Goal: Task Accomplishment & Management: Use online tool/utility

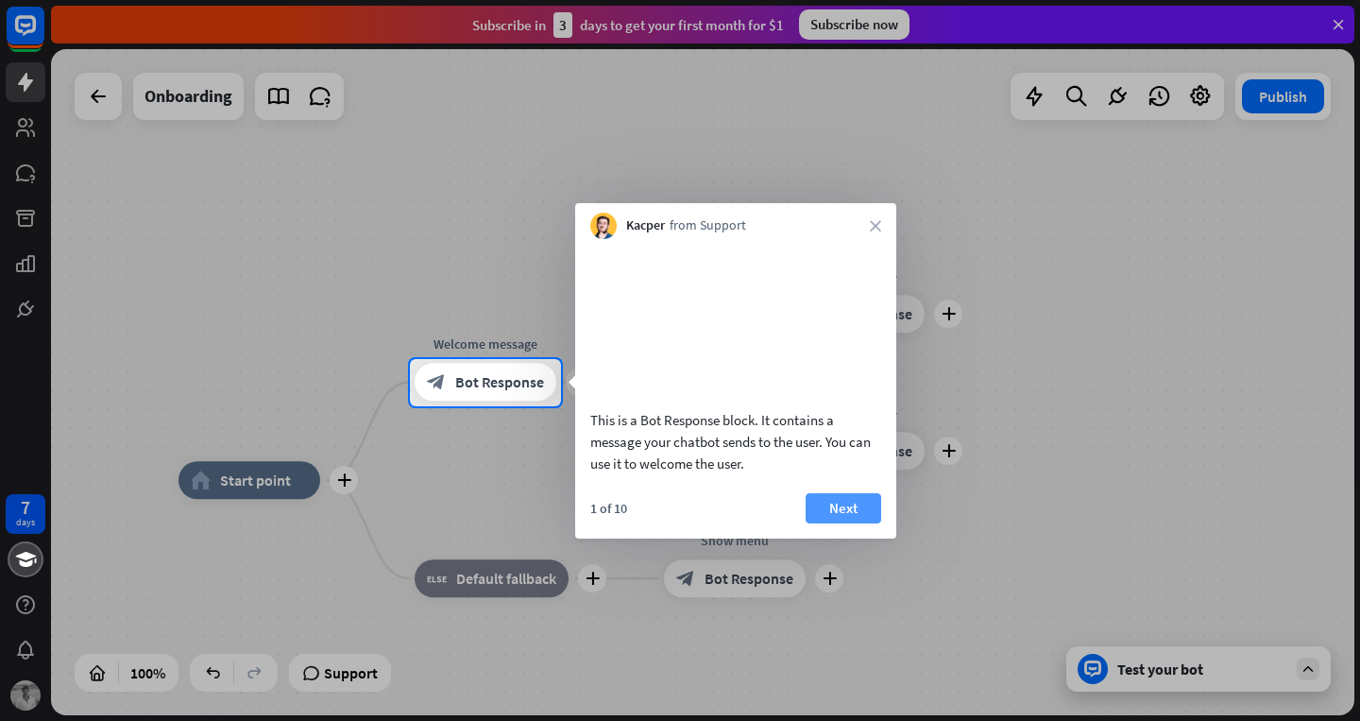
click at [851, 523] on button "Next" at bounding box center [844, 508] width 76 height 30
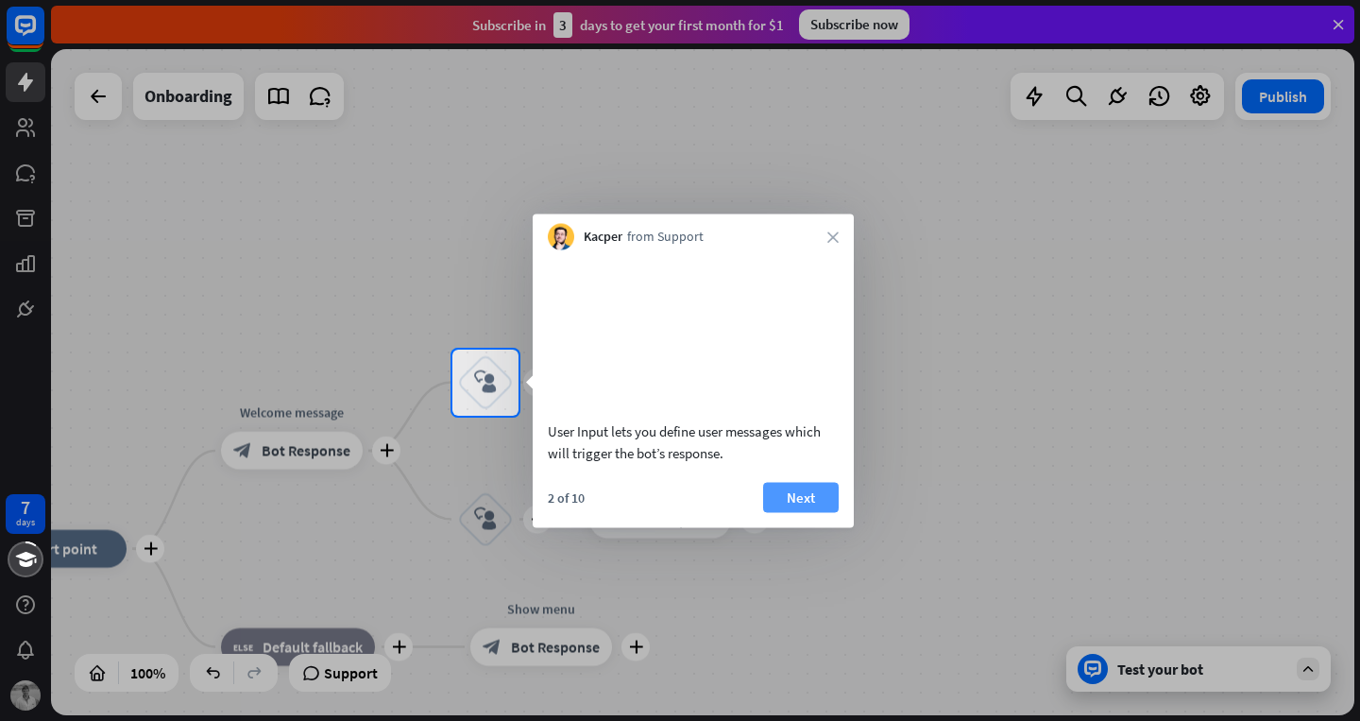
click at [813, 512] on button "Next" at bounding box center [801, 497] width 76 height 30
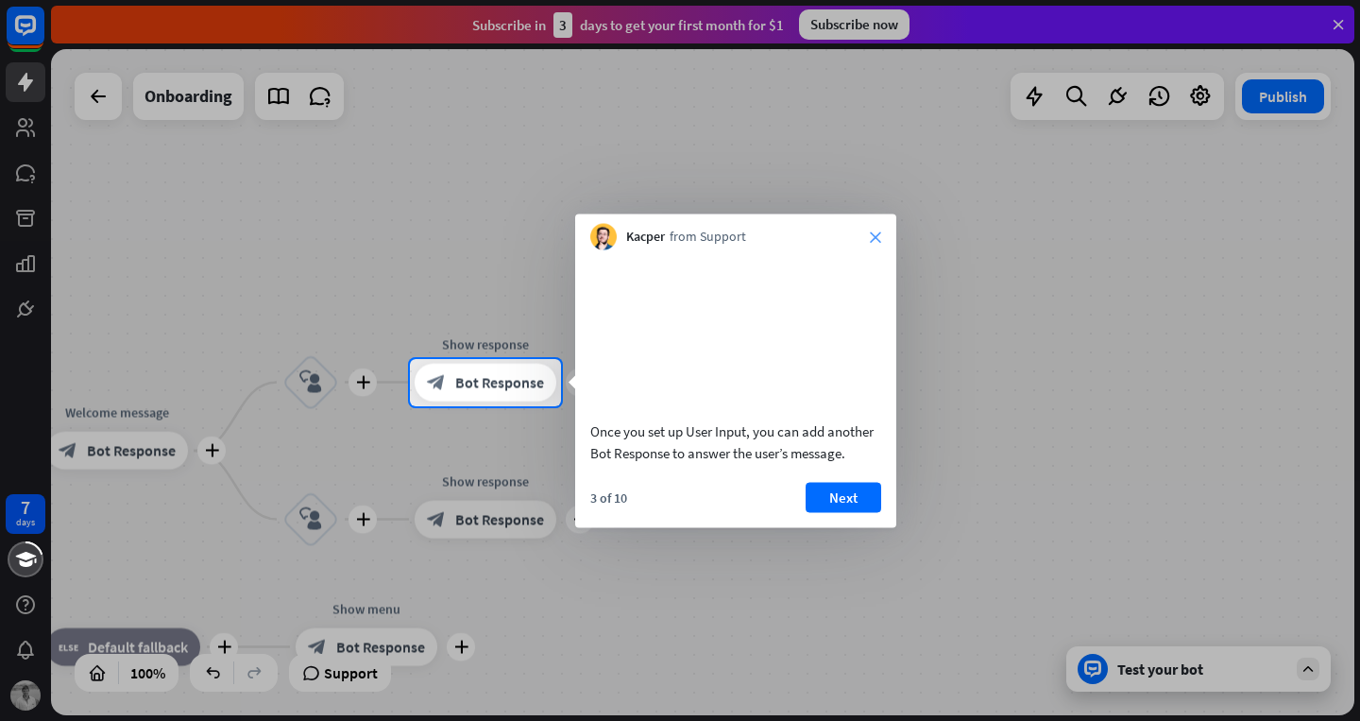
click at [874, 234] on icon "close" at bounding box center [875, 236] width 11 height 11
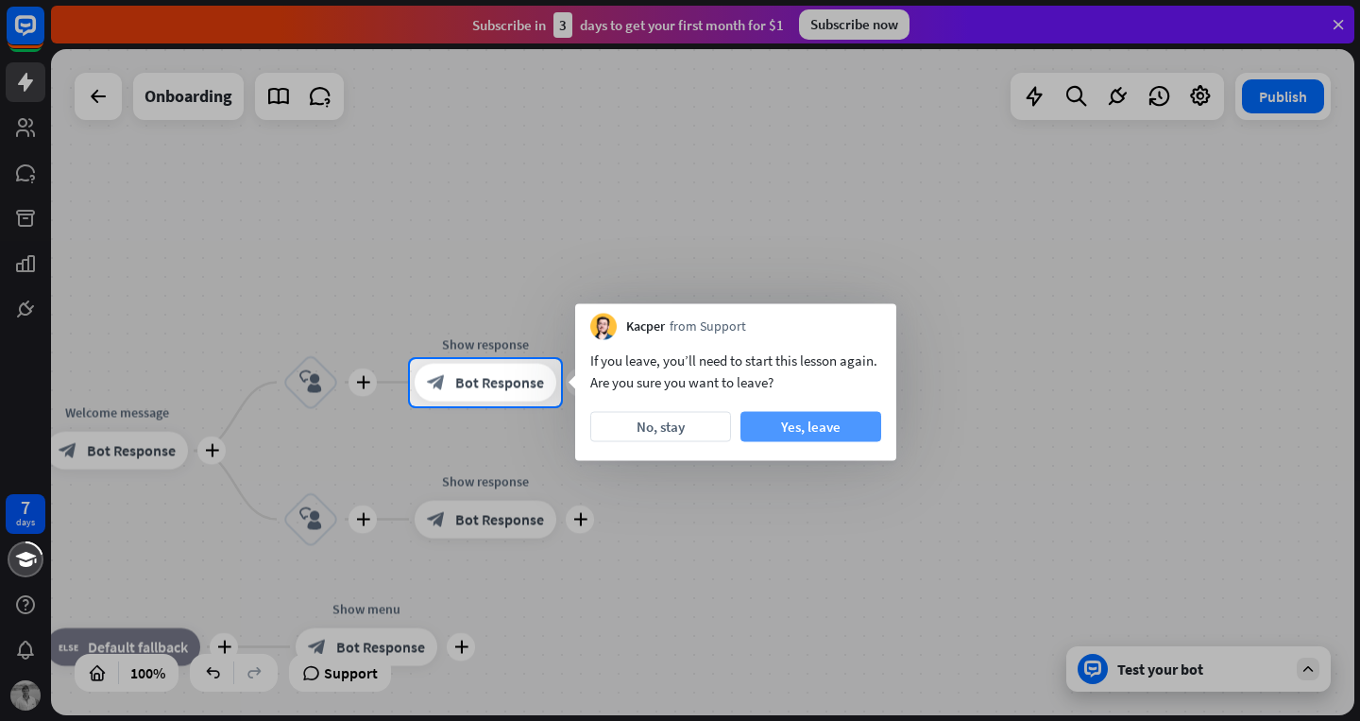
click at [828, 430] on button "Yes, leave" at bounding box center [810, 427] width 141 height 30
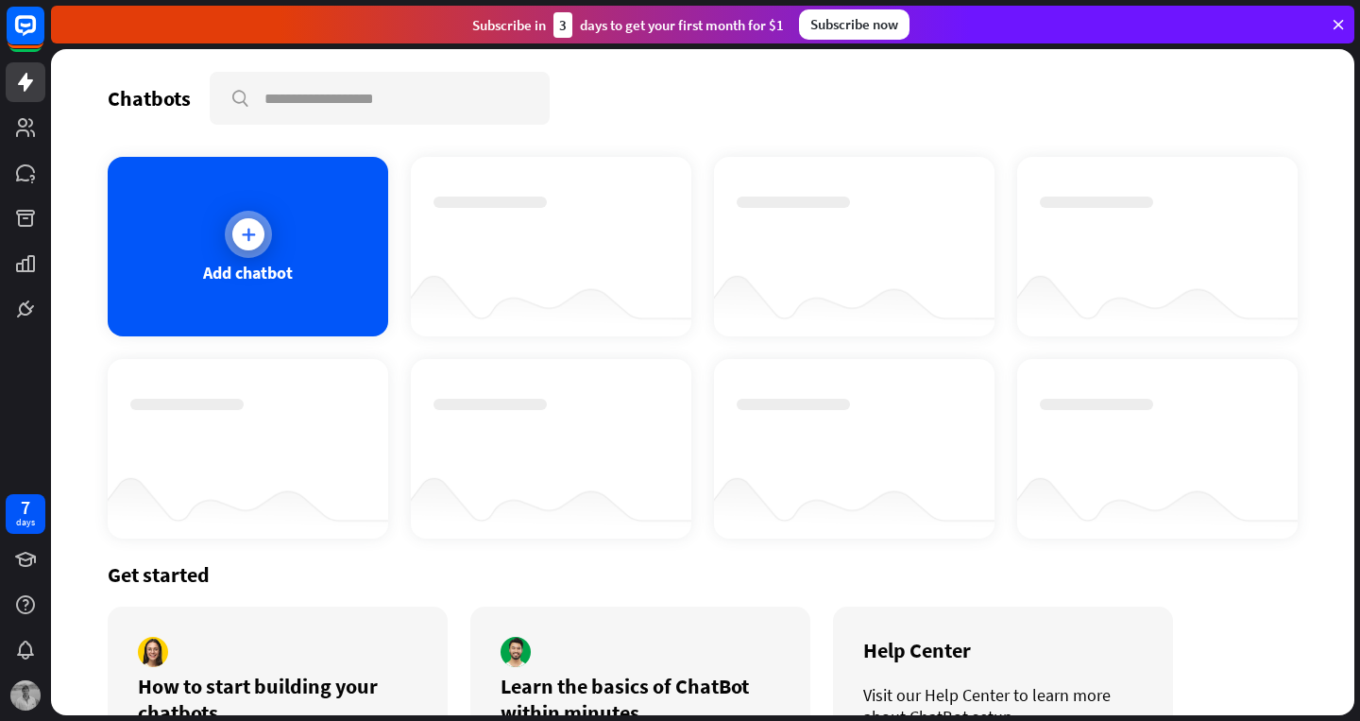
click at [241, 219] on div at bounding box center [248, 234] width 47 height 47
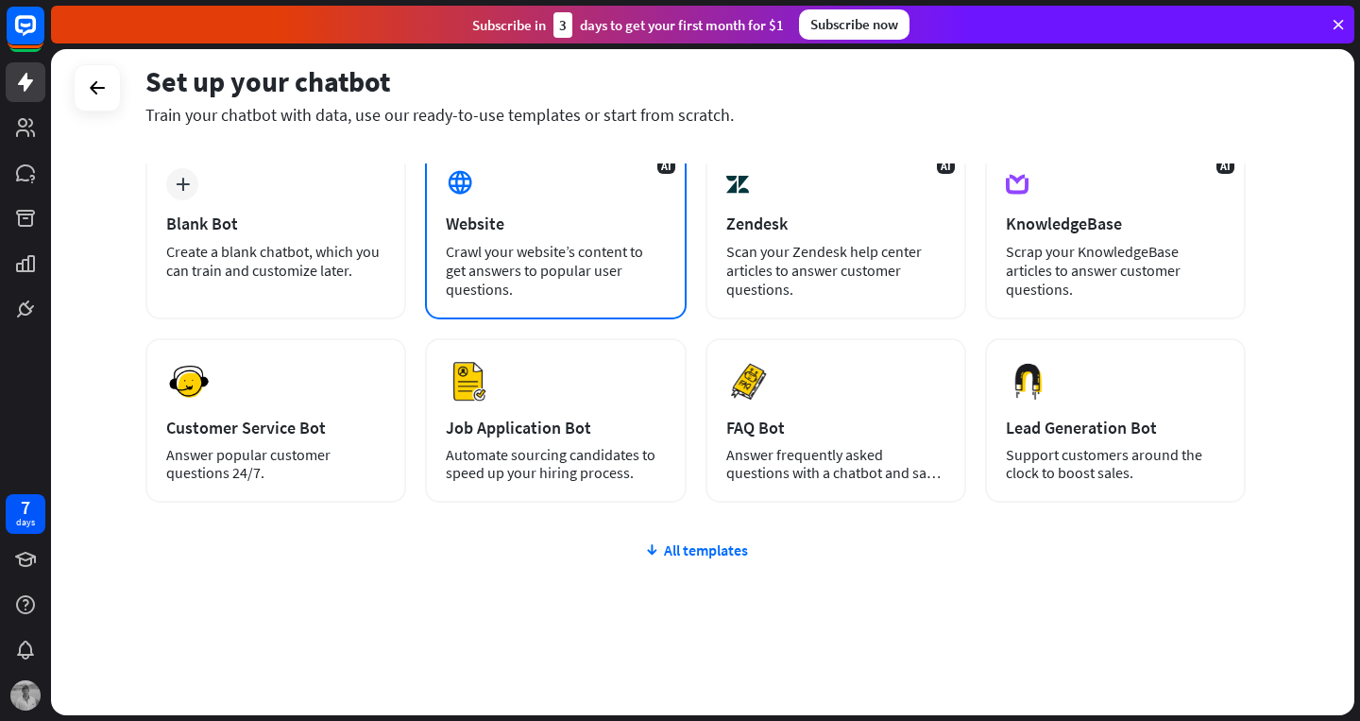
scroll to position [107, 0]
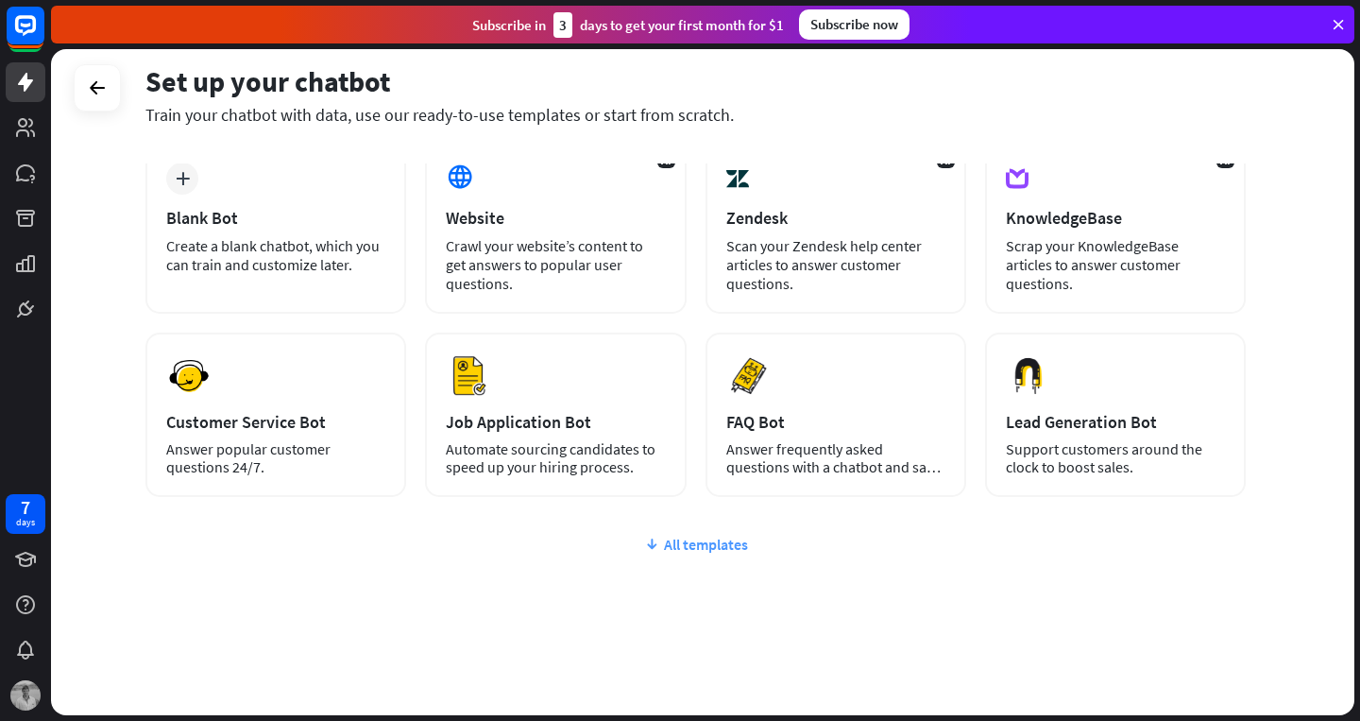
click at [686, 539] on div "All templates" at bounding box center [695, 544] width 1100 height 19
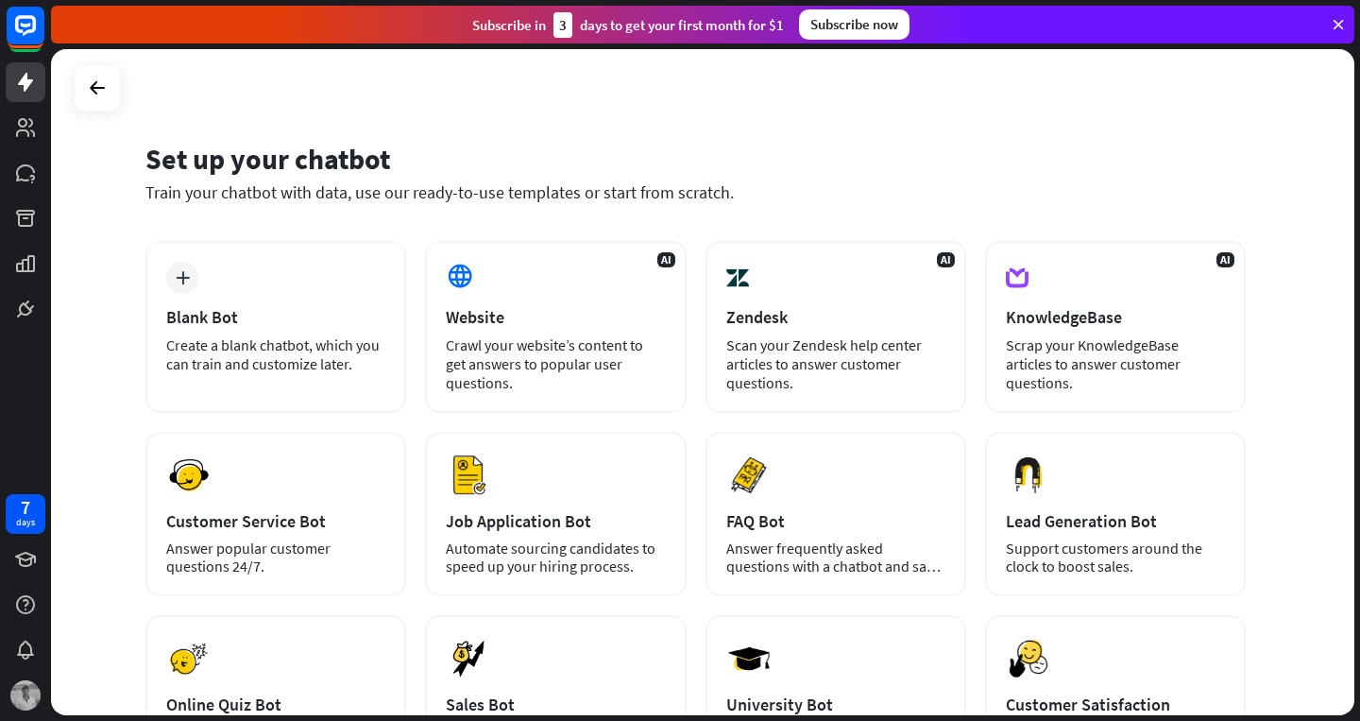
scroll to position [2, 0]
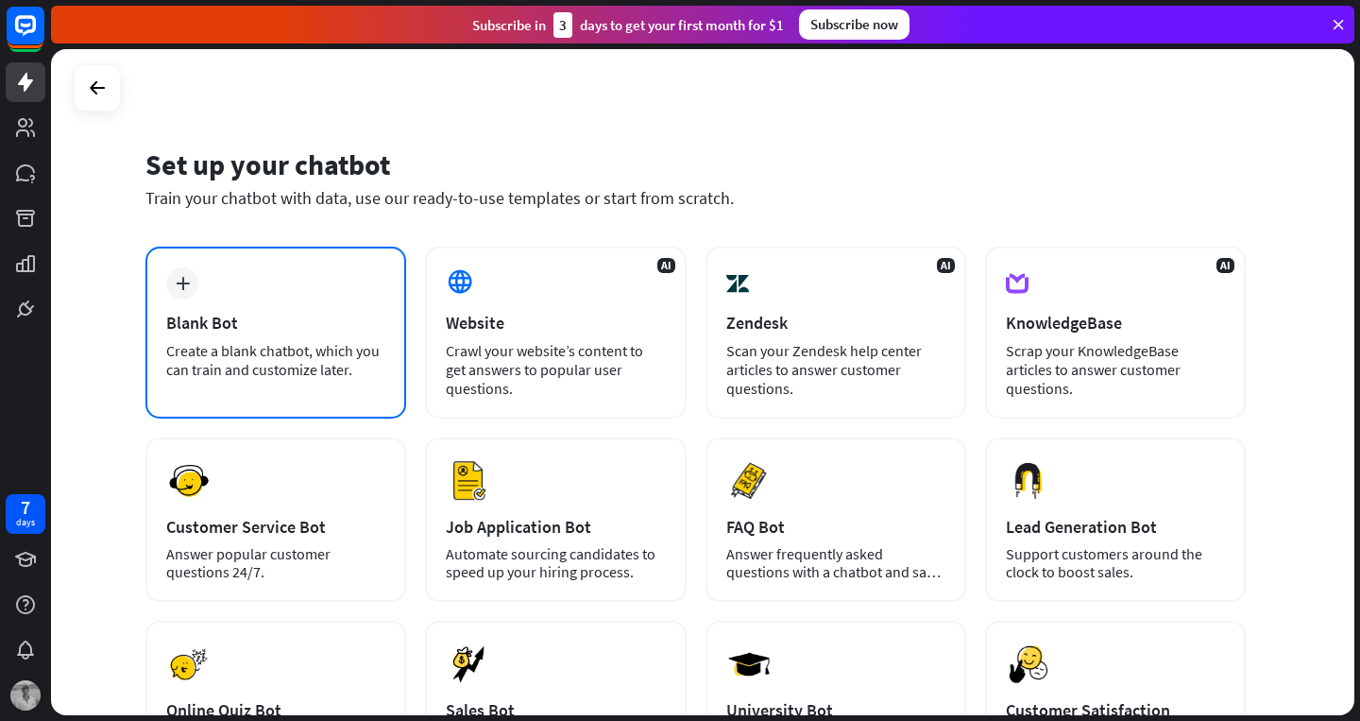
click at [293, 365] on div "Create a blank chatbot, which you can train and customize later." at bounding box center [275, 360] width 219 height 38
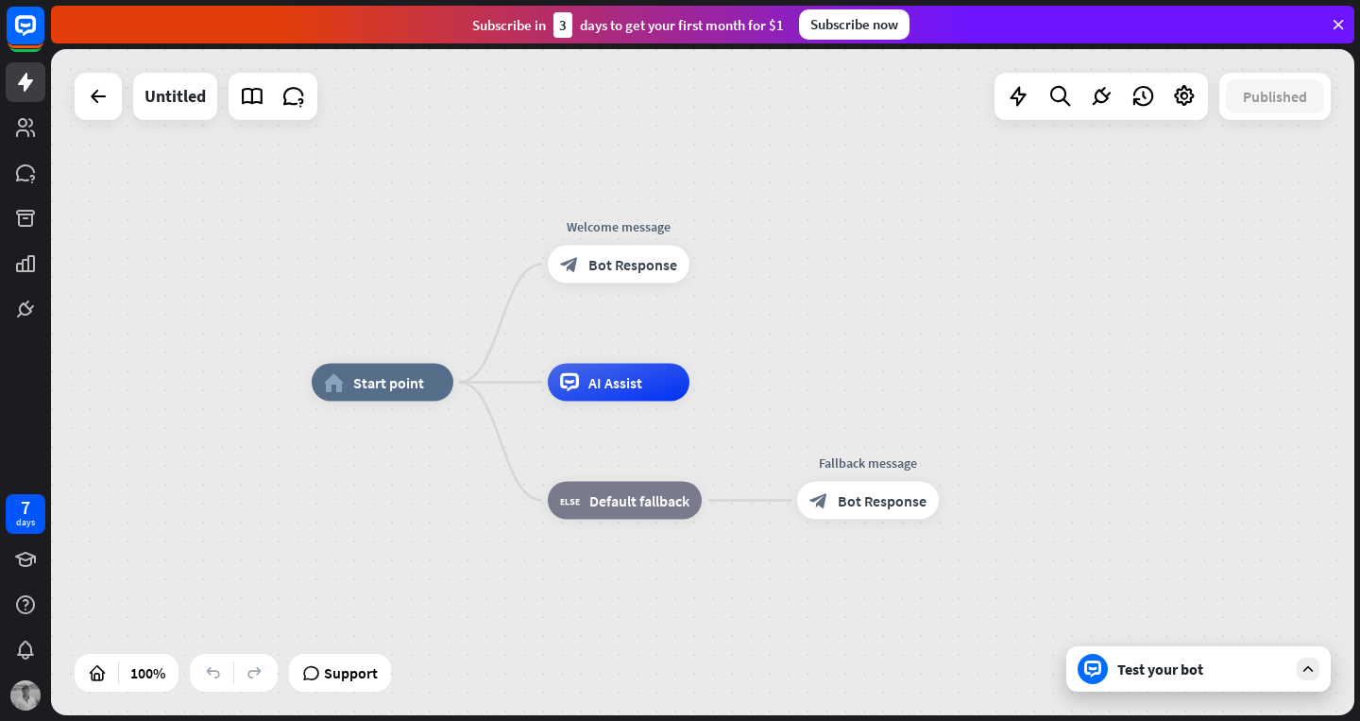
click at [1307, 661] on icon at bounding box center [1307, 668] width 17 height 17
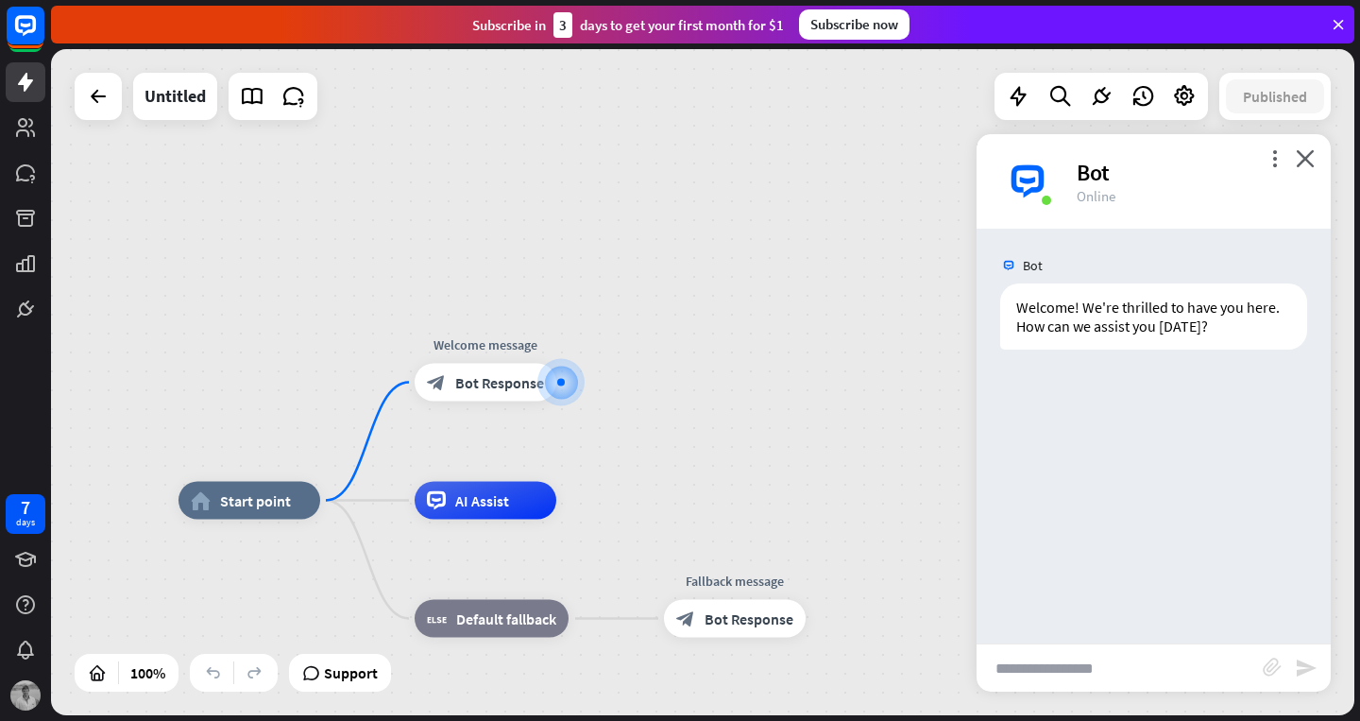
click at [1100, 663] on input "text" at bounding box center [1119, 667] width 286 height 47
type input "****"
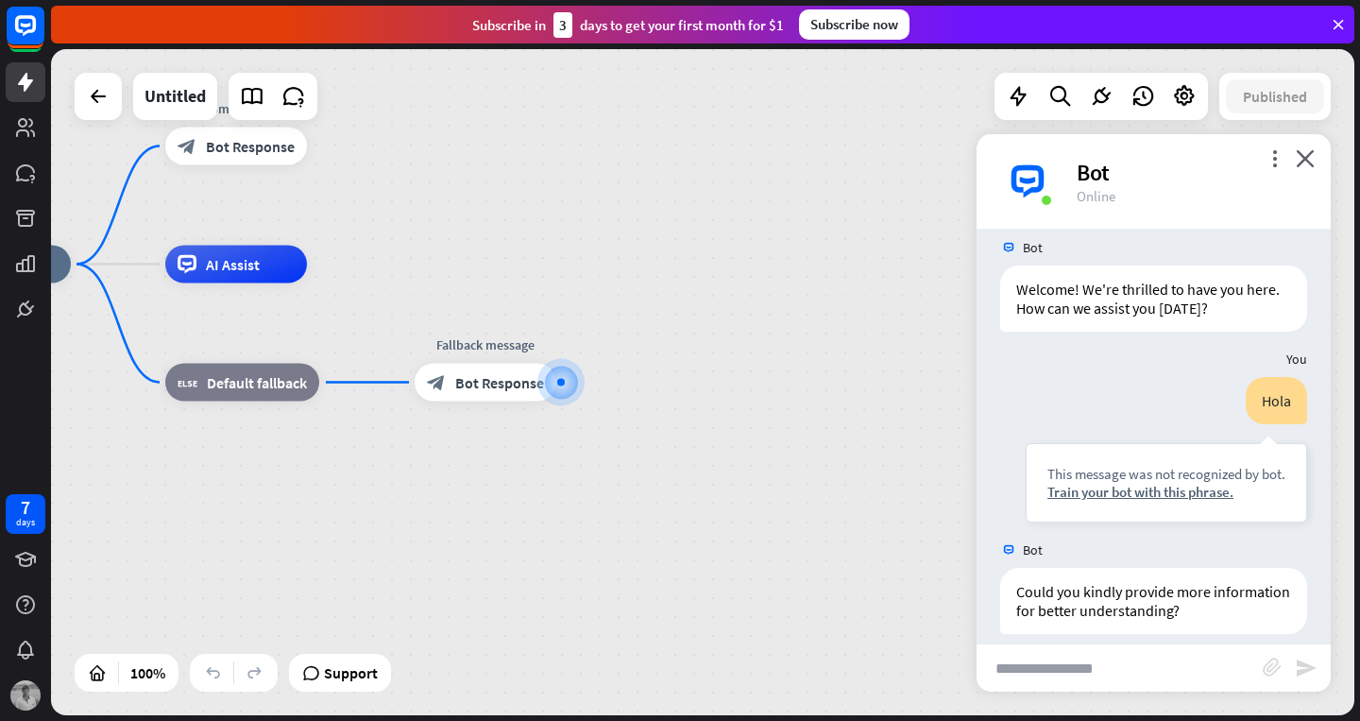
scroll to position [37, 0]
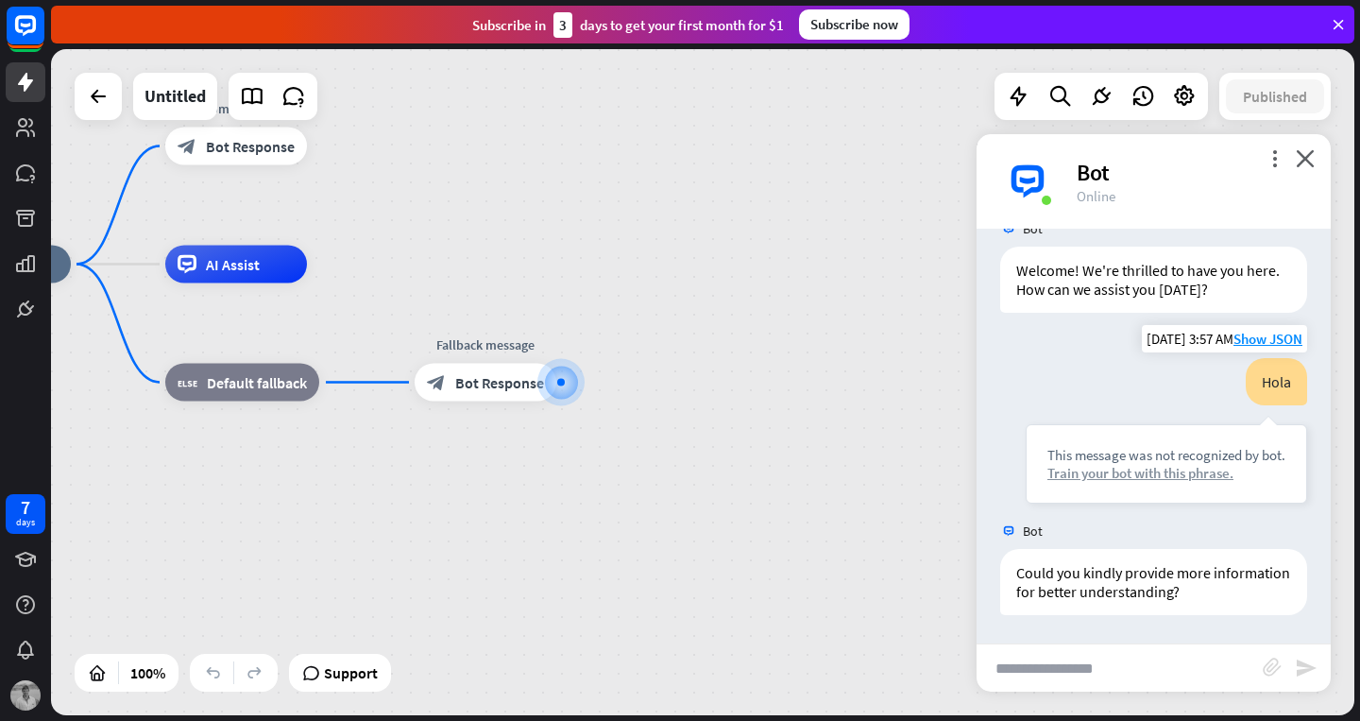
click at [1177, 473] on div "Train your bot with this phrase." at bounding box center [1166, 473] width 238 height 18
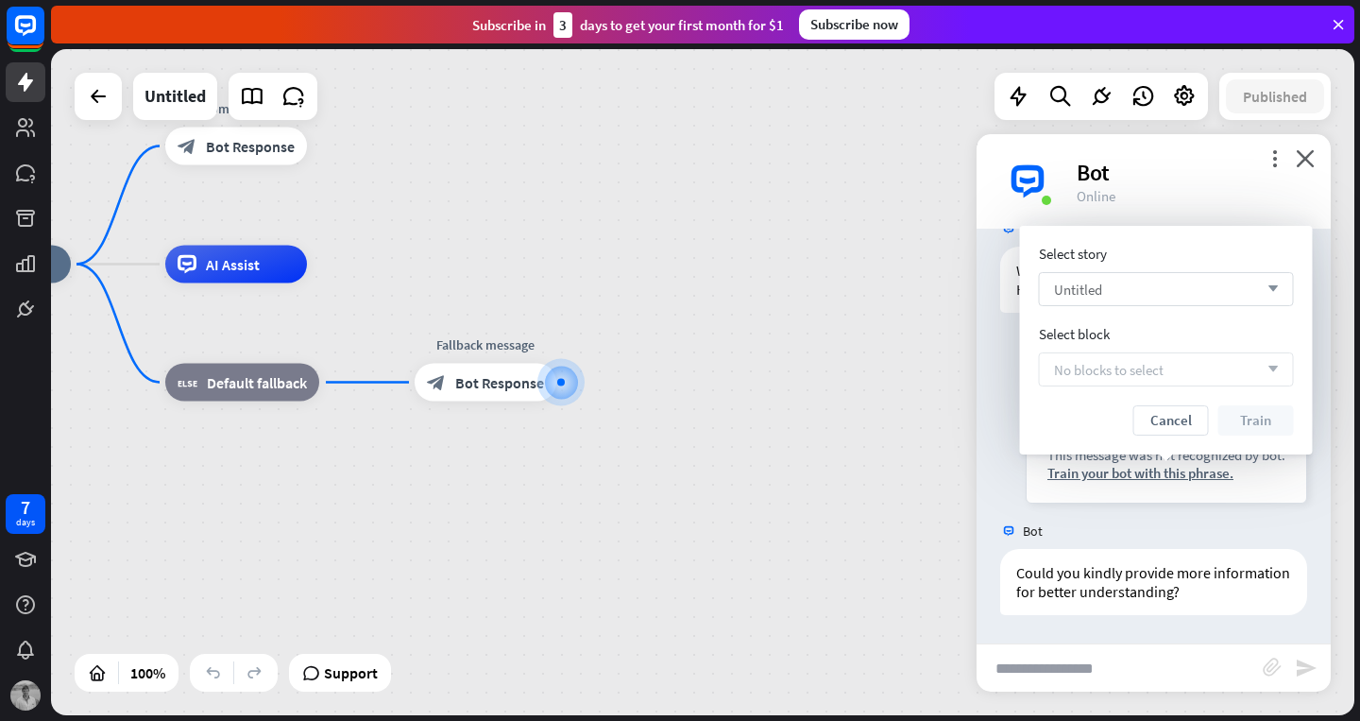
click at [1243, 287] on div "Untitled arrow_down" at bounding box center [1166, 289] width 255 height 34
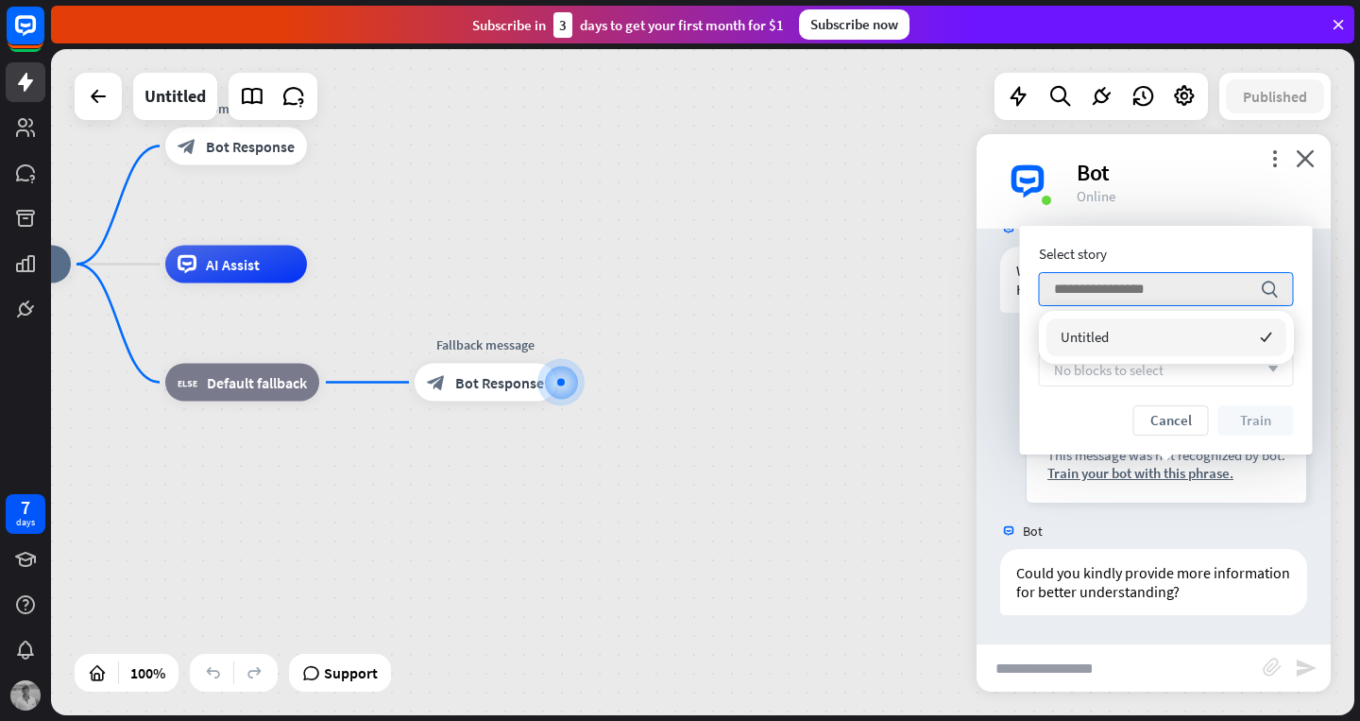
click at [1216, 343] on div "Untitled checked" at bounding box center [1166, 337] width 240 height 38
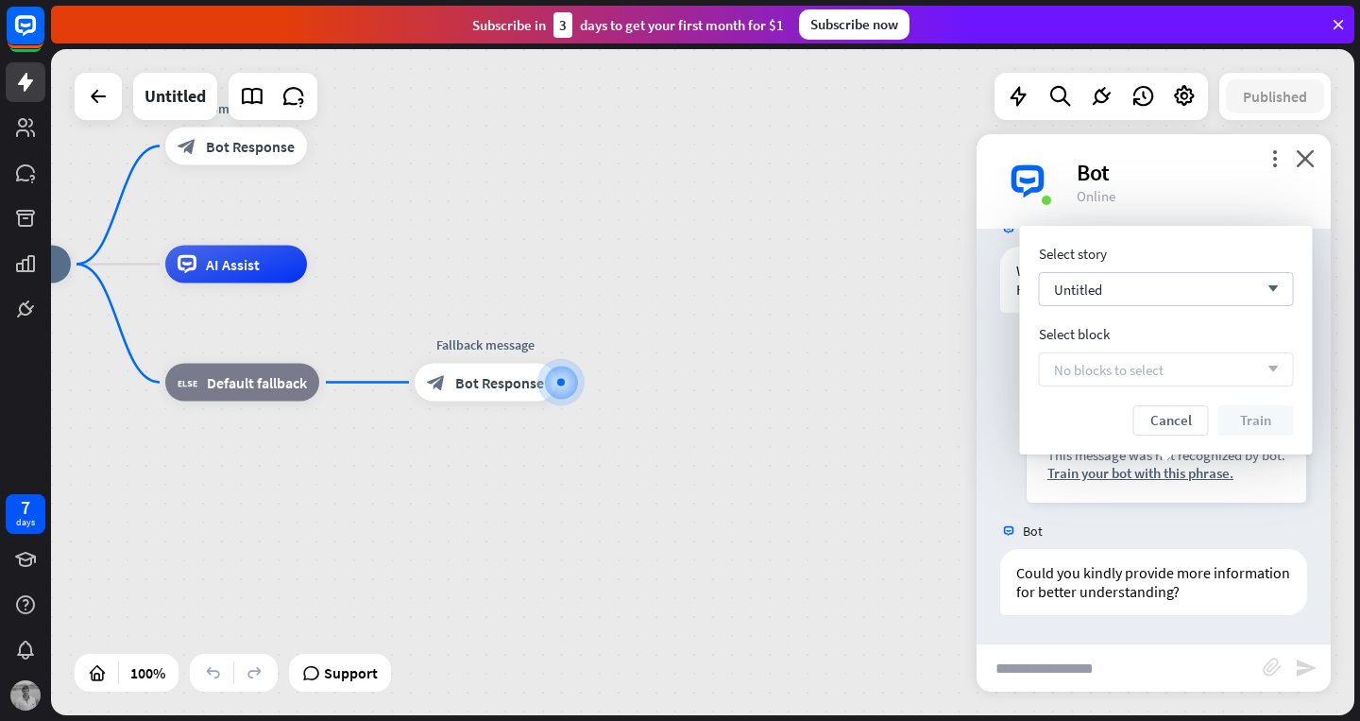
click at [1187, 366] on div "No blocks to select arrow_down" at bounding box center [1166, 369] width 255 height 34
click at [1269, 363] on div "No blocks to select arrow_down" at bounding box center [1166, 369] width 255 height 34
click at [1176, 431] on button "Cancel" at bounding box center [1171, 420] width 76 height 30
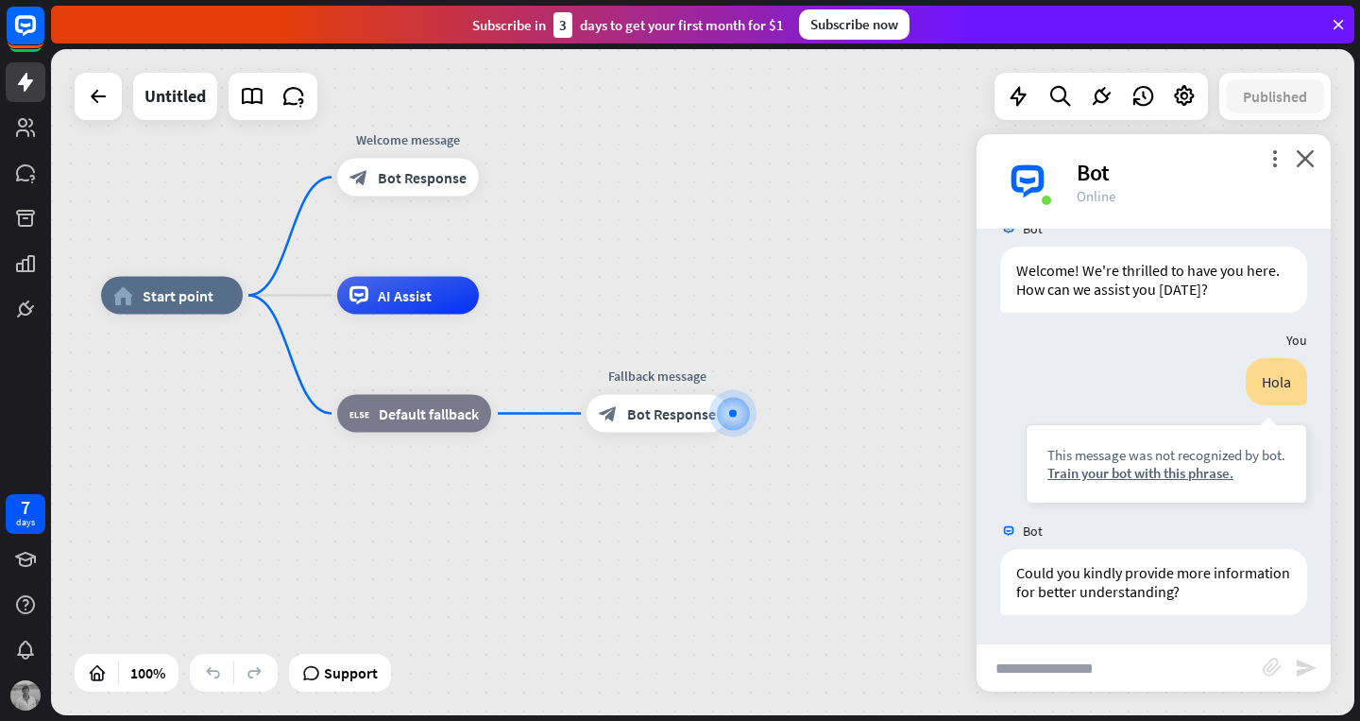
drag, startPoint x: 388, startPoint y: 475, endPoint x: 560, endPoint y: 506, distance: 174.7
click at [560, 506] on div "home_2 Start point Welcome message block_bot_response Bot Response AI Assist bl…" at bounding box center [752, 629] width 1303 height 666
click at [21, 178] on icon at bounding box center [25, 172] width 19 height 17
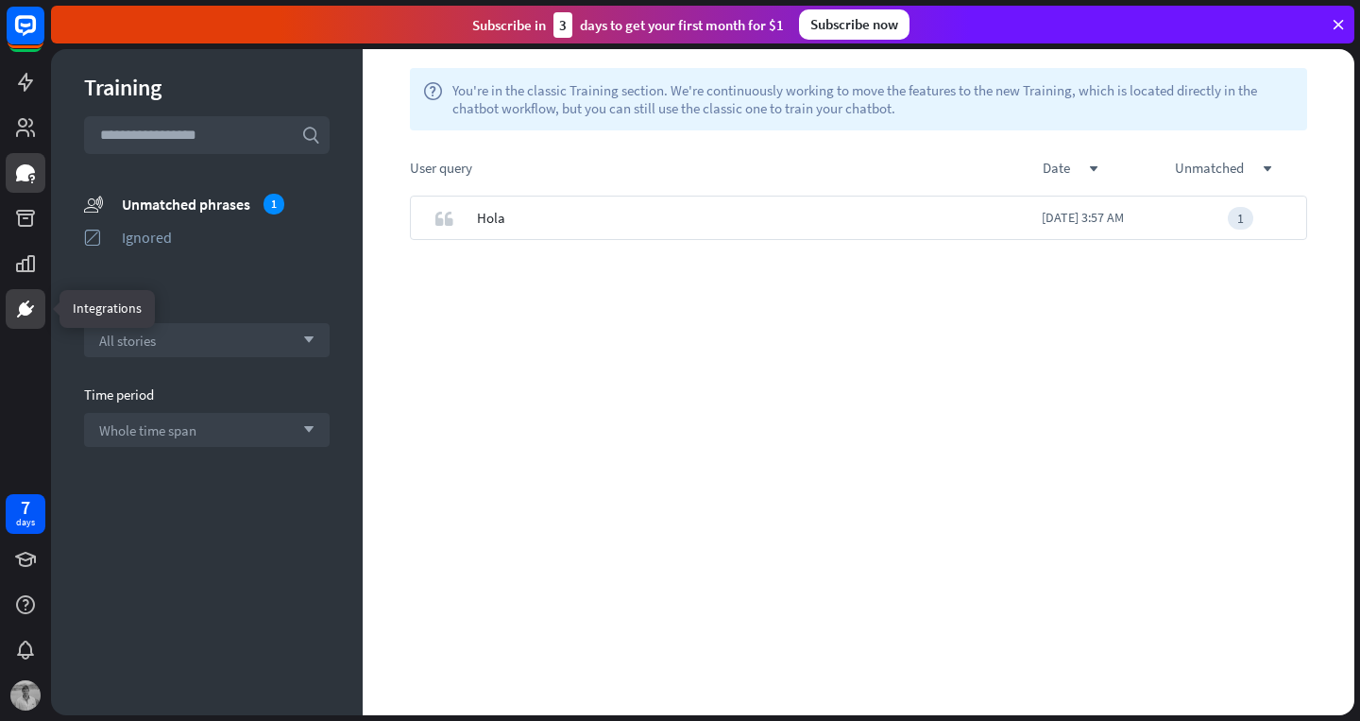
click at [21, 306] on icon at bounding box center [25, 308] width 13 height 13
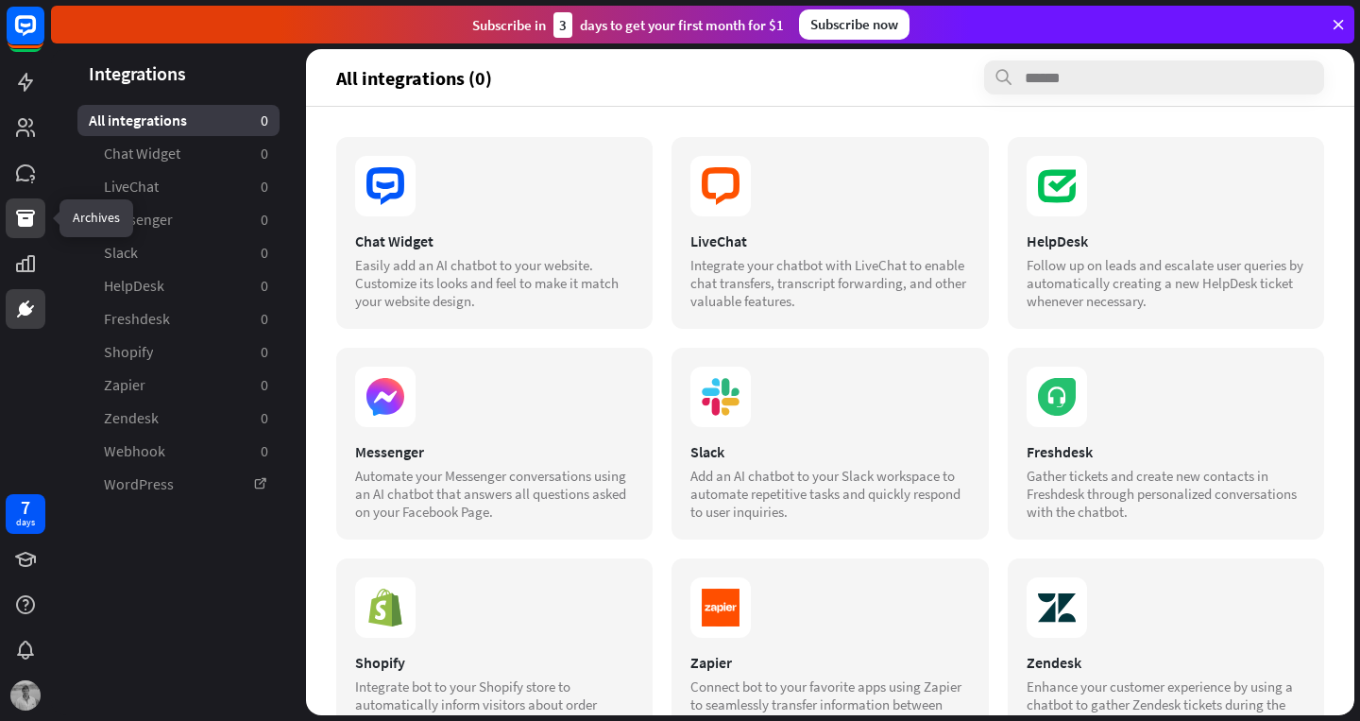
click at [23, 223] on icon at bounding box center [25, 218] width 19 height 17
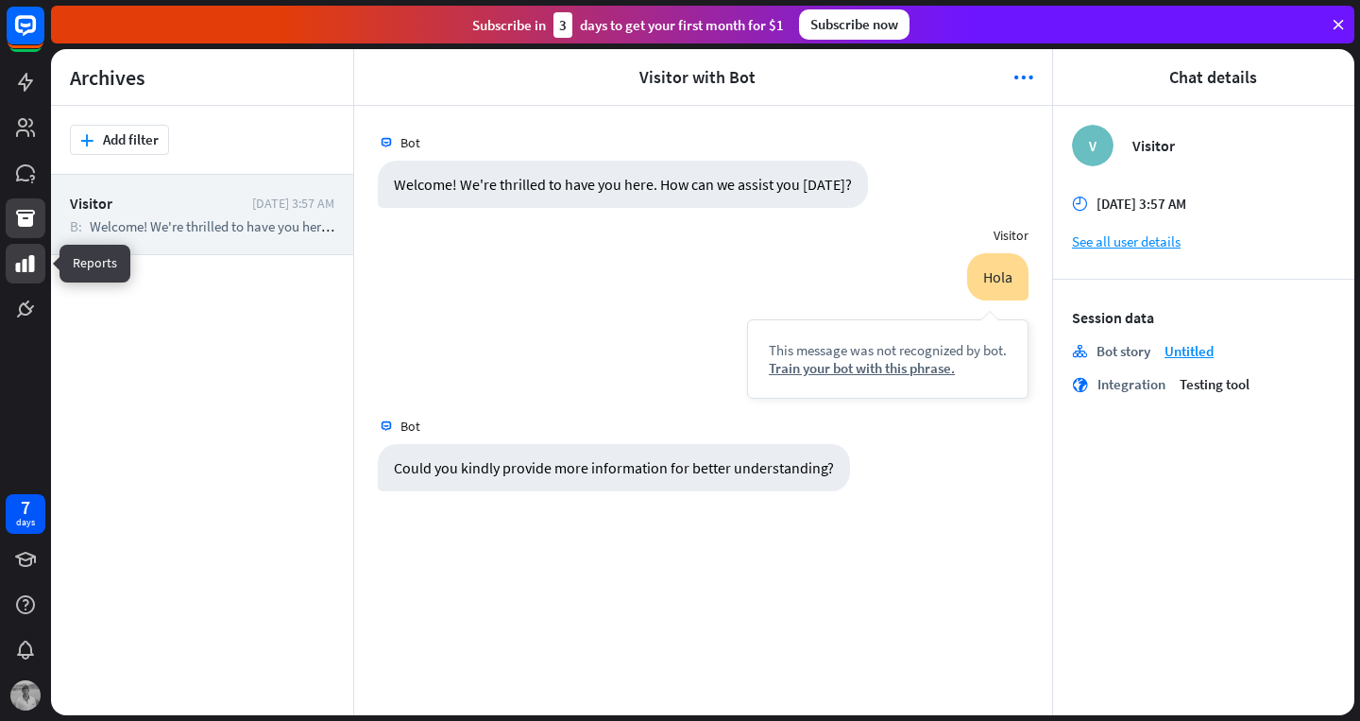
click at [25, 280] on link at bounding box center [26, 264] width 40 height 40
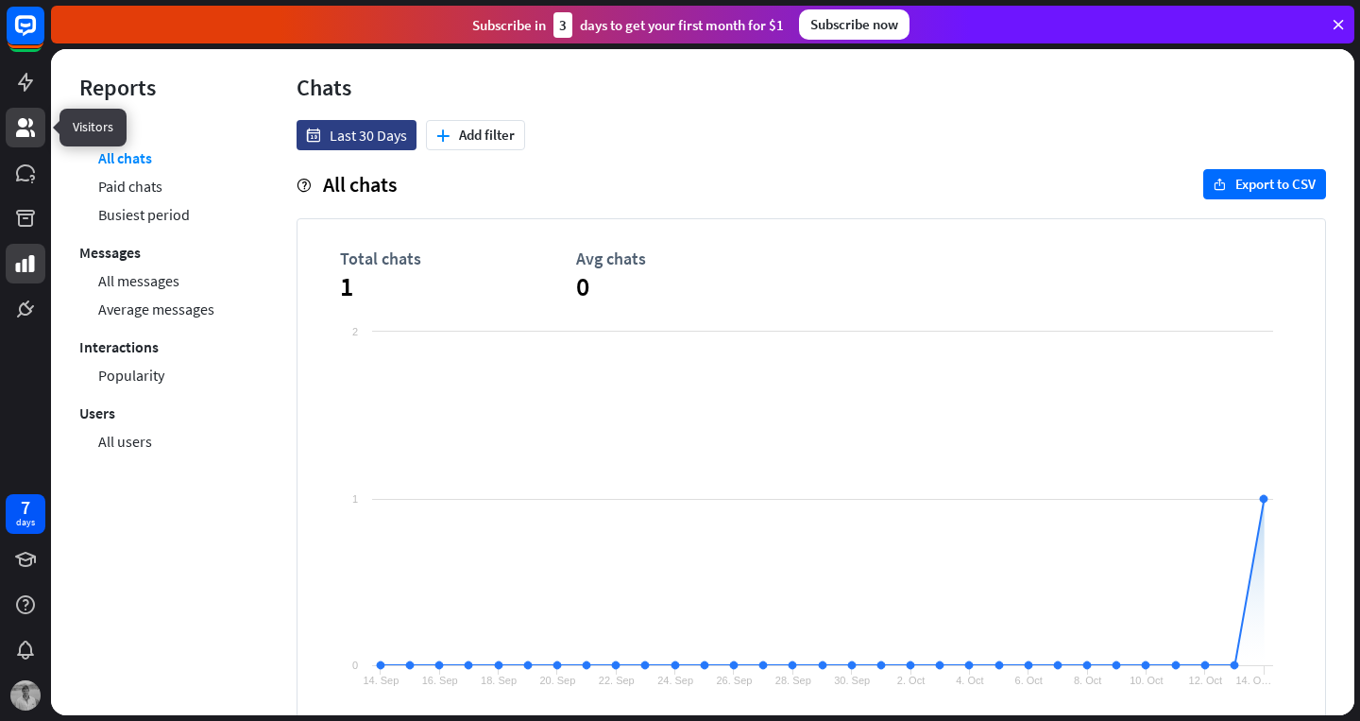
click at [31, 132] on icon at bounding box center [25, 127] width 23 height 23
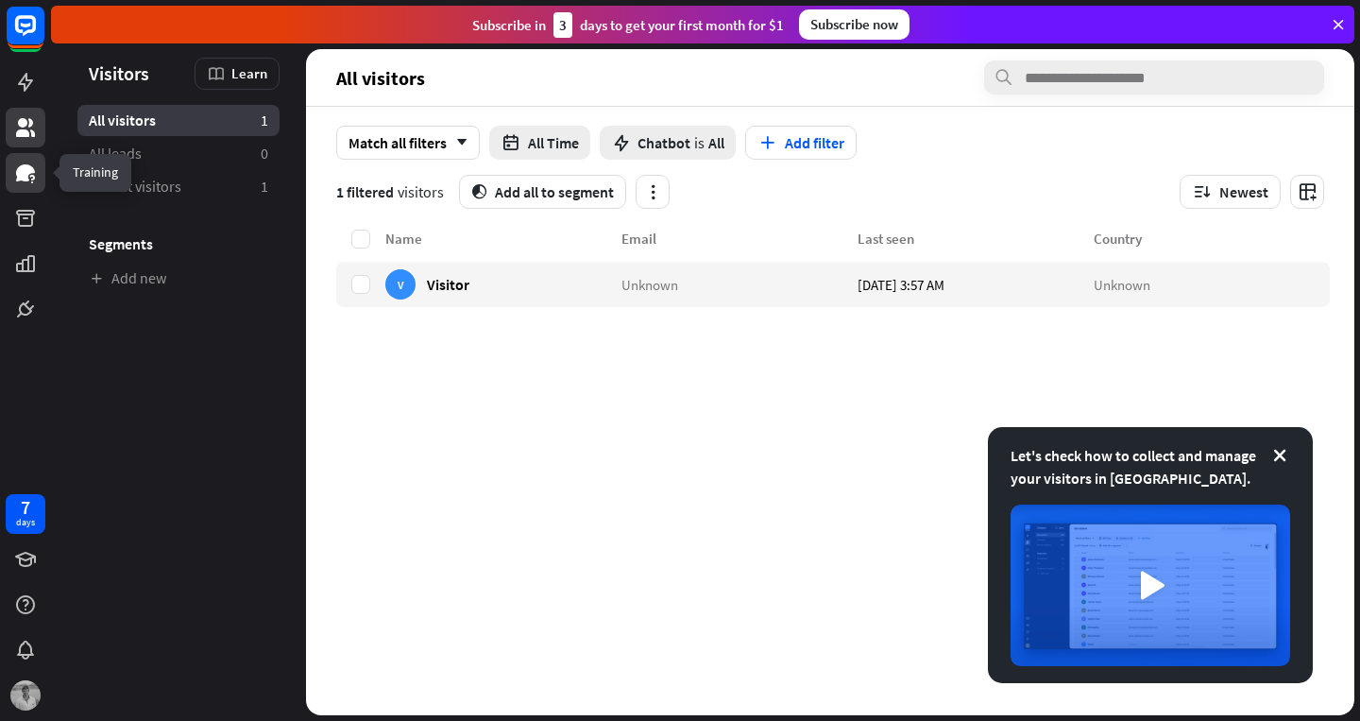
click at [25, 185] on link at bounding box center [26, 173] width 40 height 40
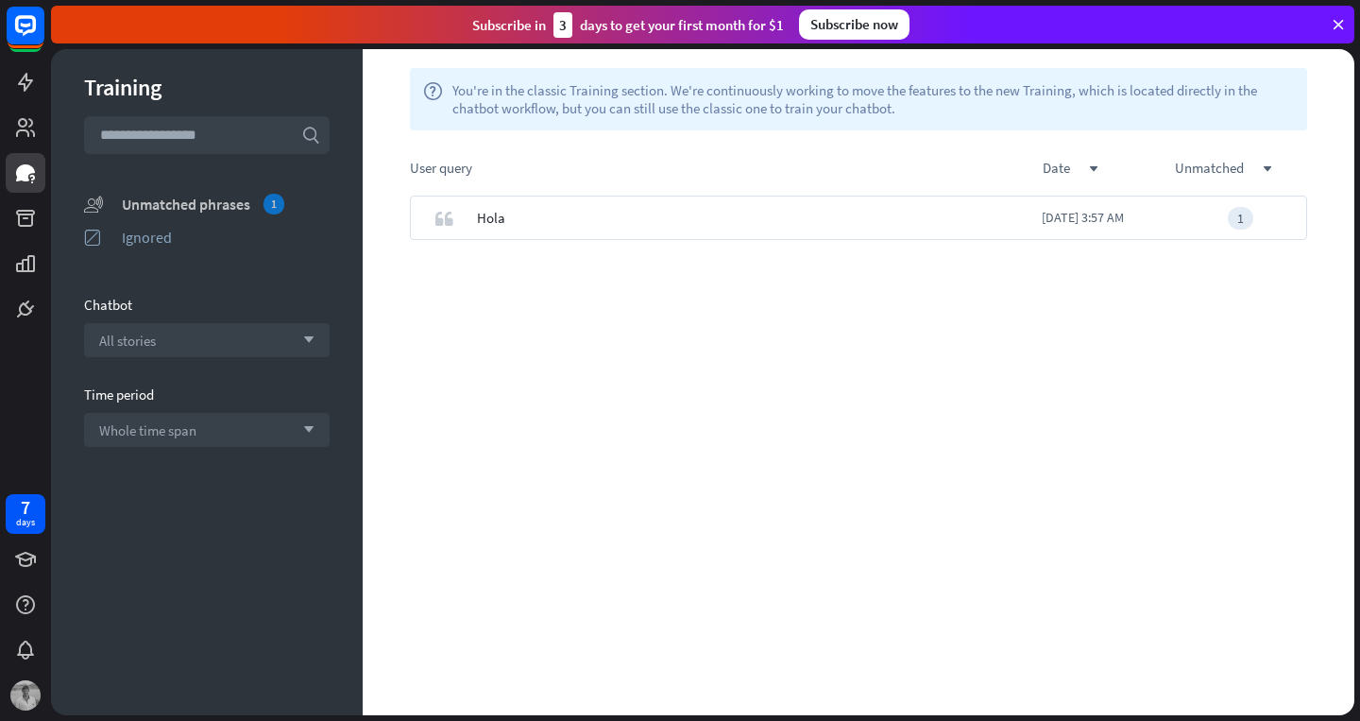
click at [192, 200] on div "Unmatched phrases 1" at bounding box center [226, 204] width 208 height 21
click at [542, 214] on link "(Go to chat)" at bounding box center [544, 217] width 79 height 44
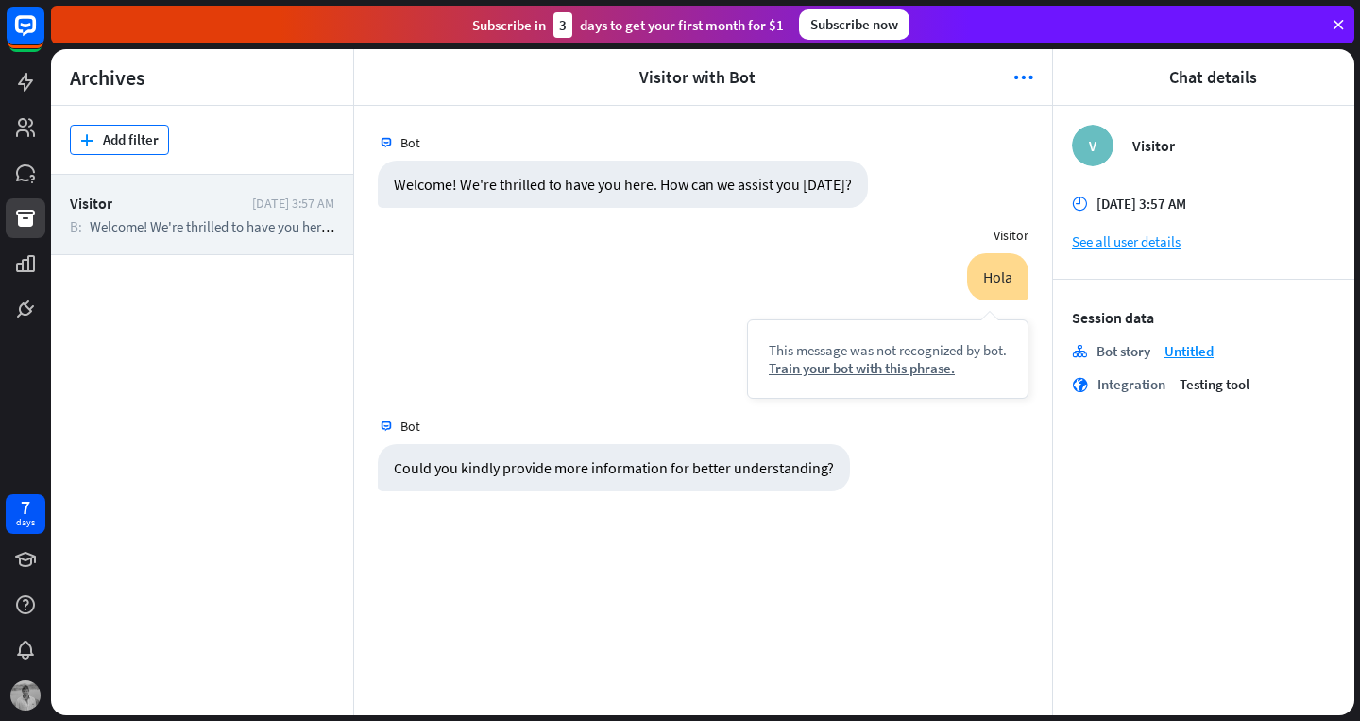
click at [136, 144] on button "plus Add filter" at bounding box center [119, 140] width 99 height 30
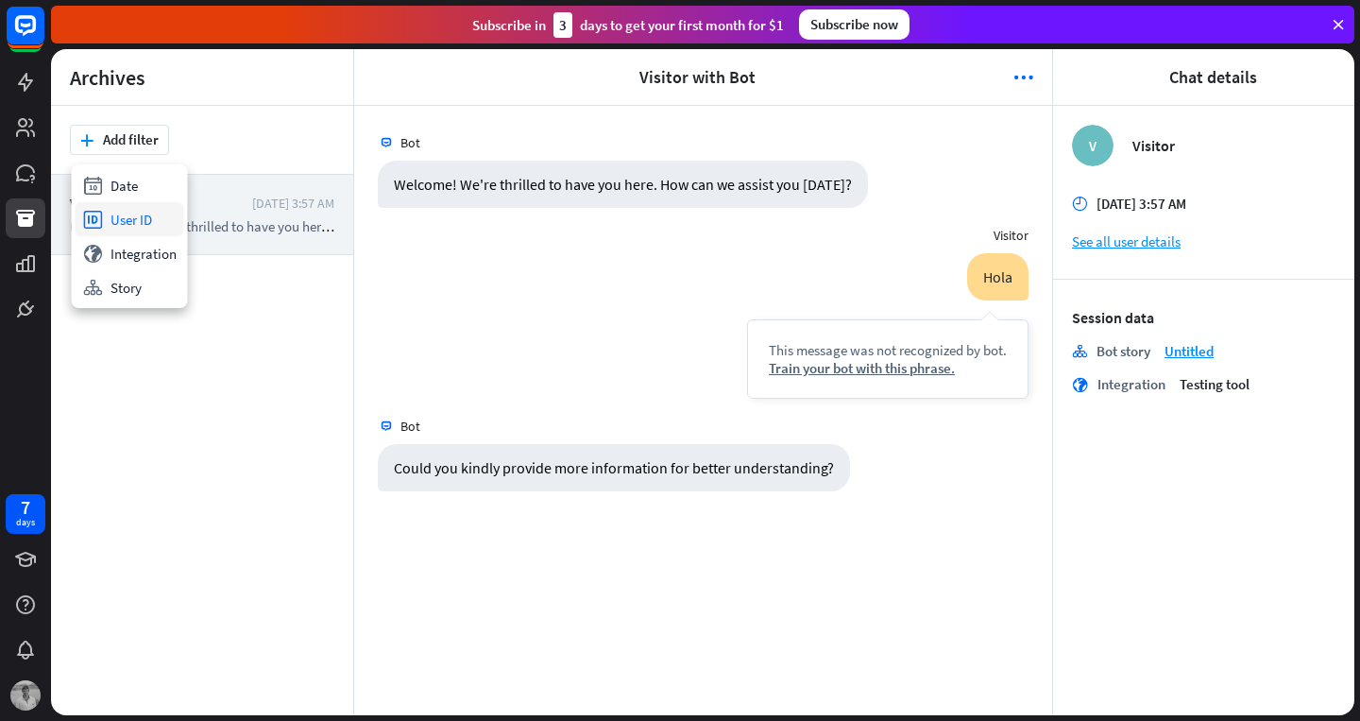
click at [129, 226] on div "id User ID" at bounding box center [130, 219] width 109 height 34
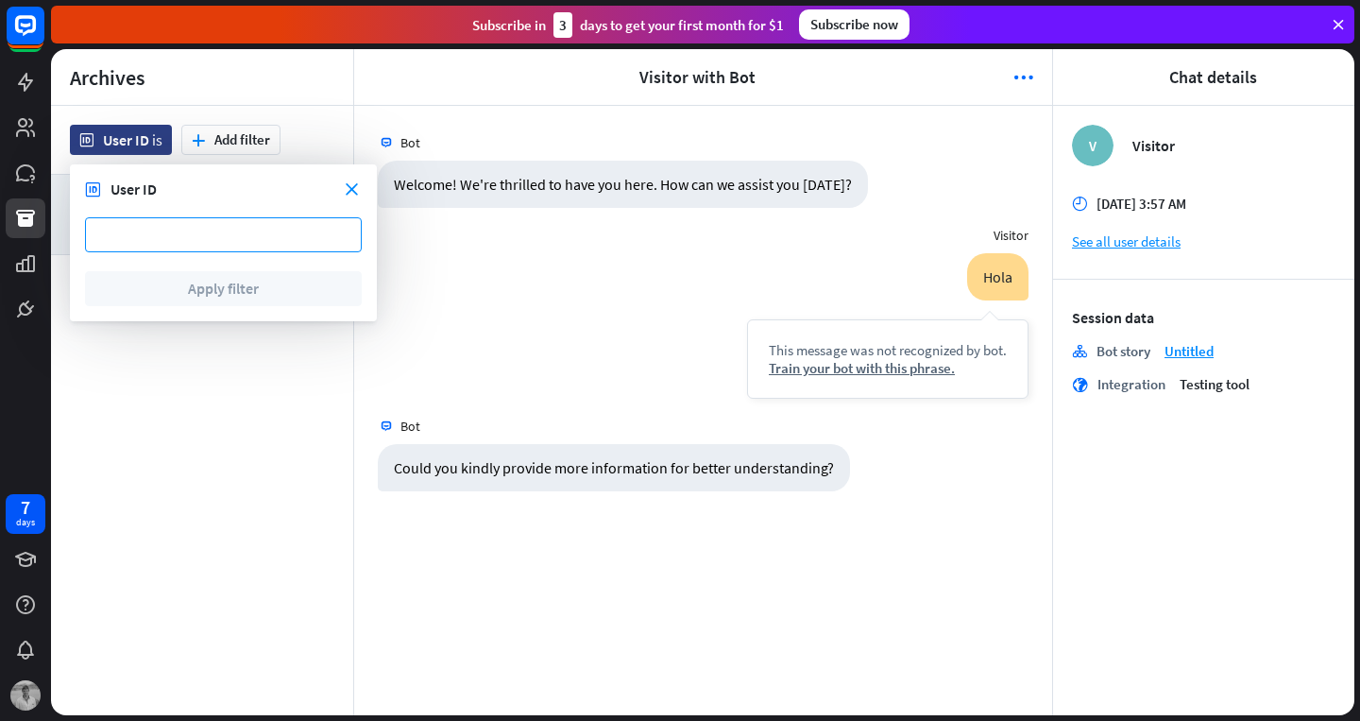
click at [160, 240] on input at bounding box center [223, 234] width 277 height 35
click at [349, 196] on div "close id User ID" at bounding box center [223, 188] width 277 height 19
click at [349, 189] on icon "close" at bounding box center [352, 189] width 12 height 12
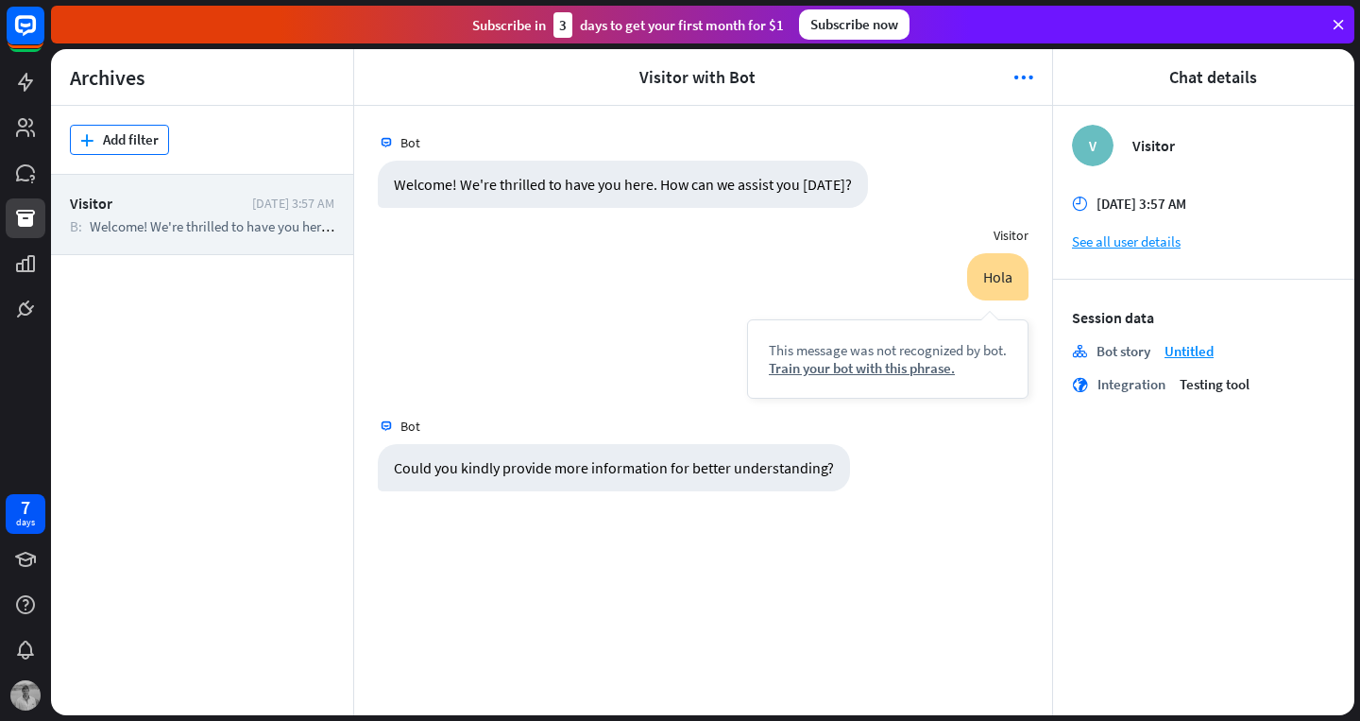
click at [136, 140] on button "plus Add filter" at bounding box center [119, 140] width 99 height 30
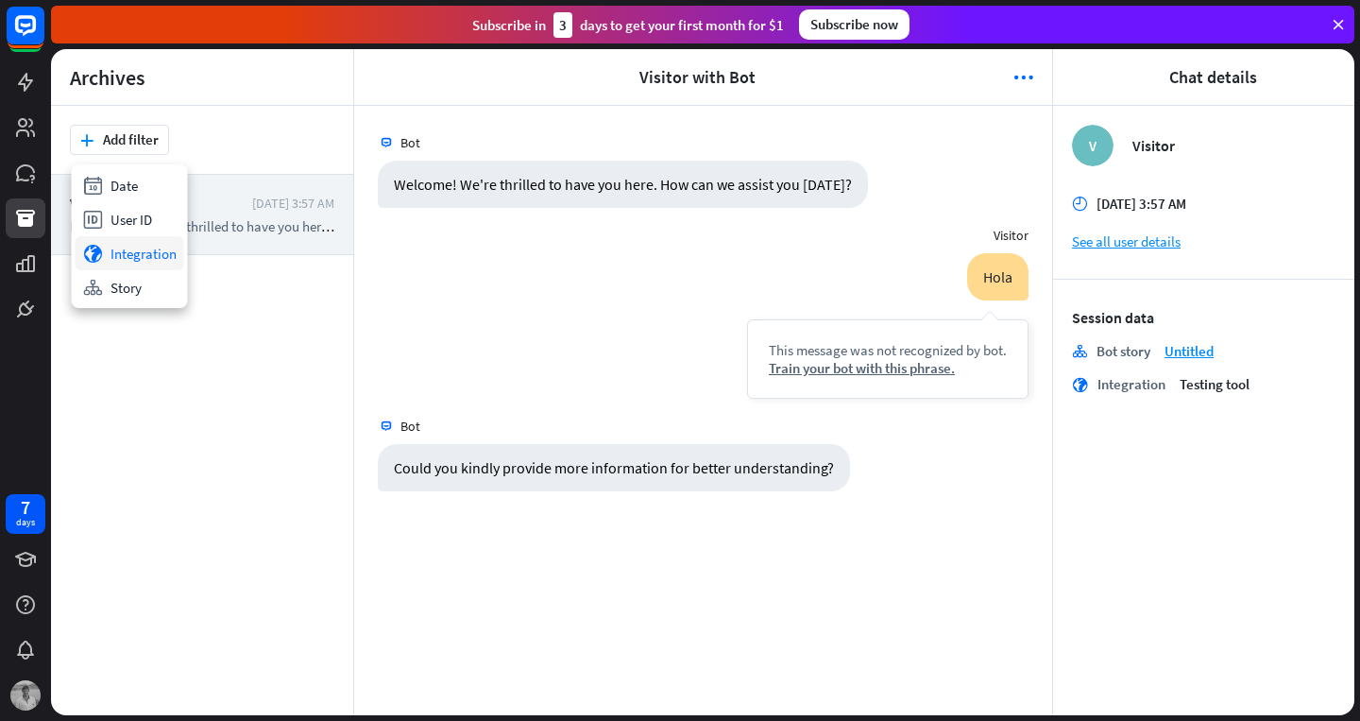
click at [132, 254] on div "globe Integration" at bounding box center [130, 253] width 109 height 34
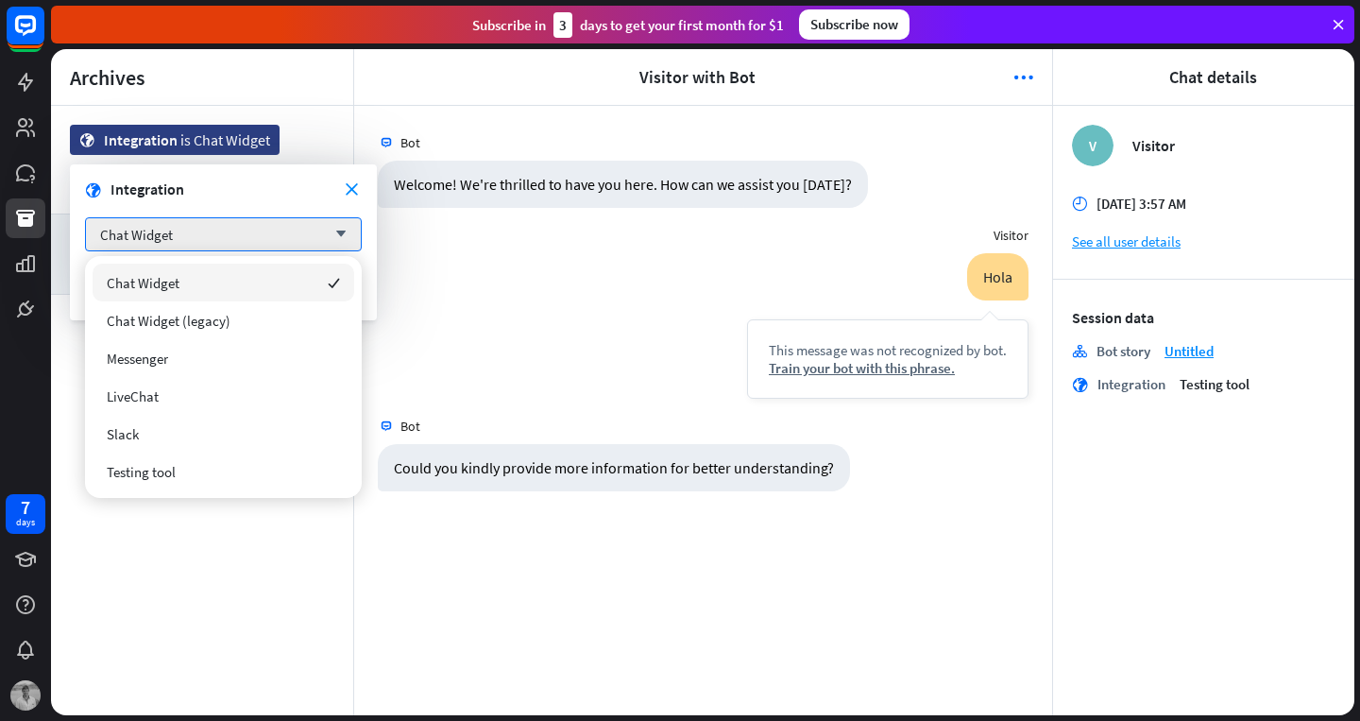
click at [364, 184] on form "close globe Integration Chat Widget arrow_down Apply filter" at bounding box center [223, 242] width 307 height 156
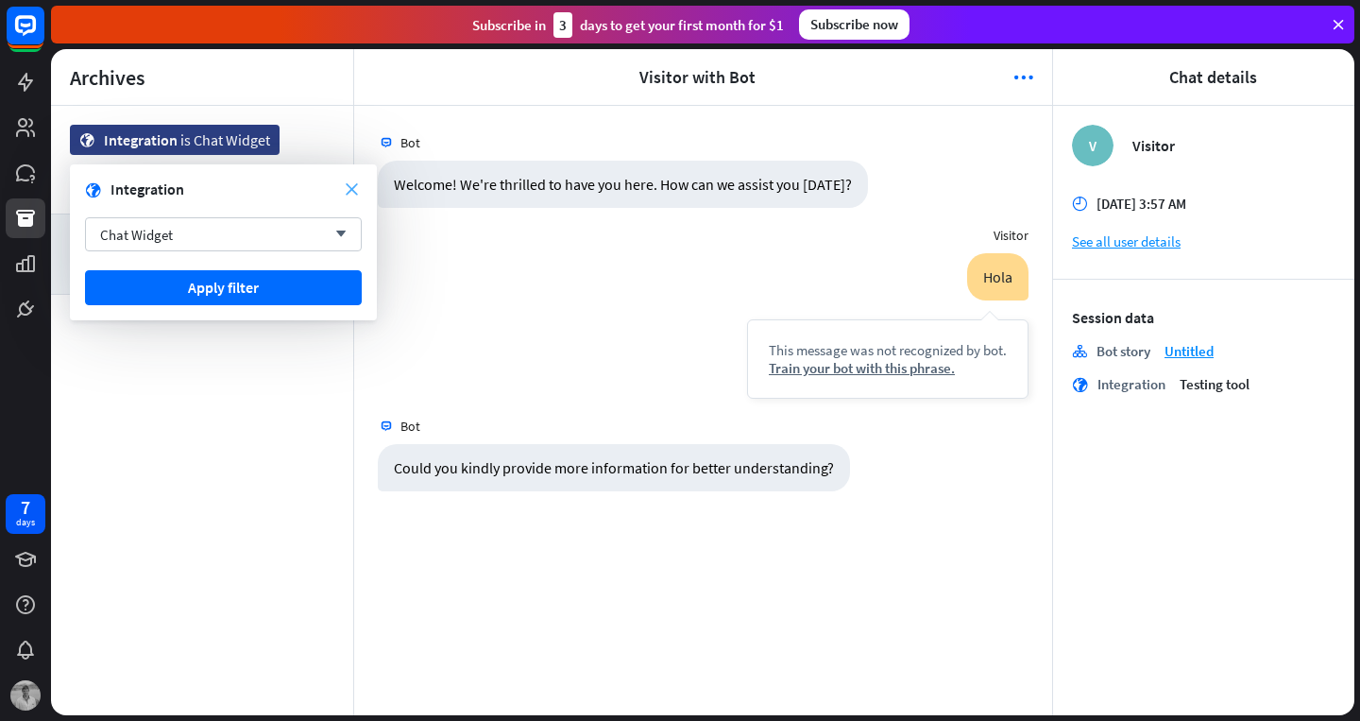
click at [348, 189] on icon "close" at bounding box center [352, 189] width 12 height 12
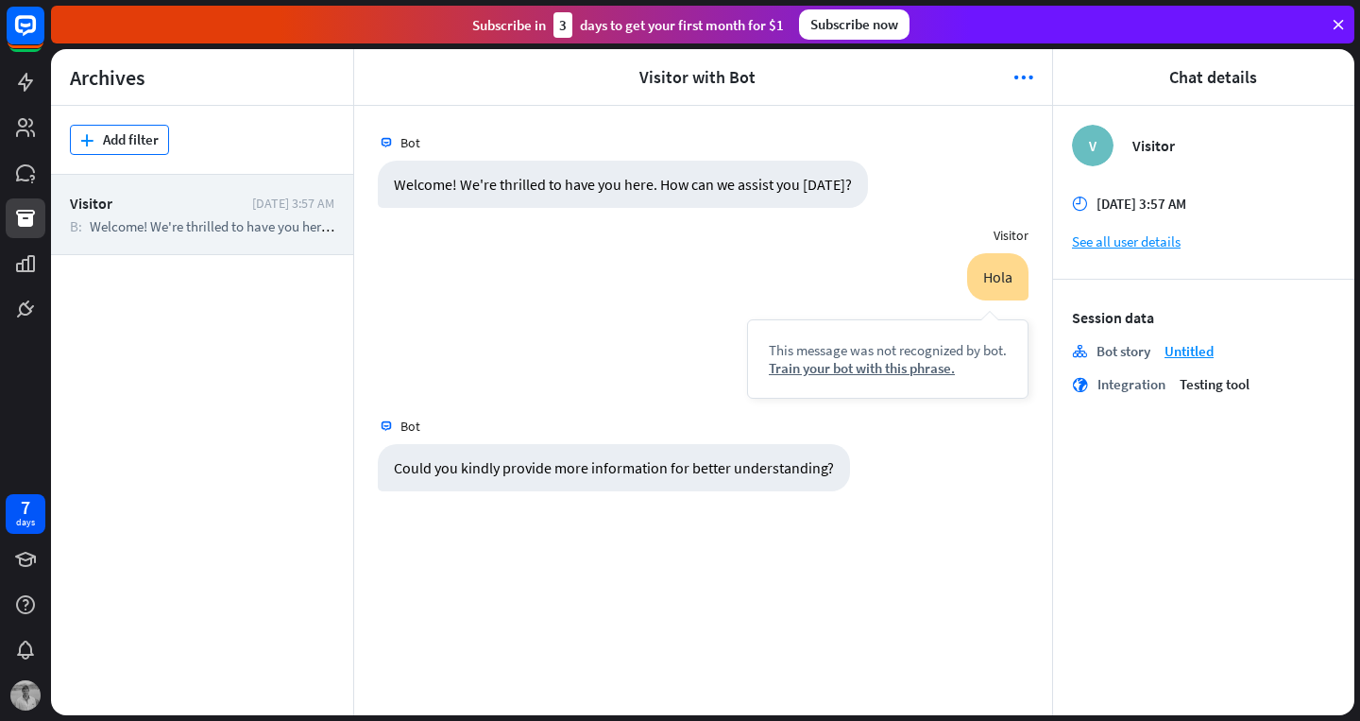
click at [134, 135] on button "plus Add filter" at bounding box center [119, 140] width 99 height 30
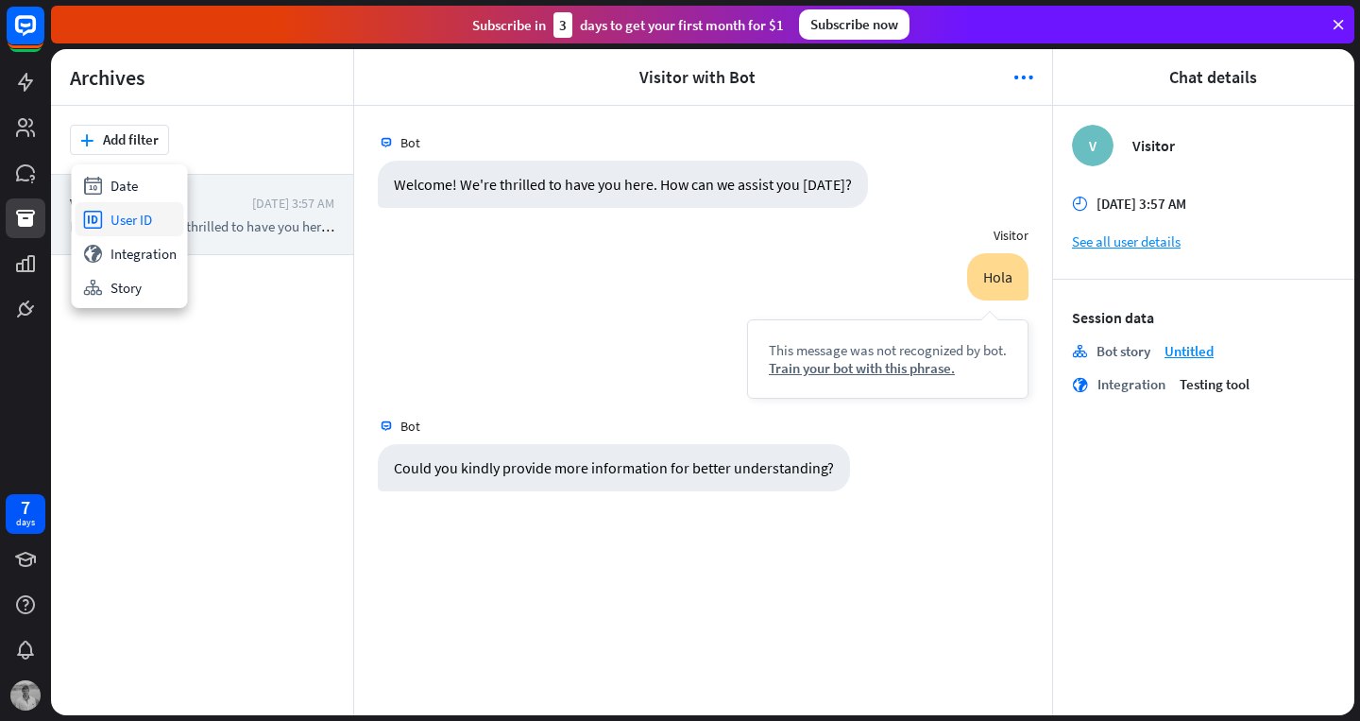
click at [132, 217] on div "id User ID" at bounding box center [130, 219] width 109 height 34
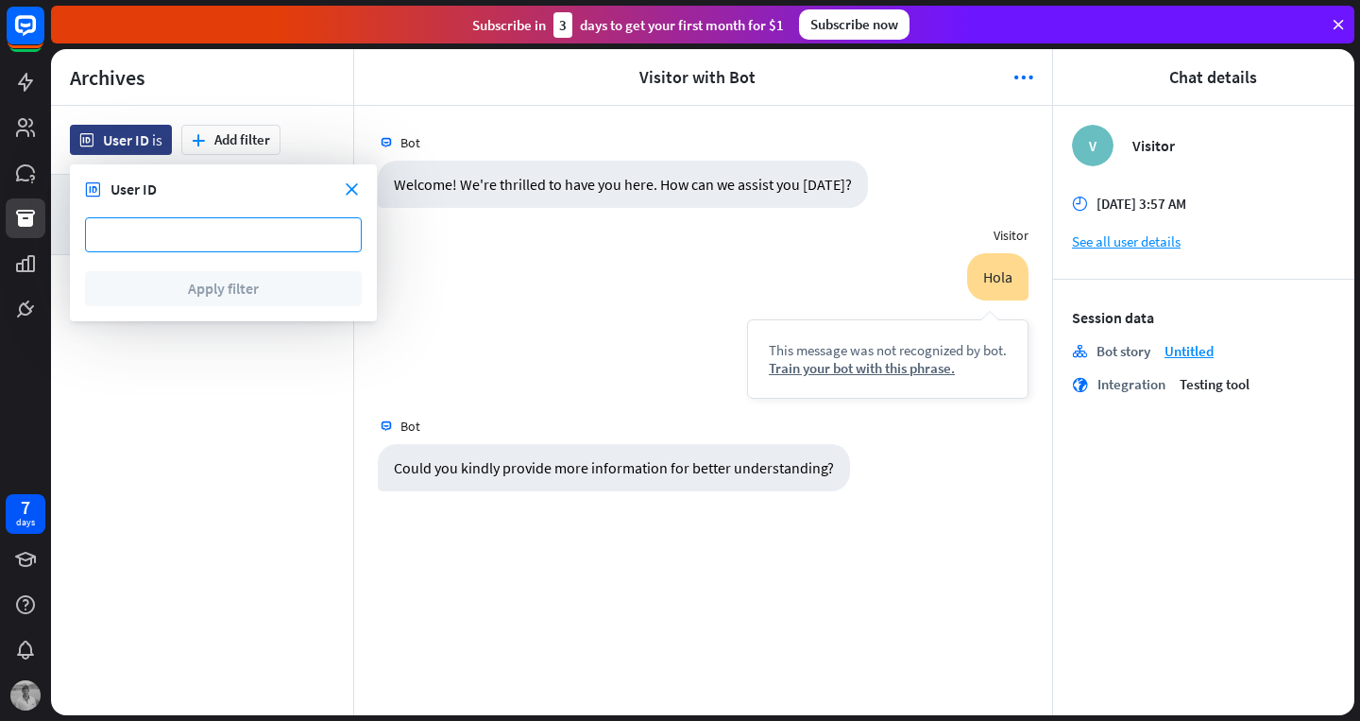
click at [195, 247] on input at bounding box center [223, 234] width 277 height 35
click at [353, 181] on div "close id User ID" at bounding box center [223, 188] width 277 height 19
click at [360, 182] on div "close id User ID" at bounding box center [223, 188] width 277 height 19
click at [353, 192] on icon "close" at bounding box center [352, 189] width 12 height 12
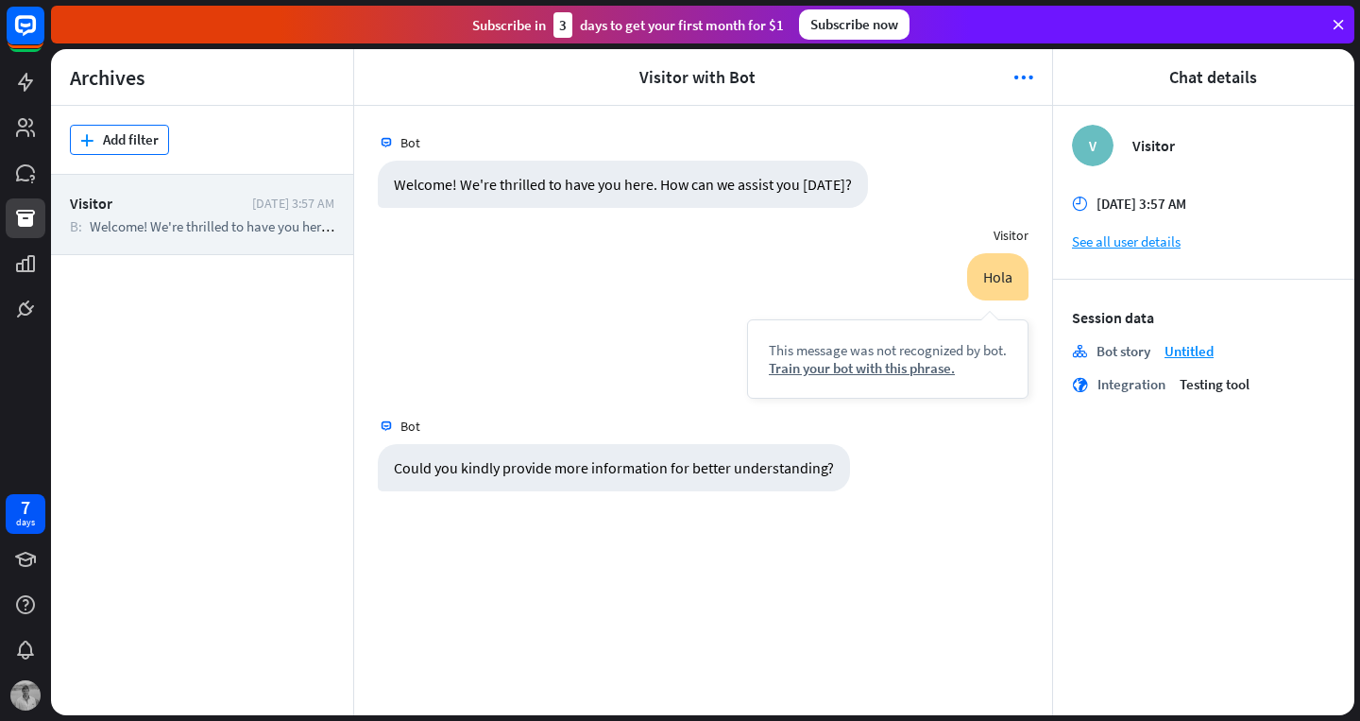
click at [127, 151] on button "plus Add filter" at bounding box center [119, 140] width 99 height 30
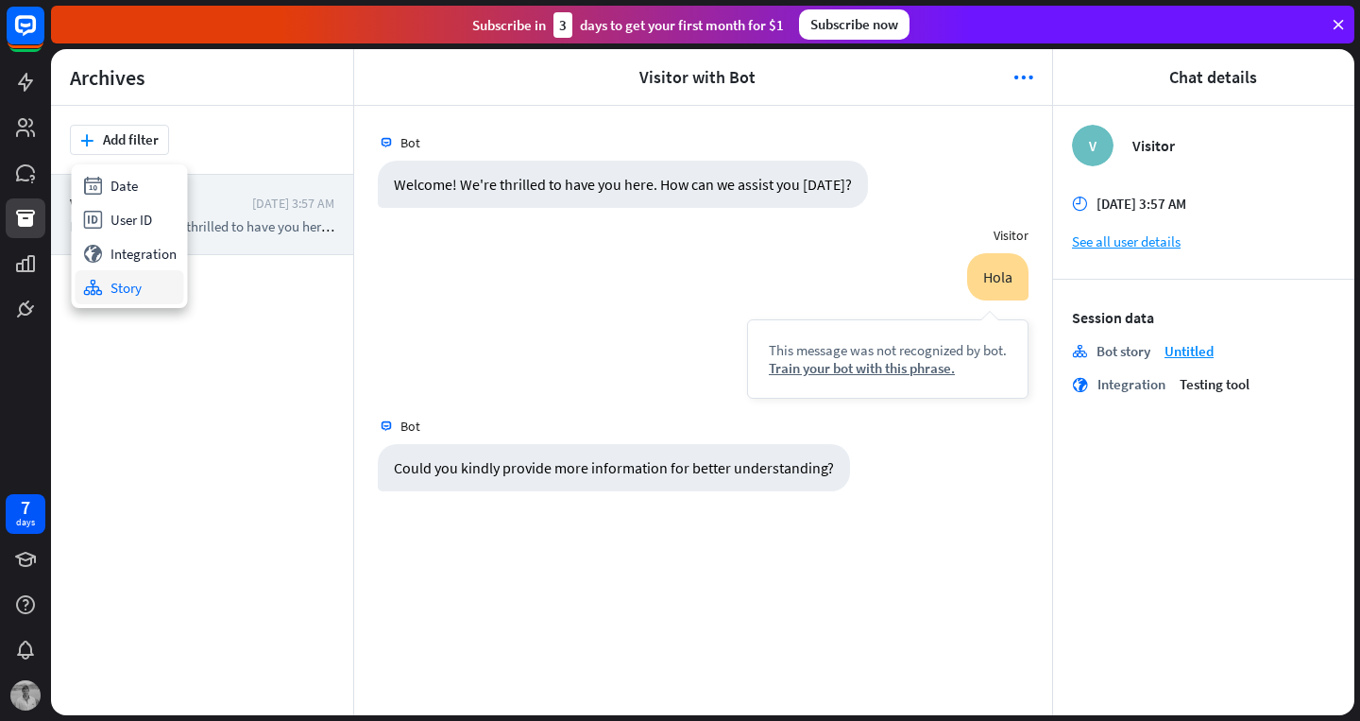
click at [121, 293] on div "stories Story" at bounding box center [130, 287] width 109 height 34
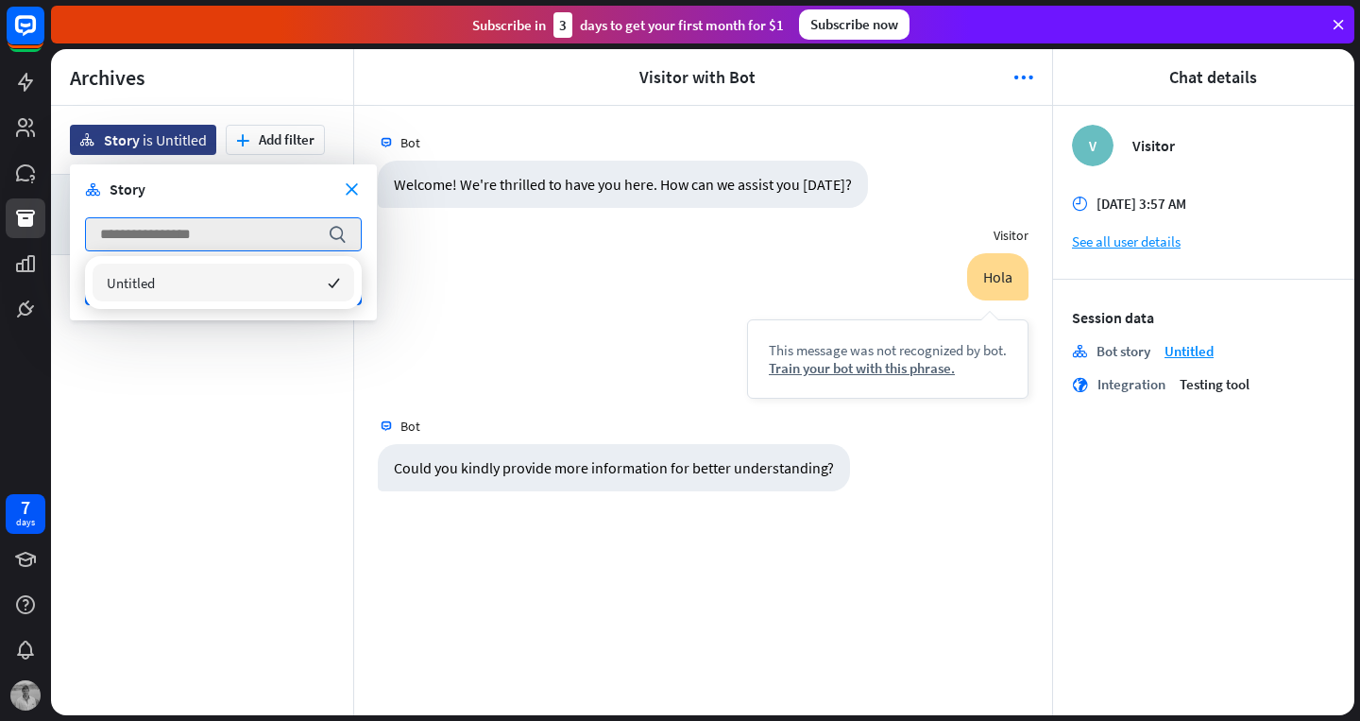
click at [236, 209] on form "close stories Story search Apply filter" at bounding box center [223, 242] width 307 height 156
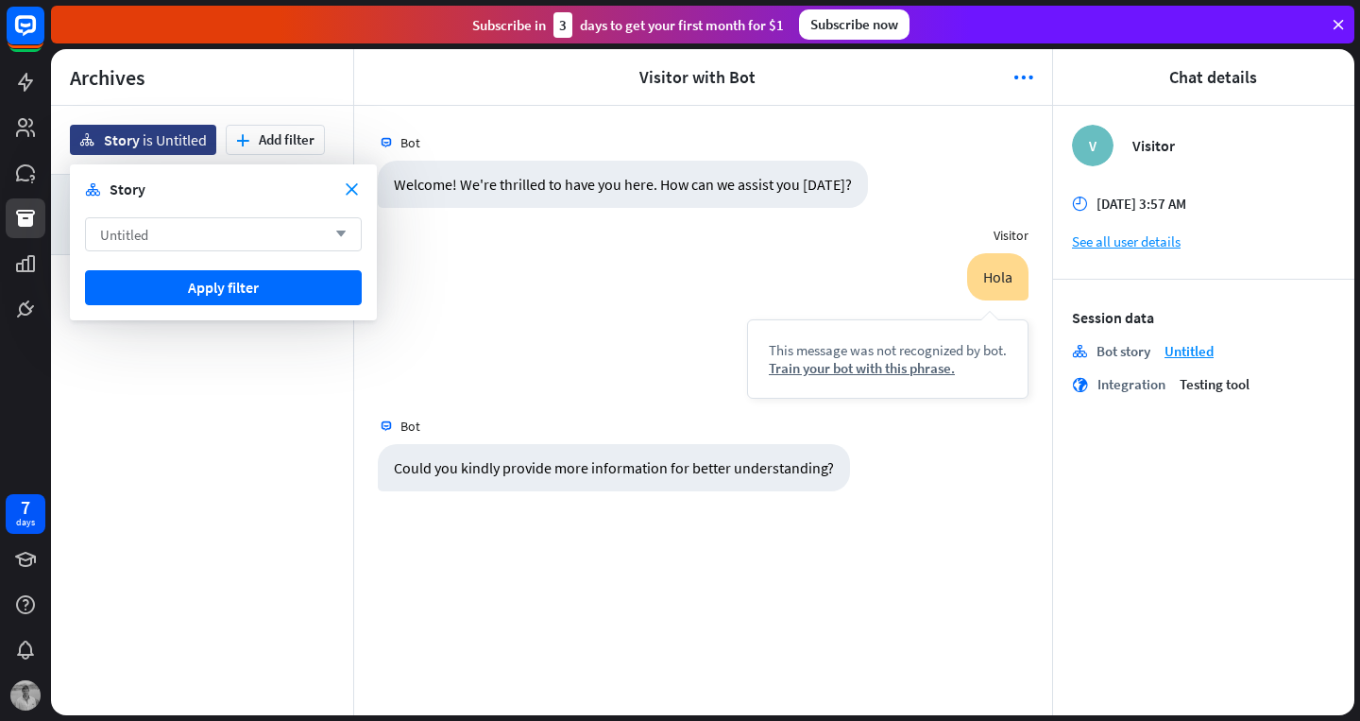
click at [280, 229] on div "Untitled arrow_down" at bounding box center [223, 234] width 277 height 34
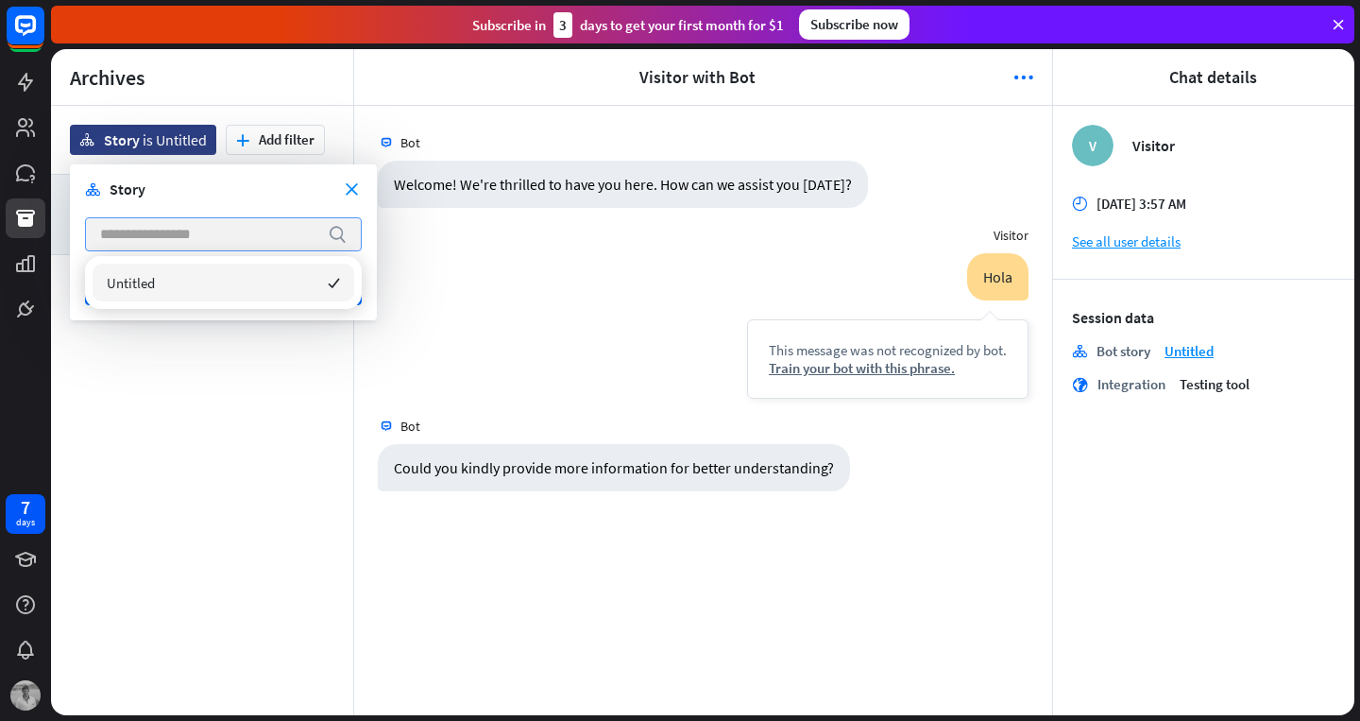
click at [280, 229] on input "search" at bounding box center [209, 234] width 218 height 32
click at [354, 186] on icon "close" at bounding box center [352, 189] width 12 height 12
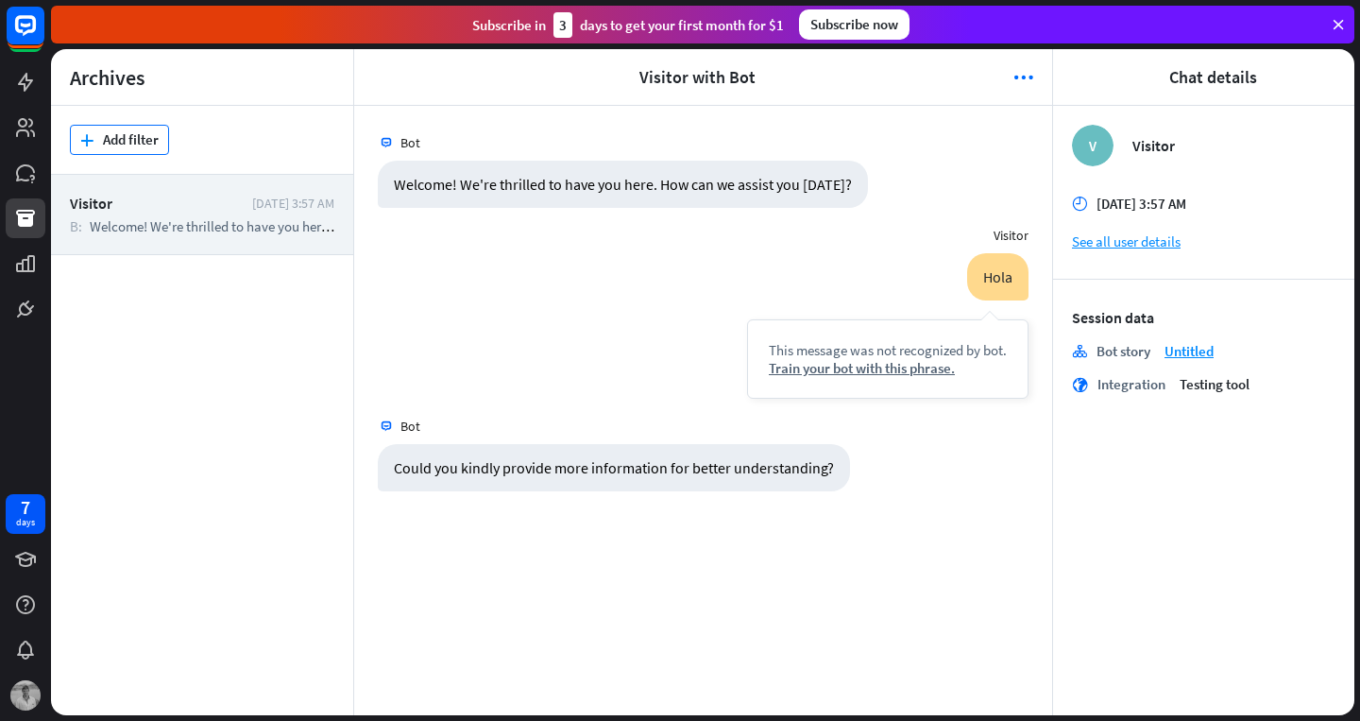
click at [146, 137] on button "plus Add filter" at bounding box center [119, 140] width 99 height 30
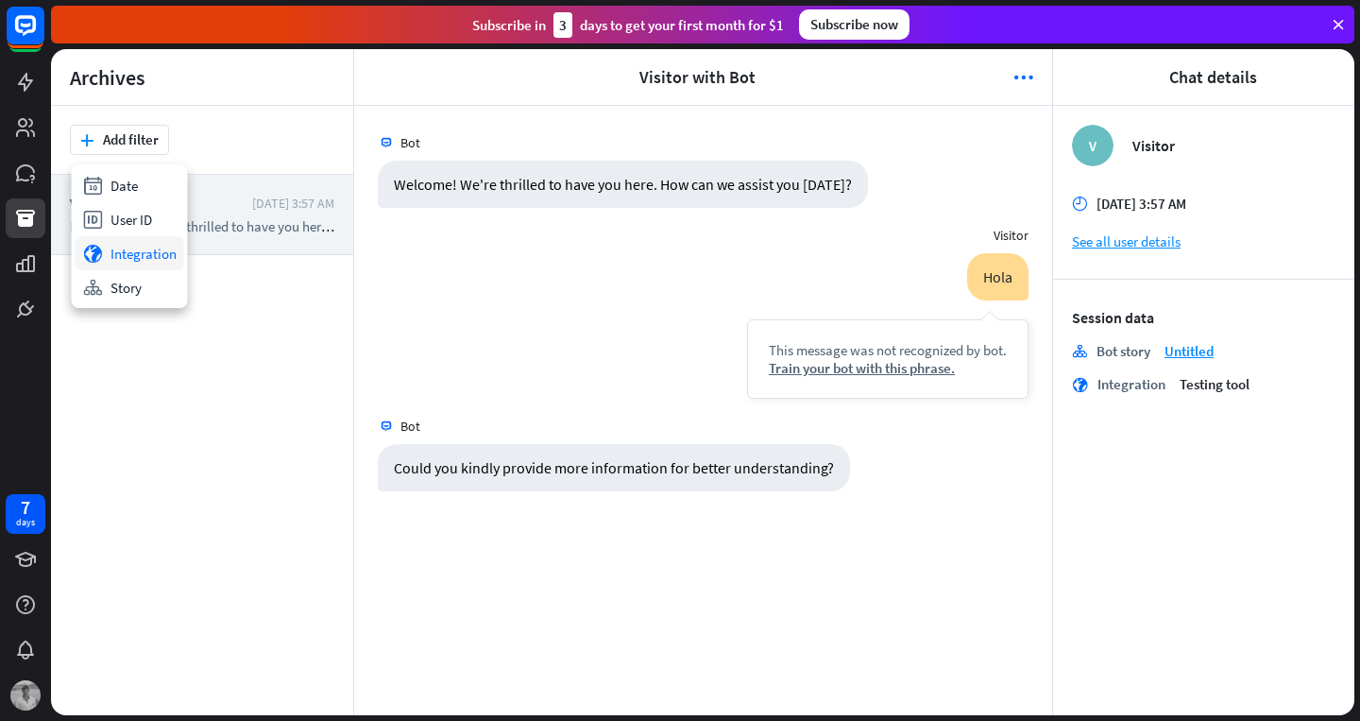
click at [144, 256] on div "globe Integration" at bounding box center [130, 253] width 109 height 34
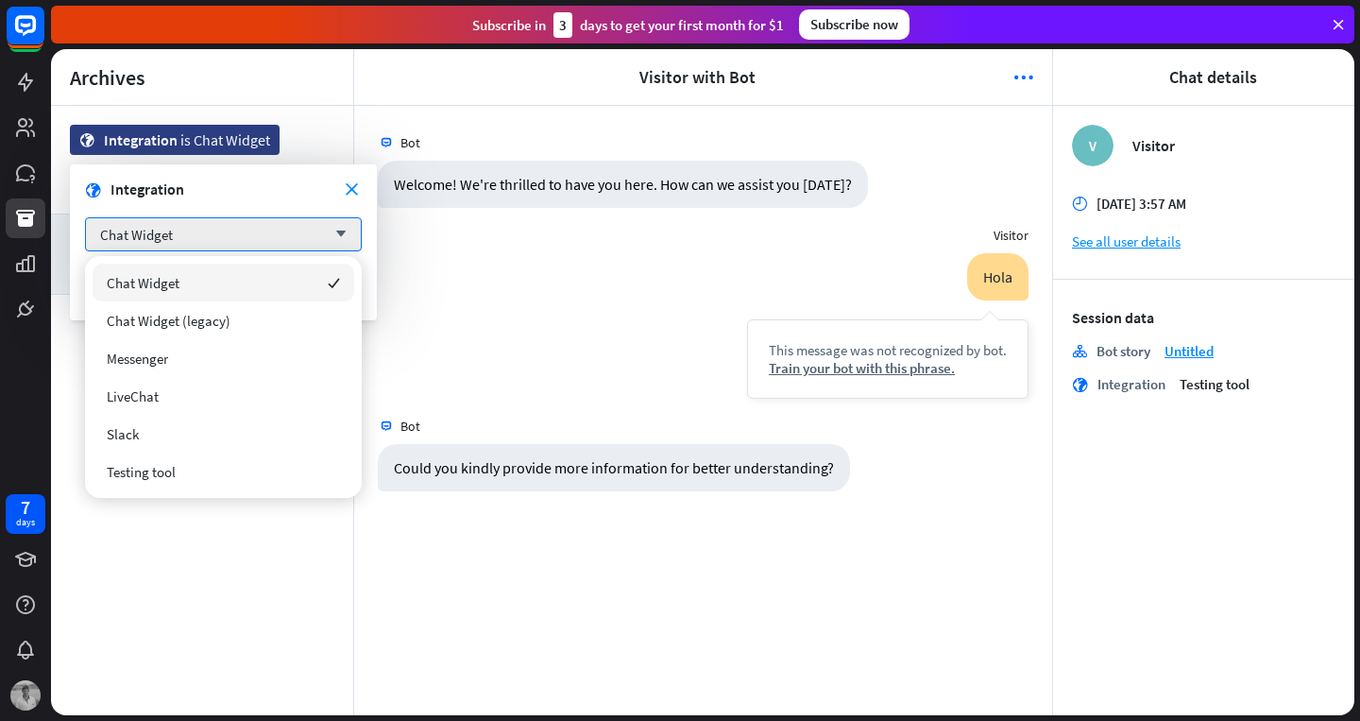
click at [362, 189] on div "close globe Integration" at bounding box center [223, 188] width 277 height 19
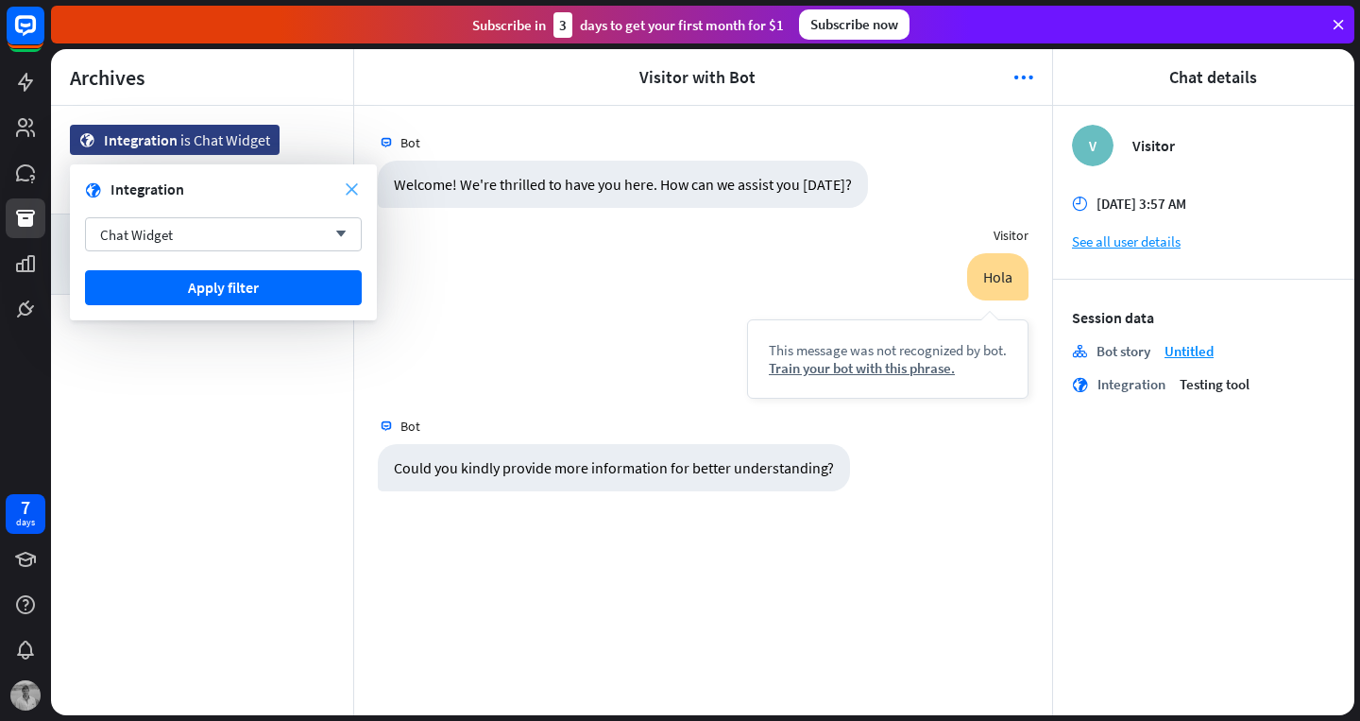
click at [355, 189] on icon "close" at bounding box center [352, 189] width 12 height 12
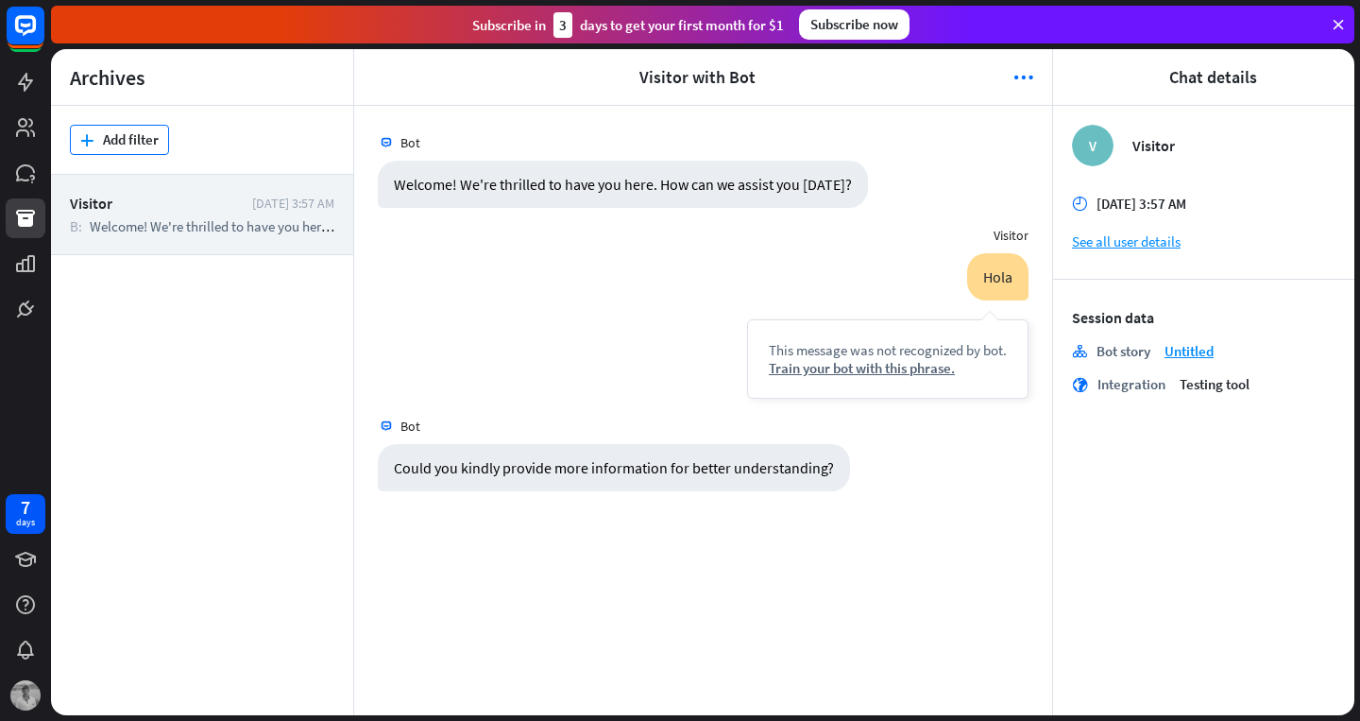
click at [138, 144] on button "plus Add filter" at bounding box center [119, 140] width 99 height 30
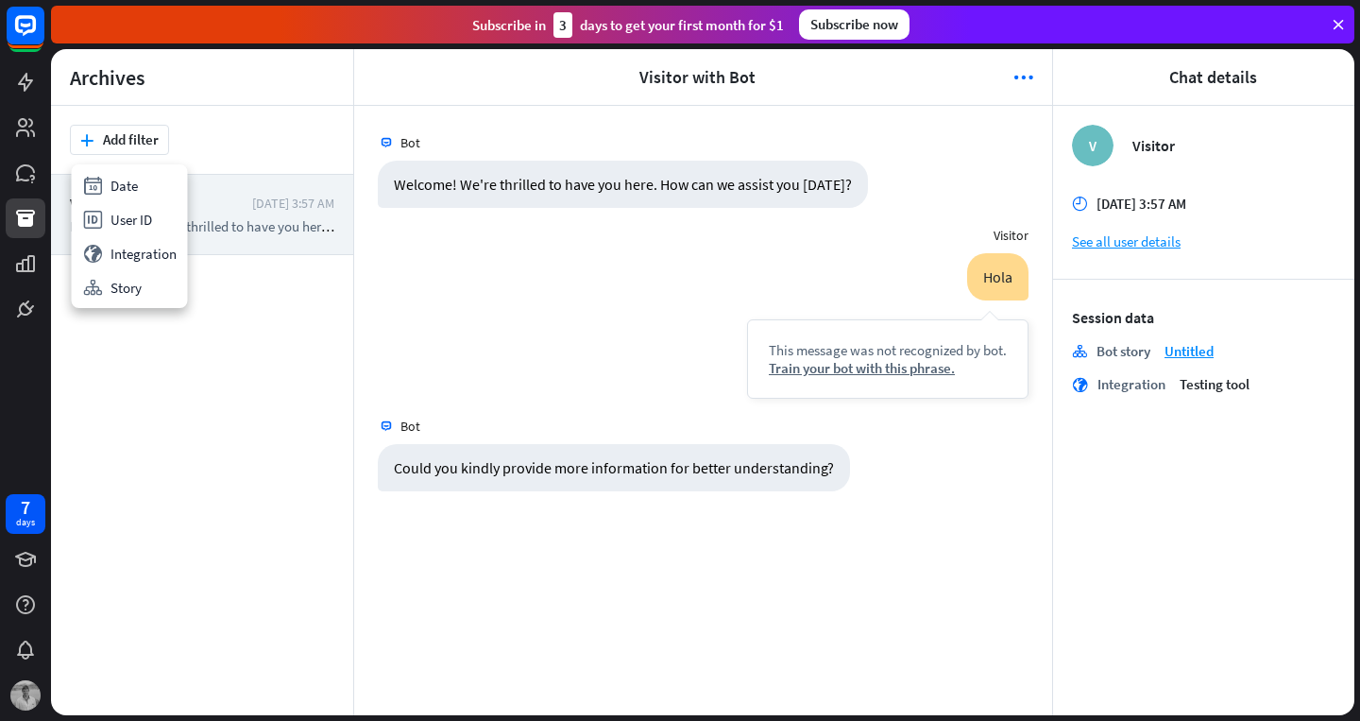
click at [194, 141] on div "plus Add filter" at bounding box center [202, 140] width 264 height 30
click at [1024, 73] on icon "more_horiz" at bounding box center [1023, 77] width 20 height 19
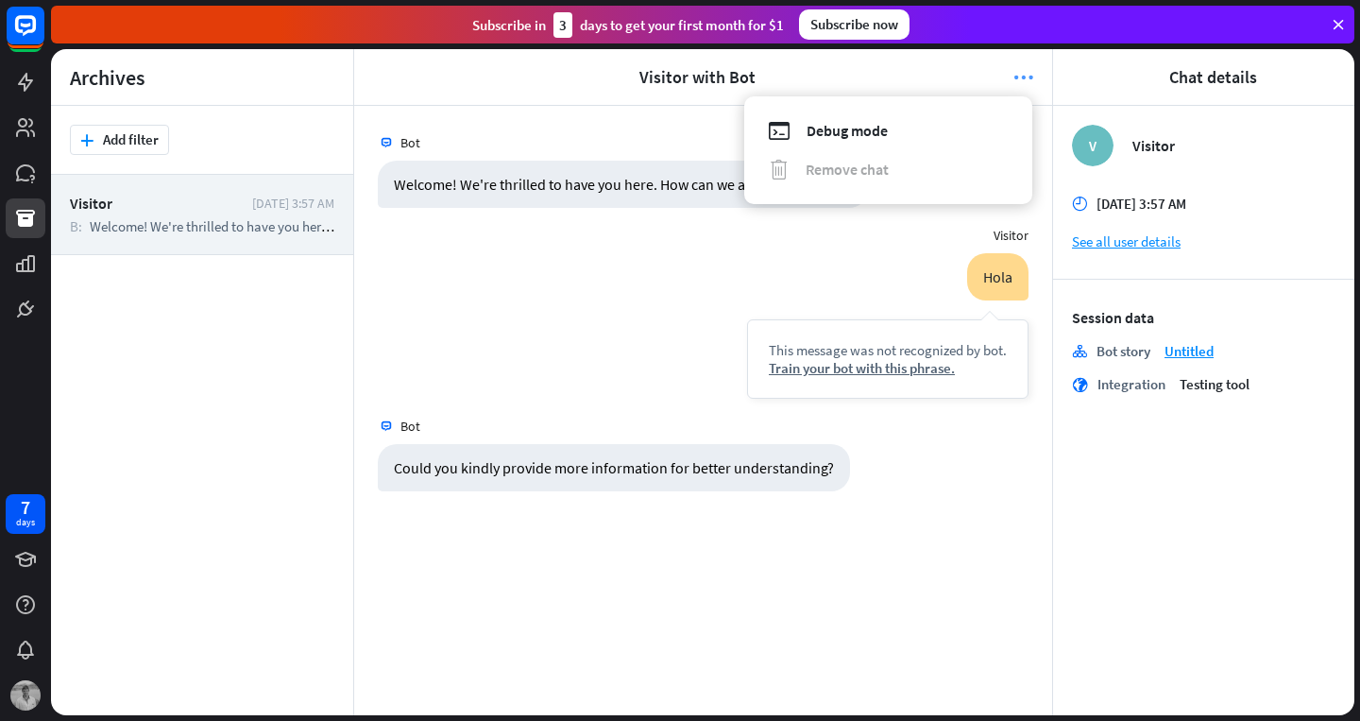
click at [1024, 73] on icon "more_horiz" at bounding box center [1023, 77] width 20 height 19
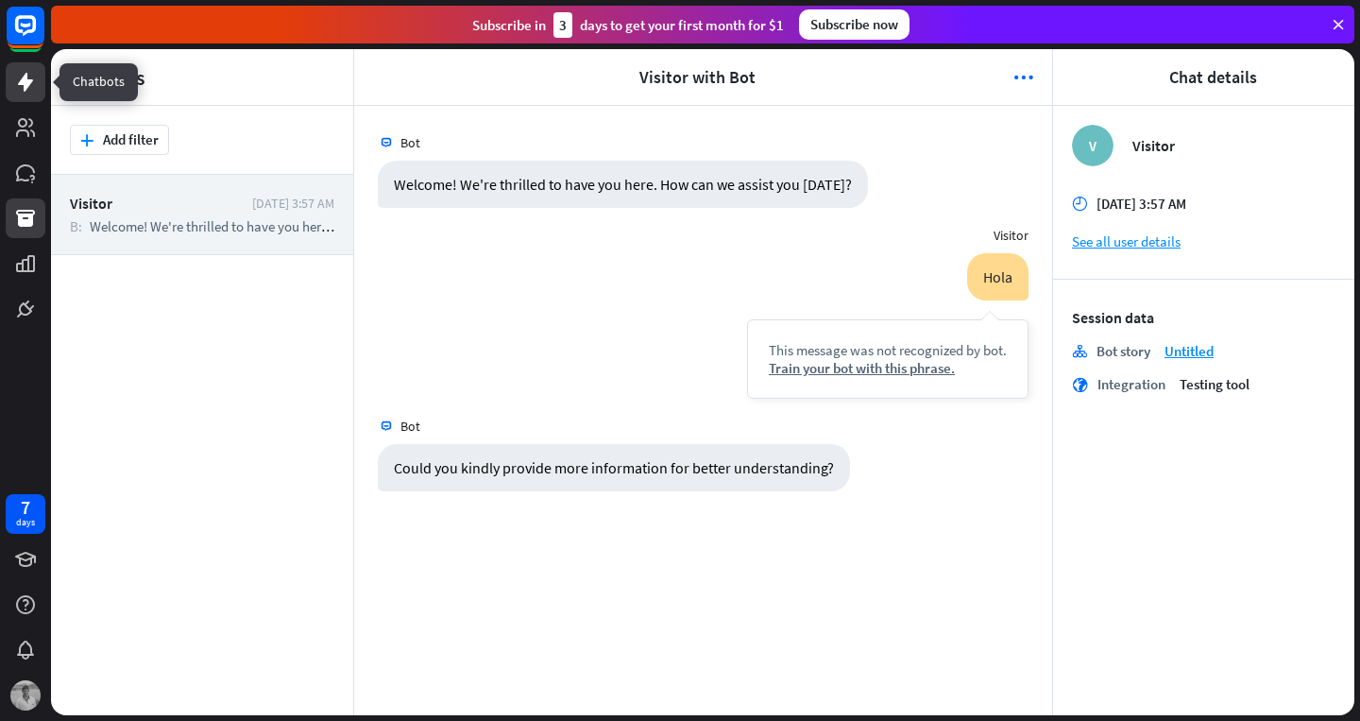
click at [27, 85] on icon at bounding box center [25, 82] width 15 height 19
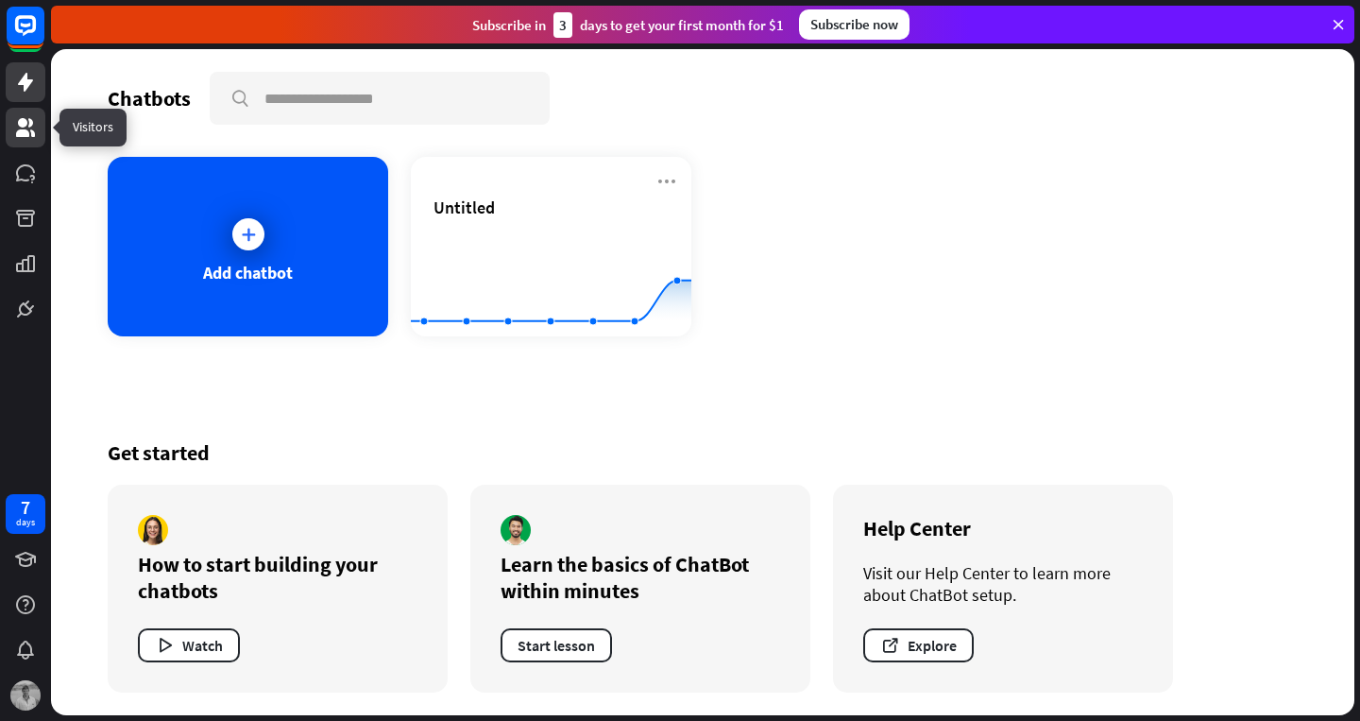
click at [26, 124] on icon at bounding box center [25, 127] width 19 height 19
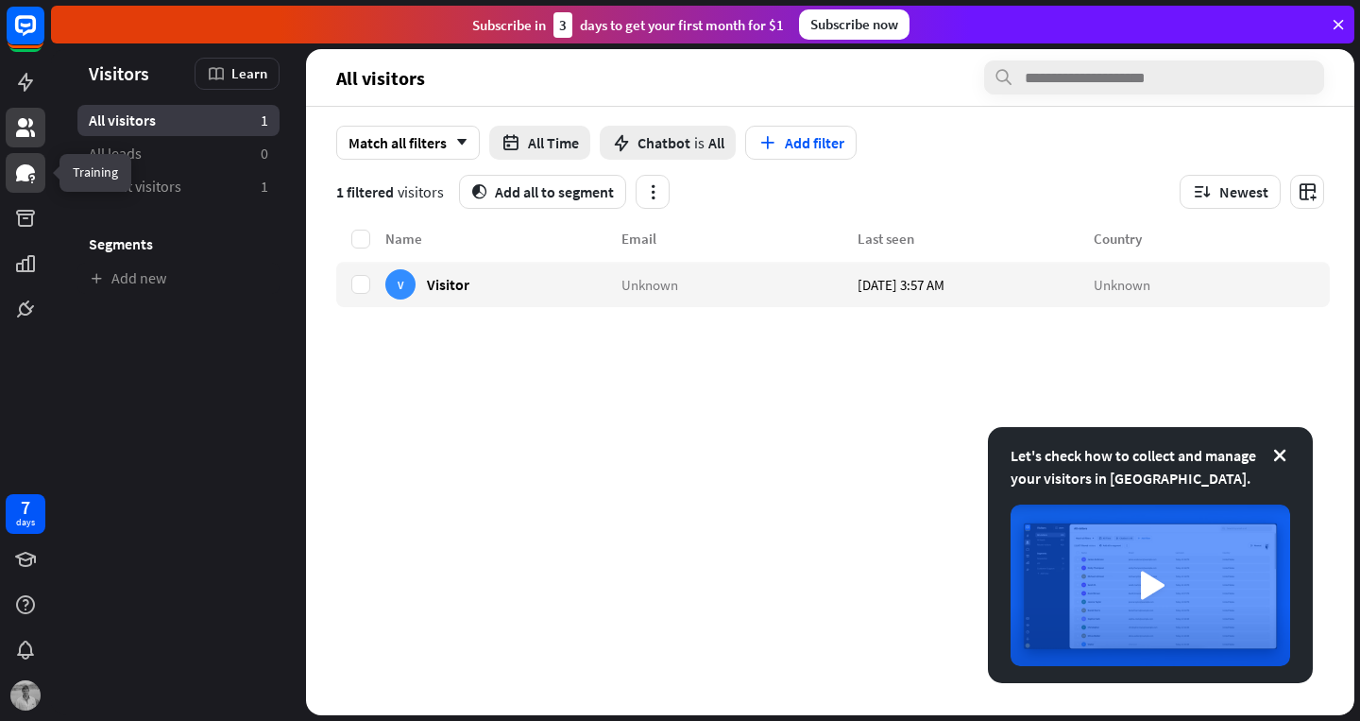
click at [22, 167] on icon at bounding box center [25, 172] width 19 height 17
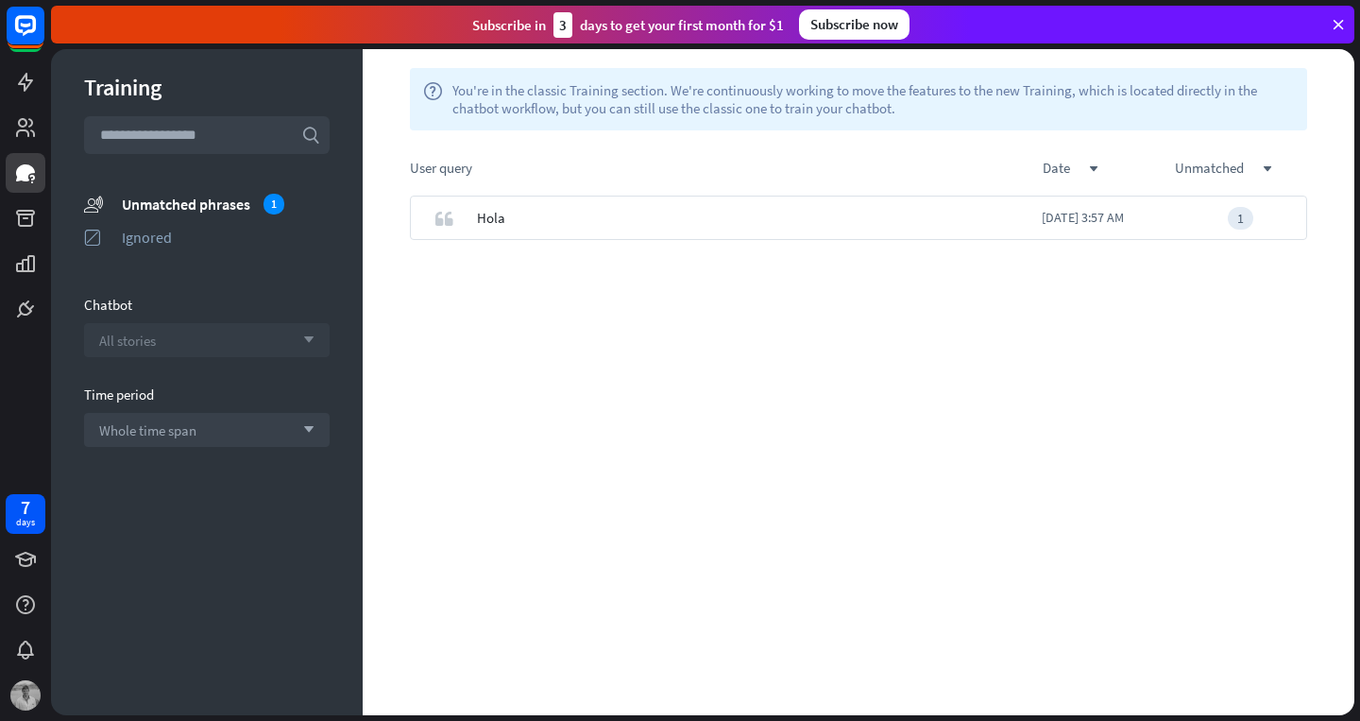
click at [284, 354] on div "All stories arrow_down" at bounding box center [207, 340] width 246 height 34
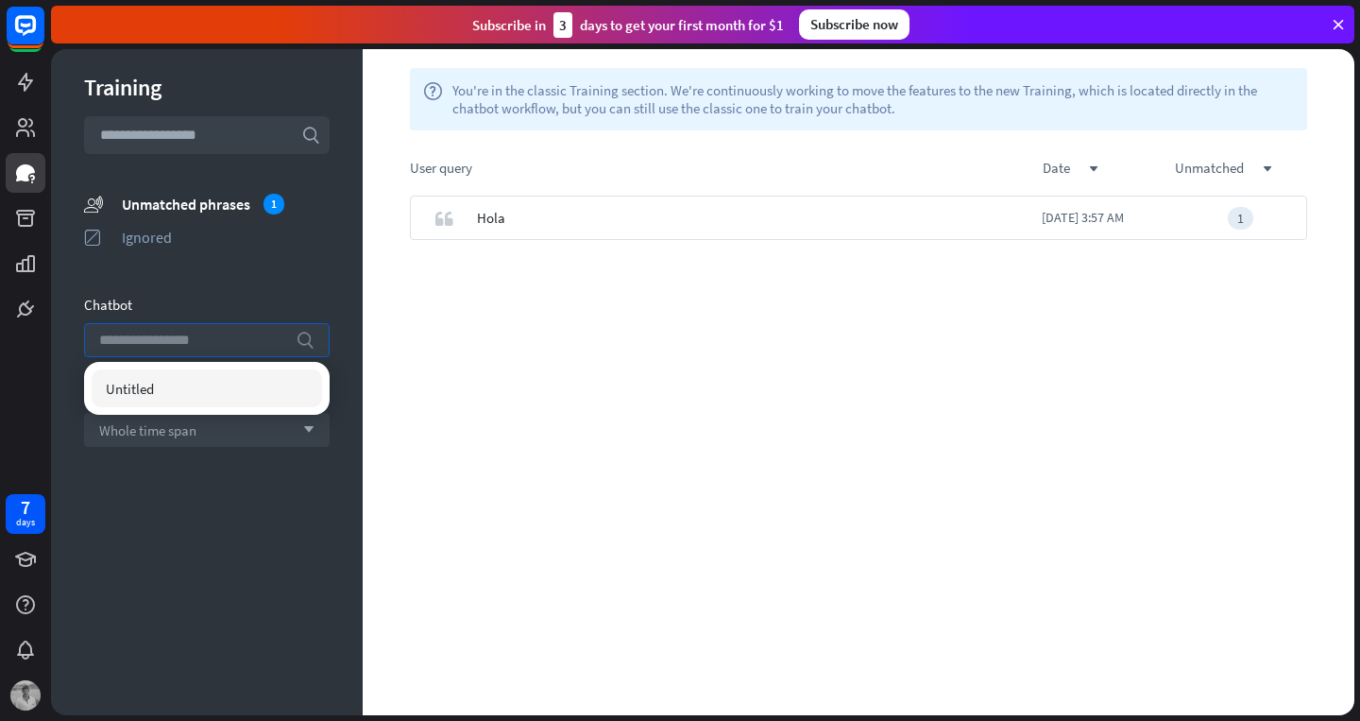
click at [284, 331] on input "search" at bounding box center [192, 340] width 187 height 32
click at [345, 555] on div "Training search unmatched_phrases Unmatched phrases 1 ignored Ignored Chatbot s…" at bounding box center [207, 382] width 312 height 666
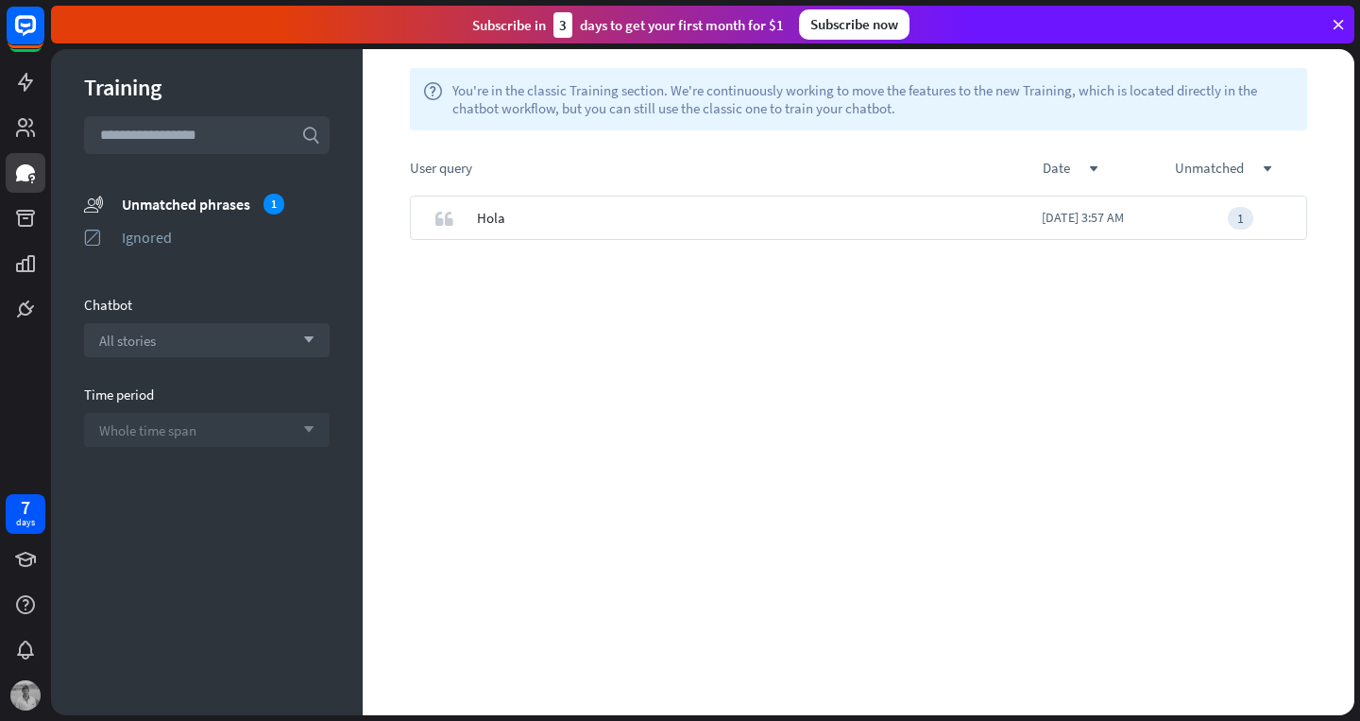
click at [314, 433] on icon "arrow_down" at bounding box center [304, 429] width 21 height 11
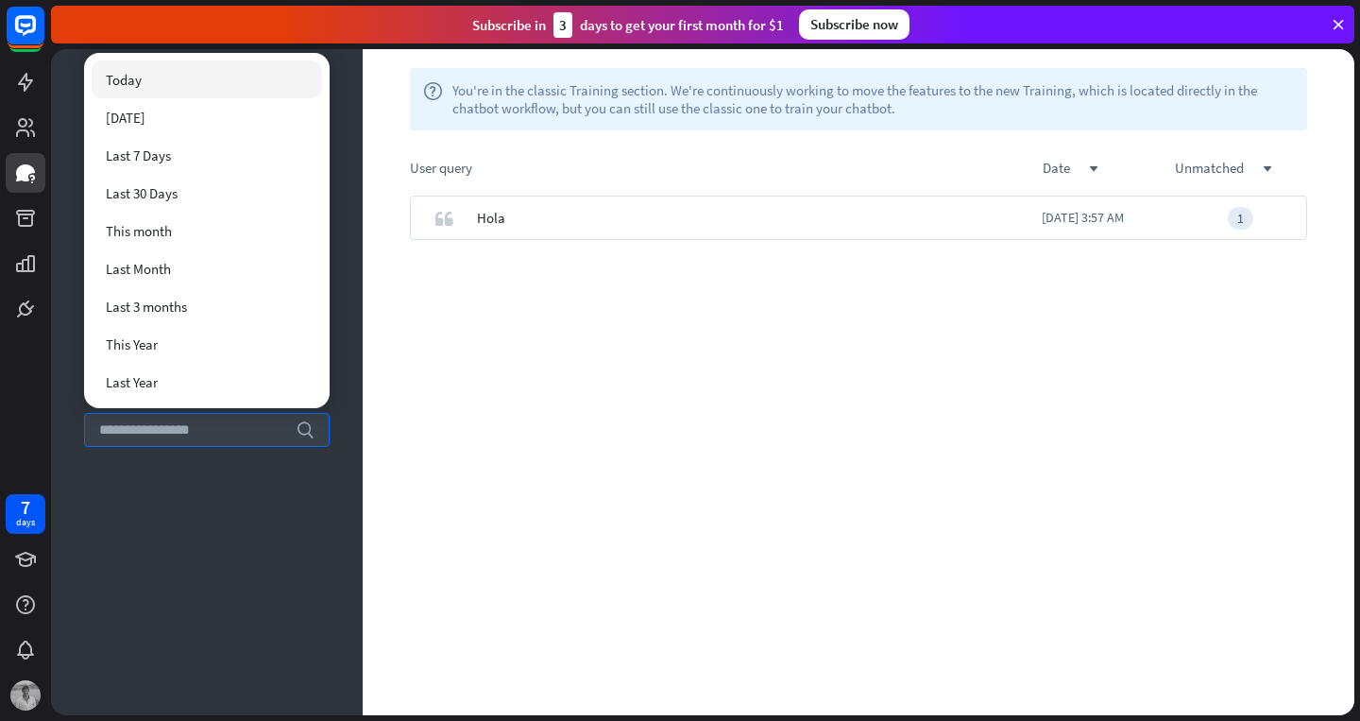
click at [262, 511] on div "Training search unmatched_phrases Unmatched phrases 1 ignored Ignored Chatbot A…" at bounding box center [207, 382] width 312 height 666
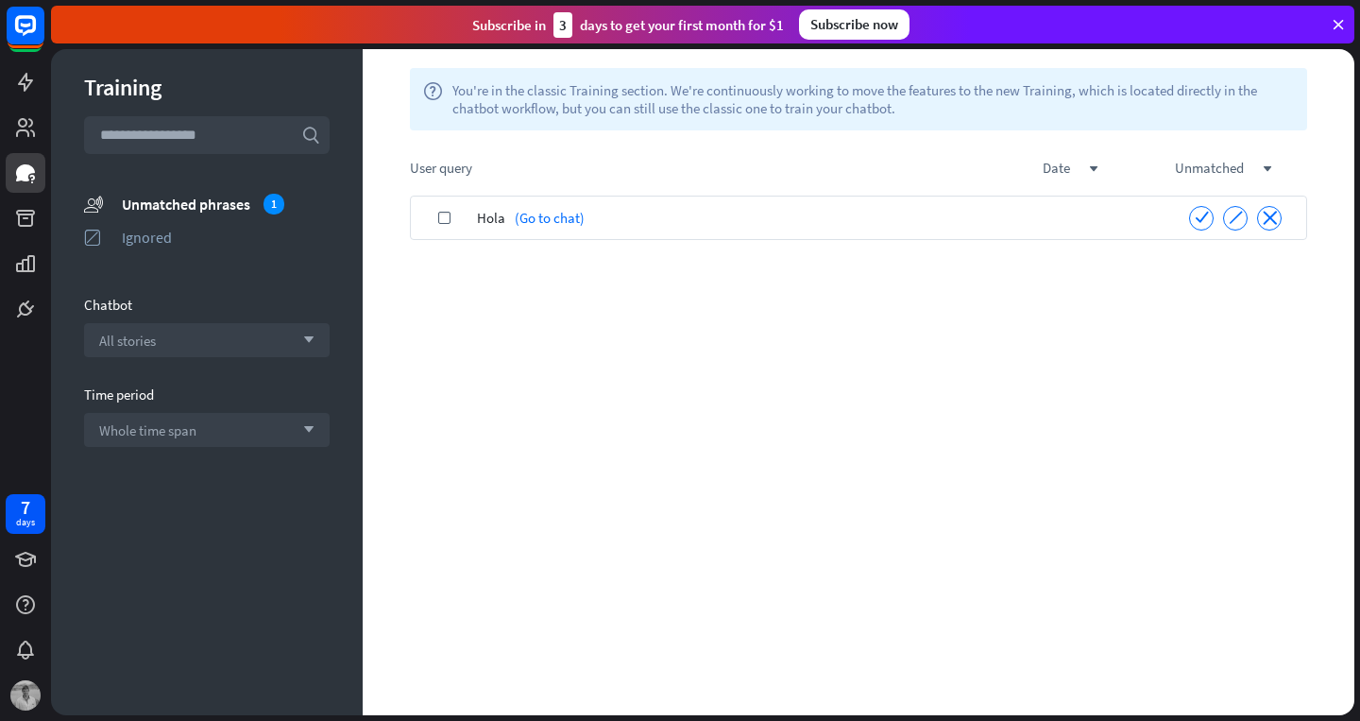
click at [804, 206] on div "Hola (Go to chat)" at bounding box center [820, 217] width 687 height 44
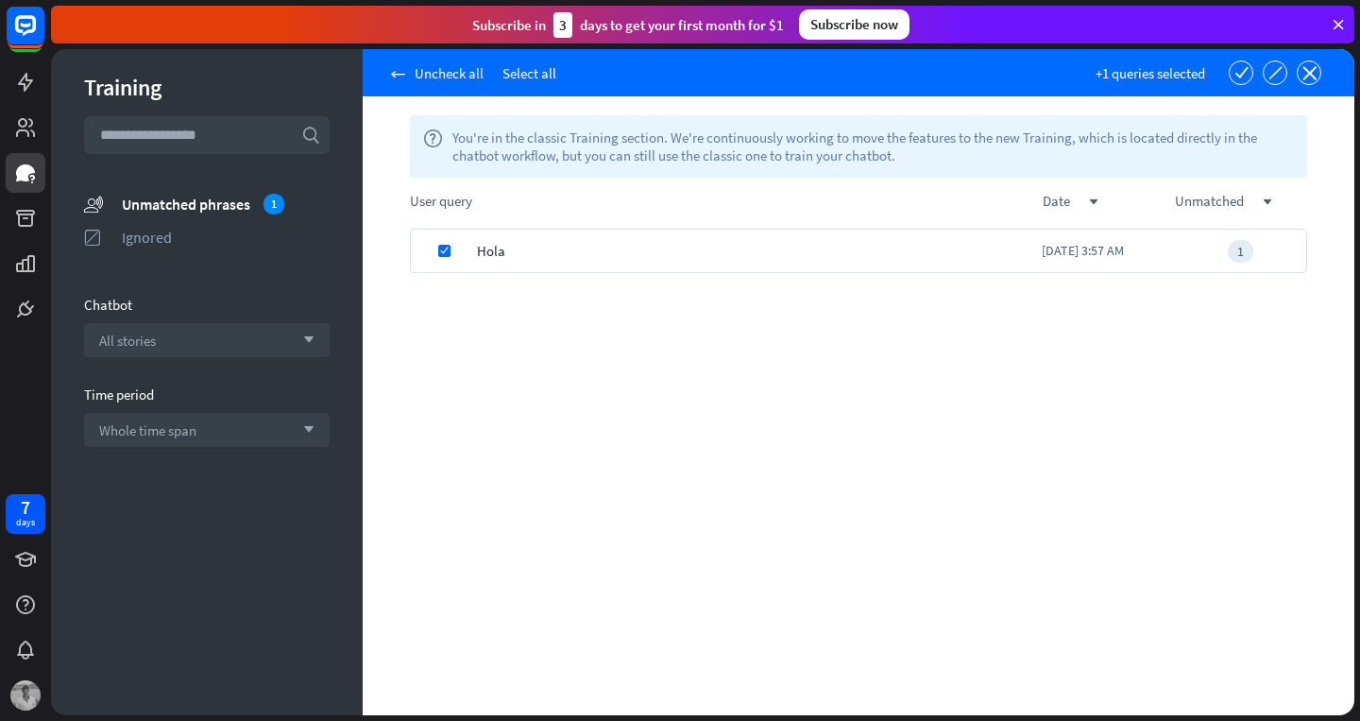
click at [898, 246] on div "Hola" at bounding box center [759, 251] width 565 height 44
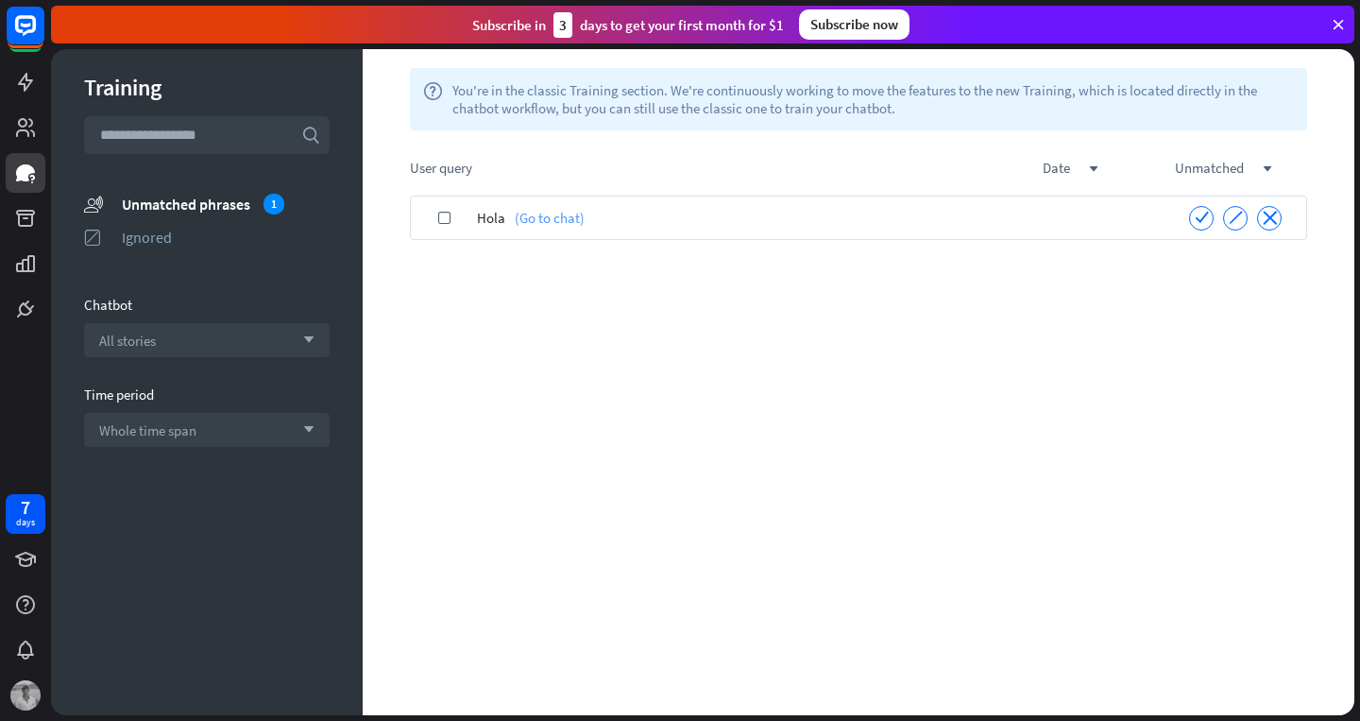
click at [538, 218] on link "(Go to chat)" at bounding box center [544, 217] width 79 height 44
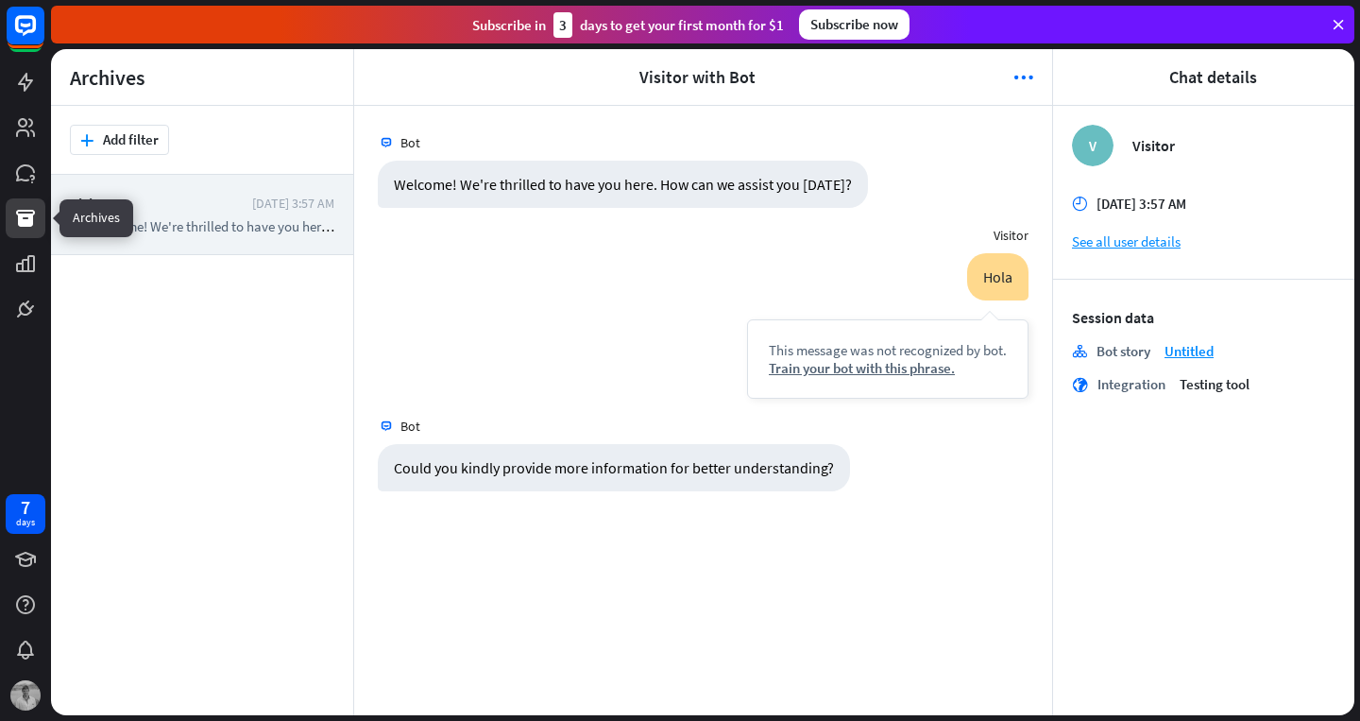
click at [22, 216] on icon at bounding box center [25, 218] width 19 height 17
click at [30, 167] on icon at bounding box center [25, 172] width 19 height 17
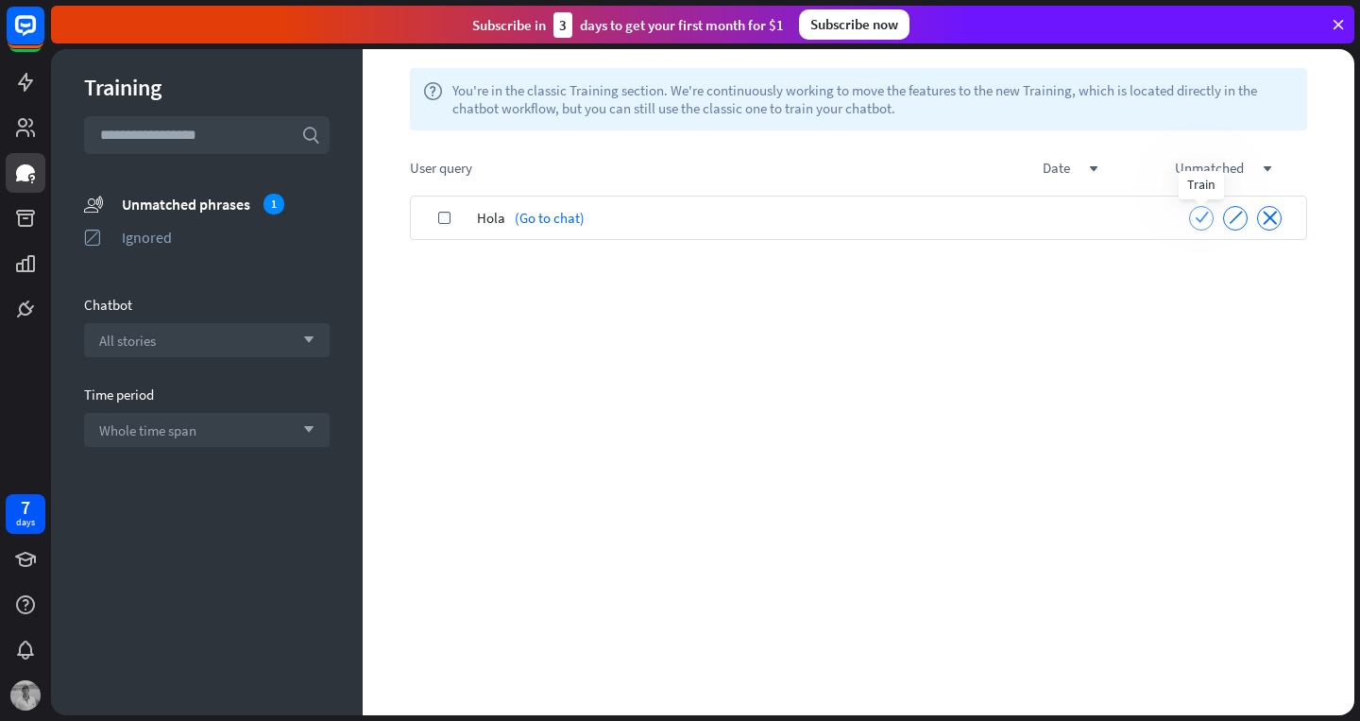
click at [1200, 215] on icon "check" at bounding box center [1202, 217] width 14 height 14
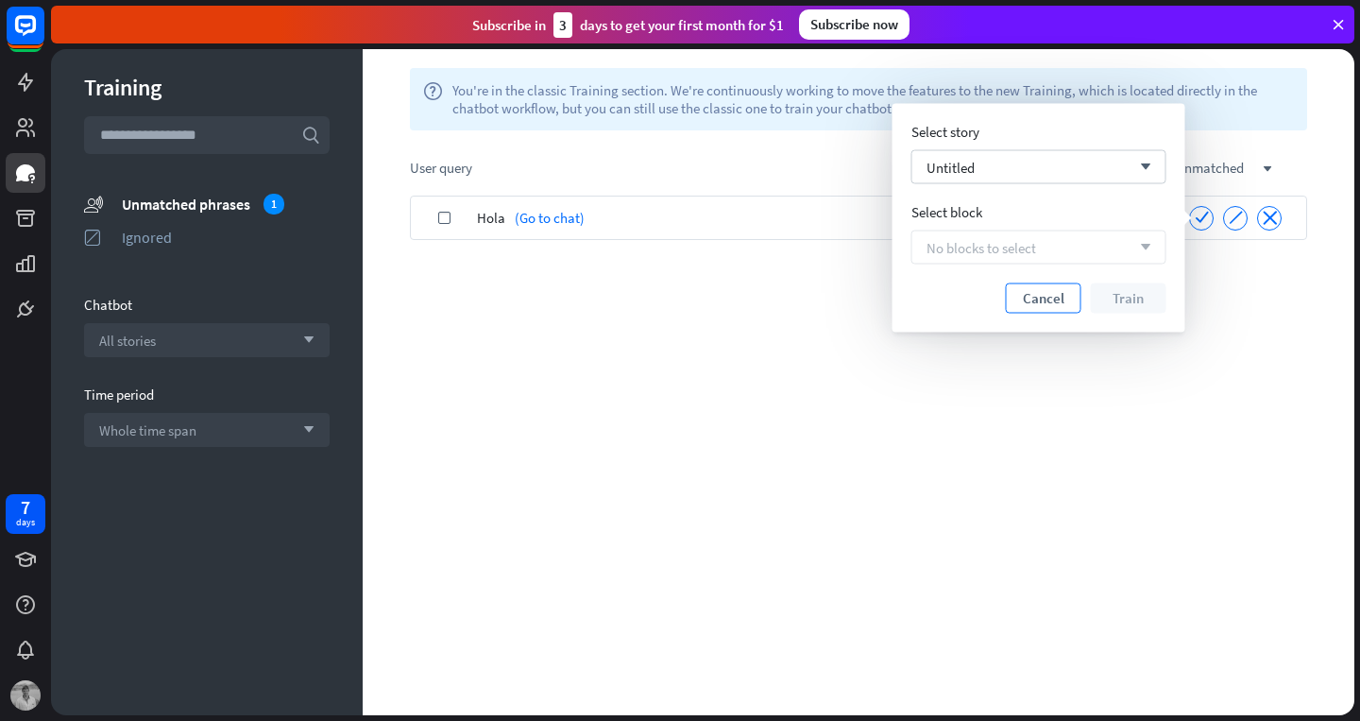
click at [1029, 299] on button "Cancel" at bounding box center [1044, 298] width 76 height 30
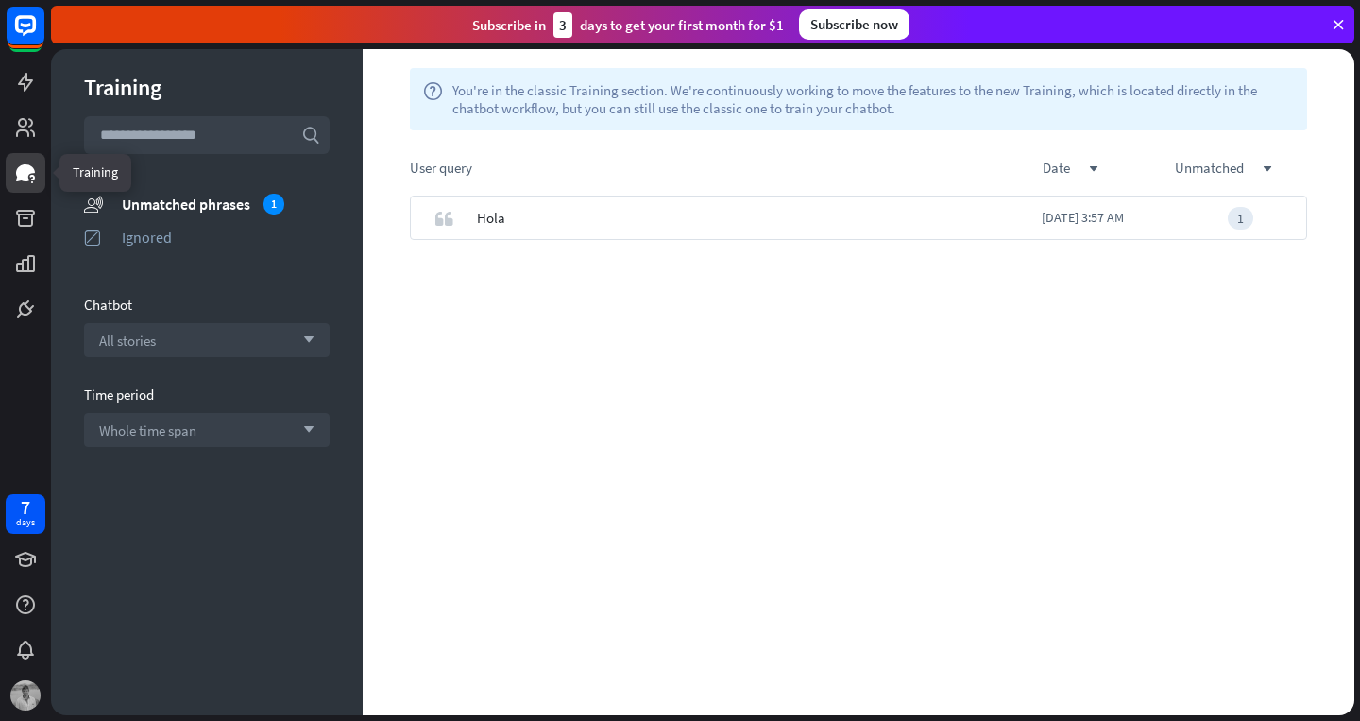
click at [24, 173] on icon at bounding box center [25, 172] width 19 height 17
click at [207, 203] on div "Unmatched phrases 1" at bounding box center [226, 204] width 208 height 21
click at [148, 233] on div "Ignored" at bounding box center [226, 237] width 208 height 19
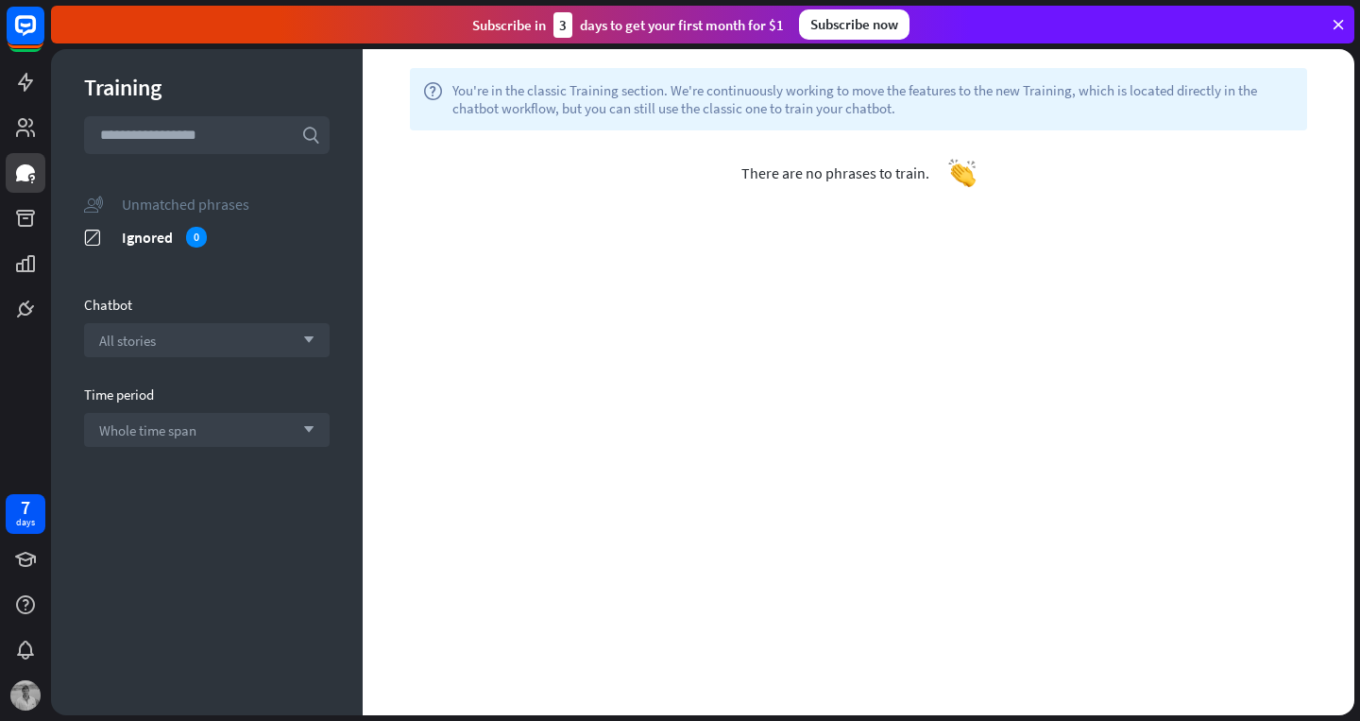
click at [145, 196] on div "Unmatched phrases" at bounding box center [226, 204] width 208 height 19
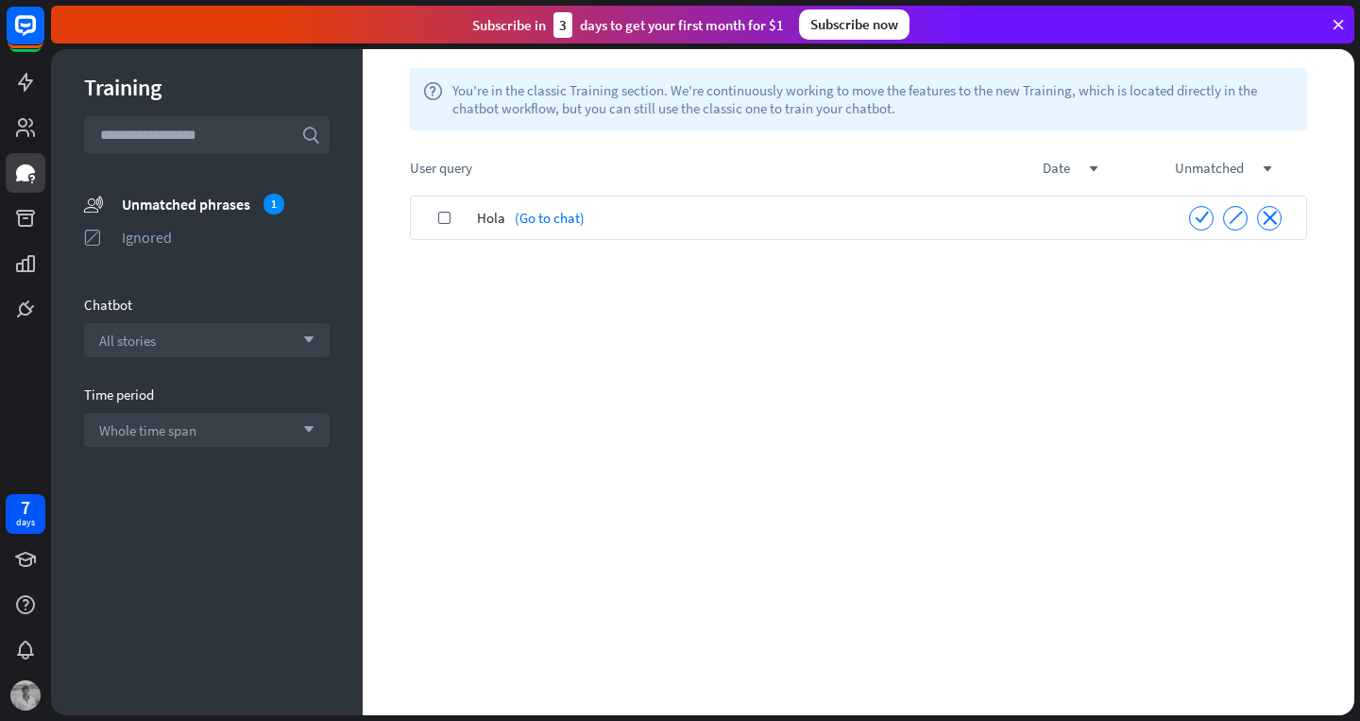
click at [451, 220] on div "check" at bounding box center [444, 217] width 66 height 44
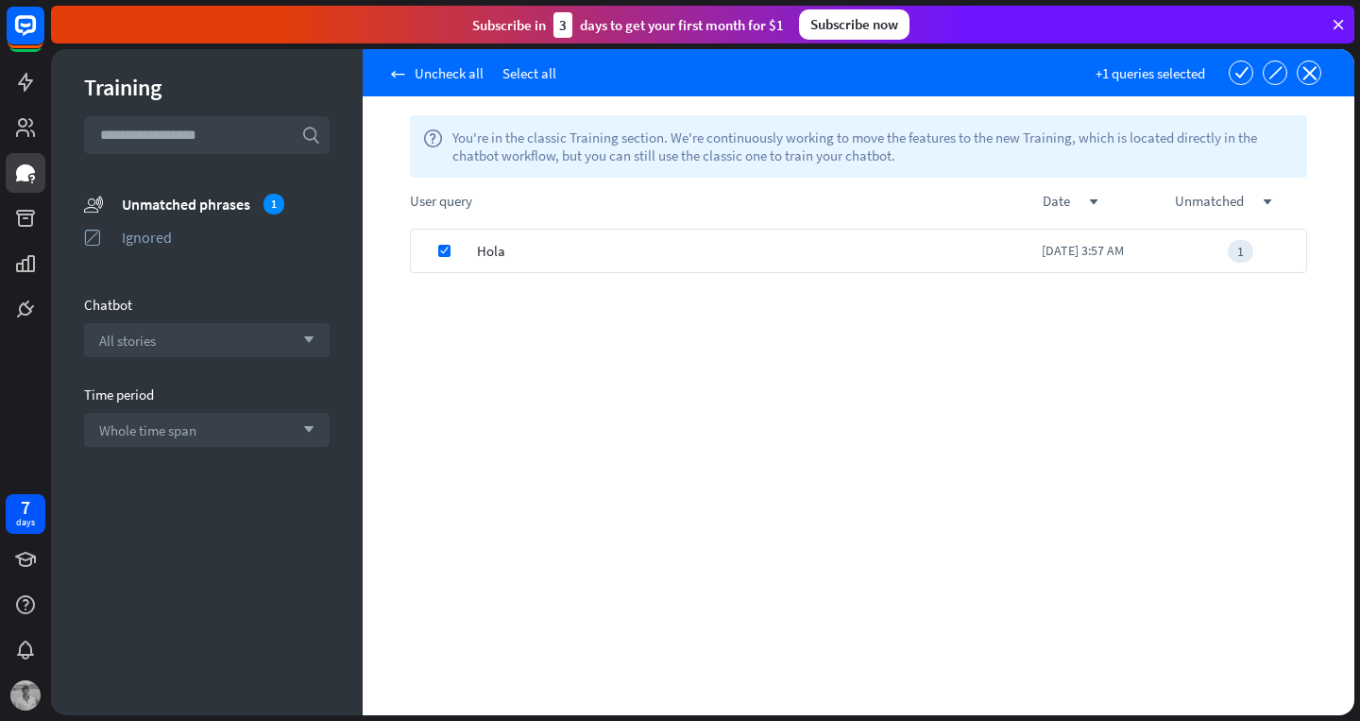
click at [1256, 261] on div "1" at bounding box center [1240, 251] width 132 height 23
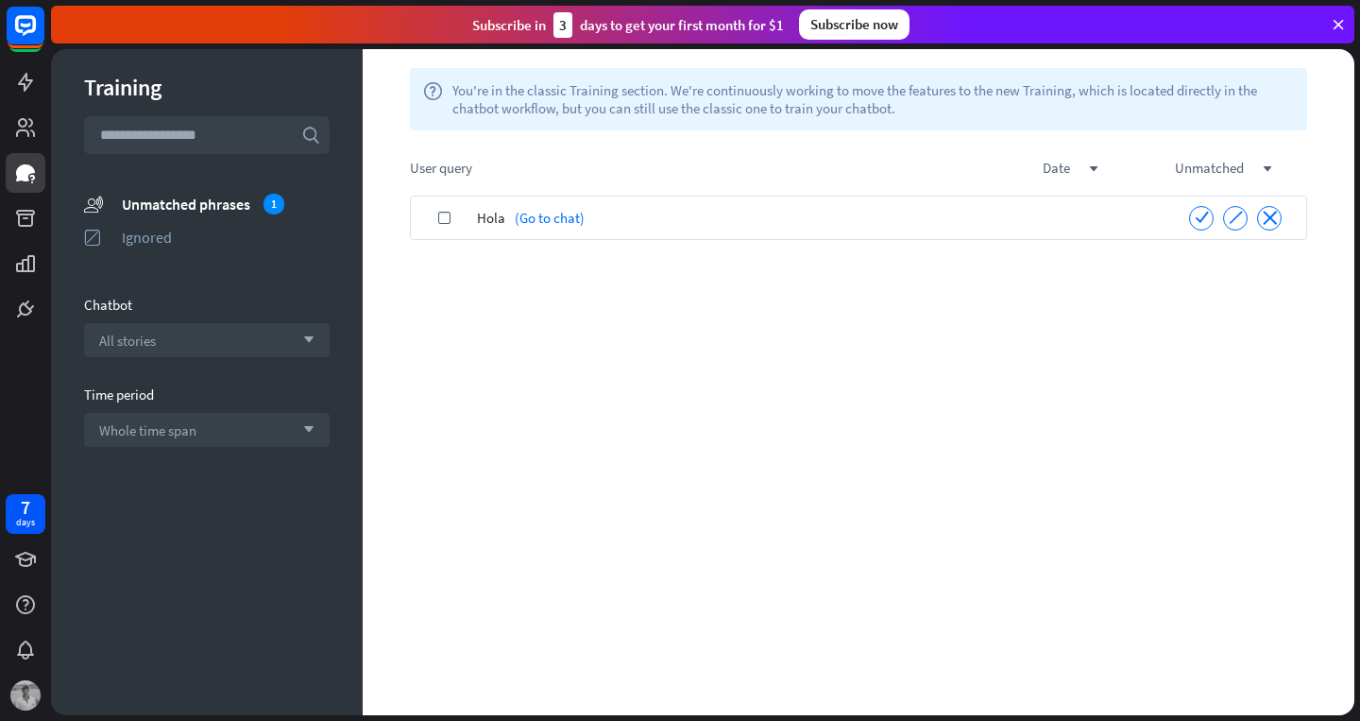
click at [1166, 224] on div "check ignore close" at bounding box center [1235, 218] width 142 height 25
click at [1206, 218] on icon "check" at bounding box center [1202, 217] width 14 height 14
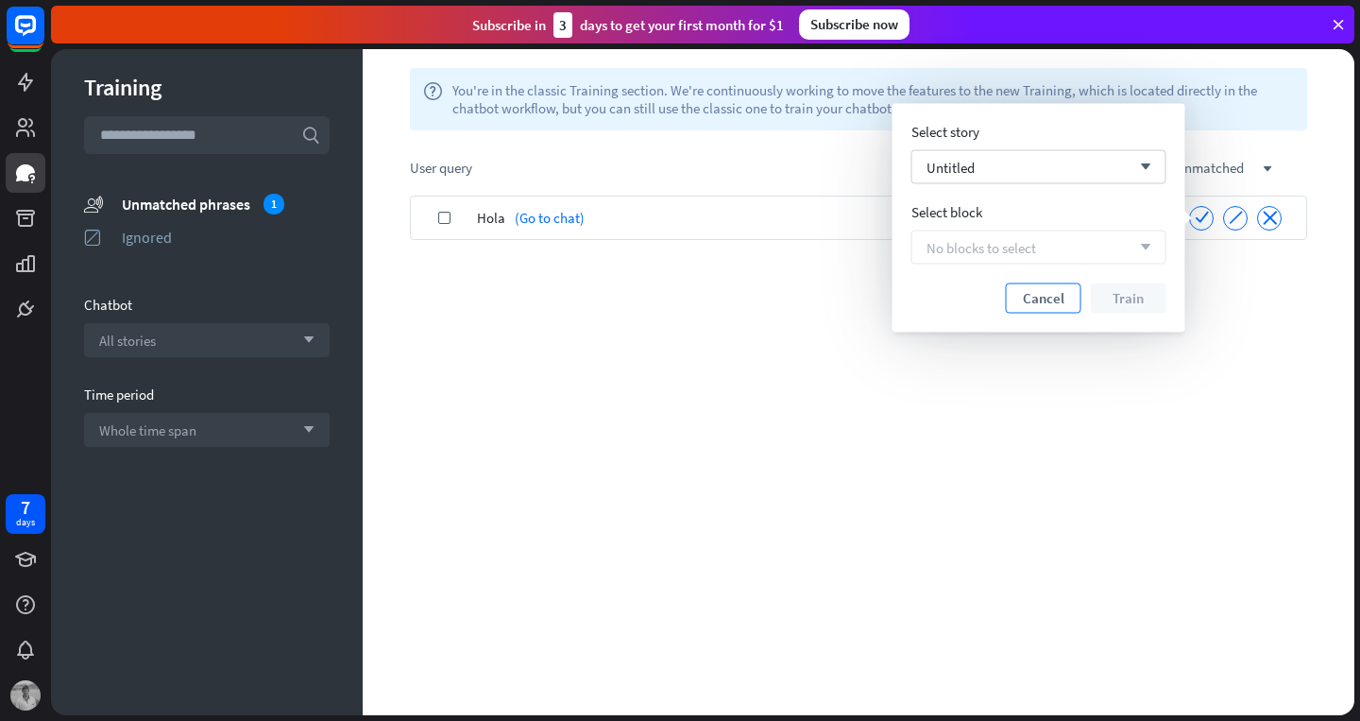
click at [1054, 288] on button "Cancel" at bounding box center [1044, 298] width 76 height 30
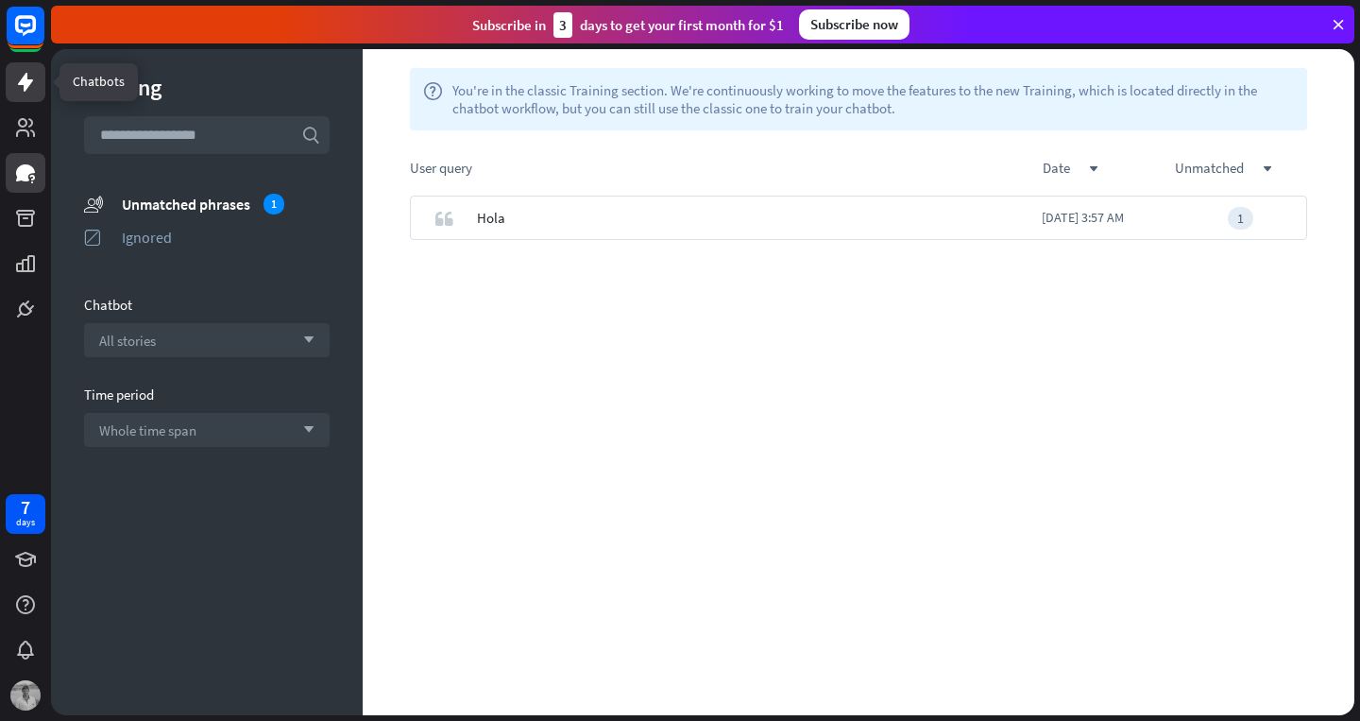
click at [33, 77] on icon at bounding box center [25, 82] width 23 height 23
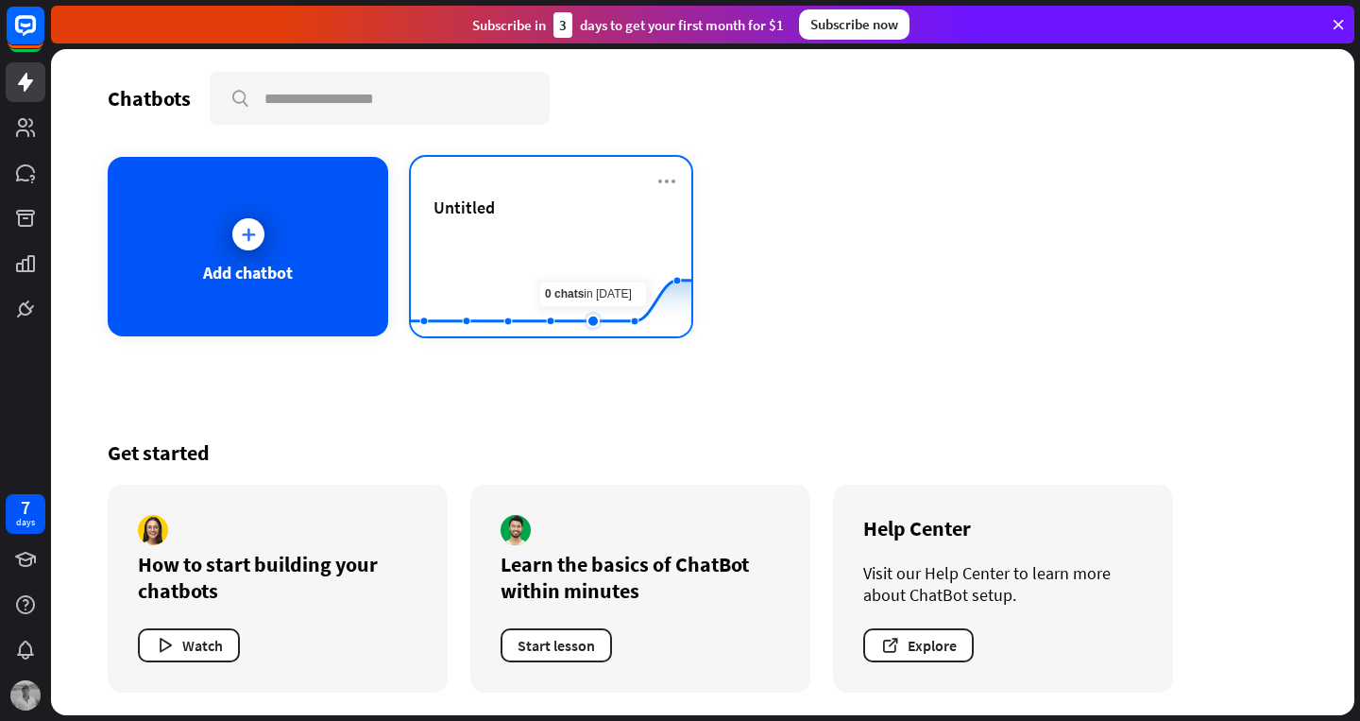
click at [594, 255] on rect at bounding box center [551, 289] width 280 height 118
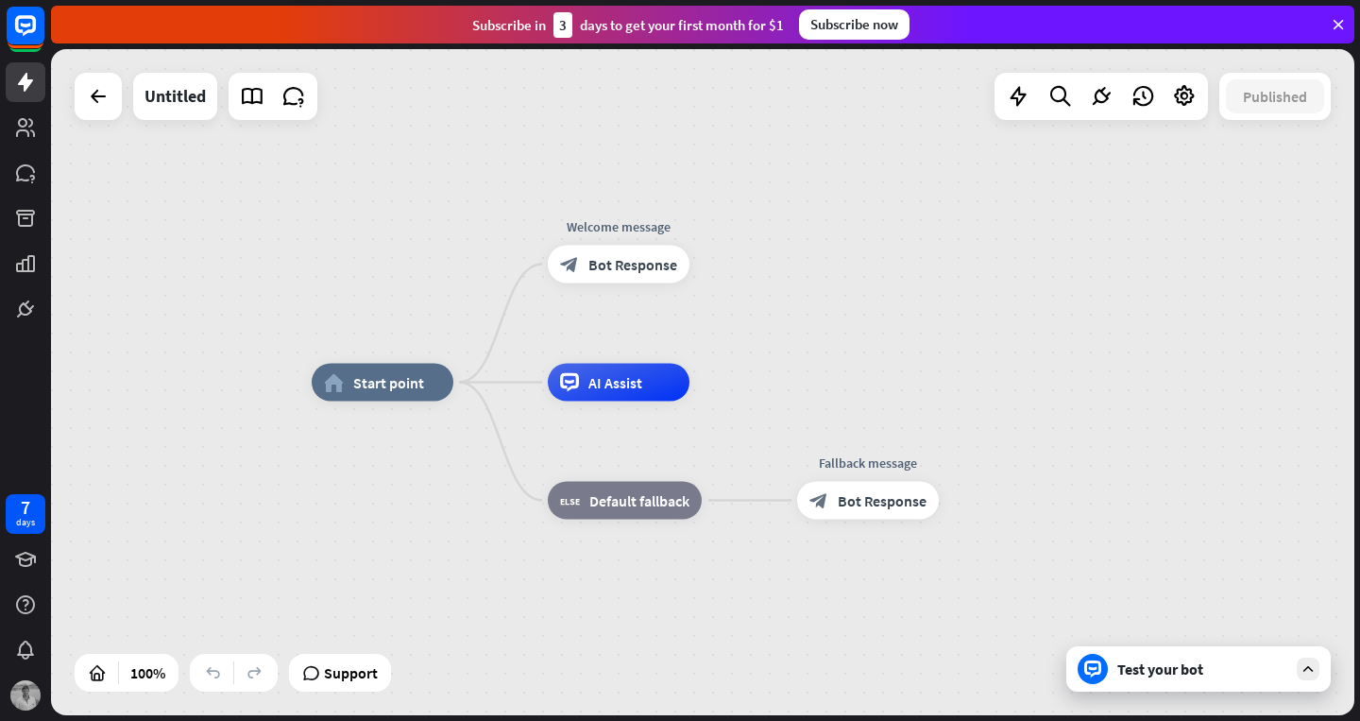
click at [1308, 671] on icon at bounding box center [1307, 668] width 17 height 17
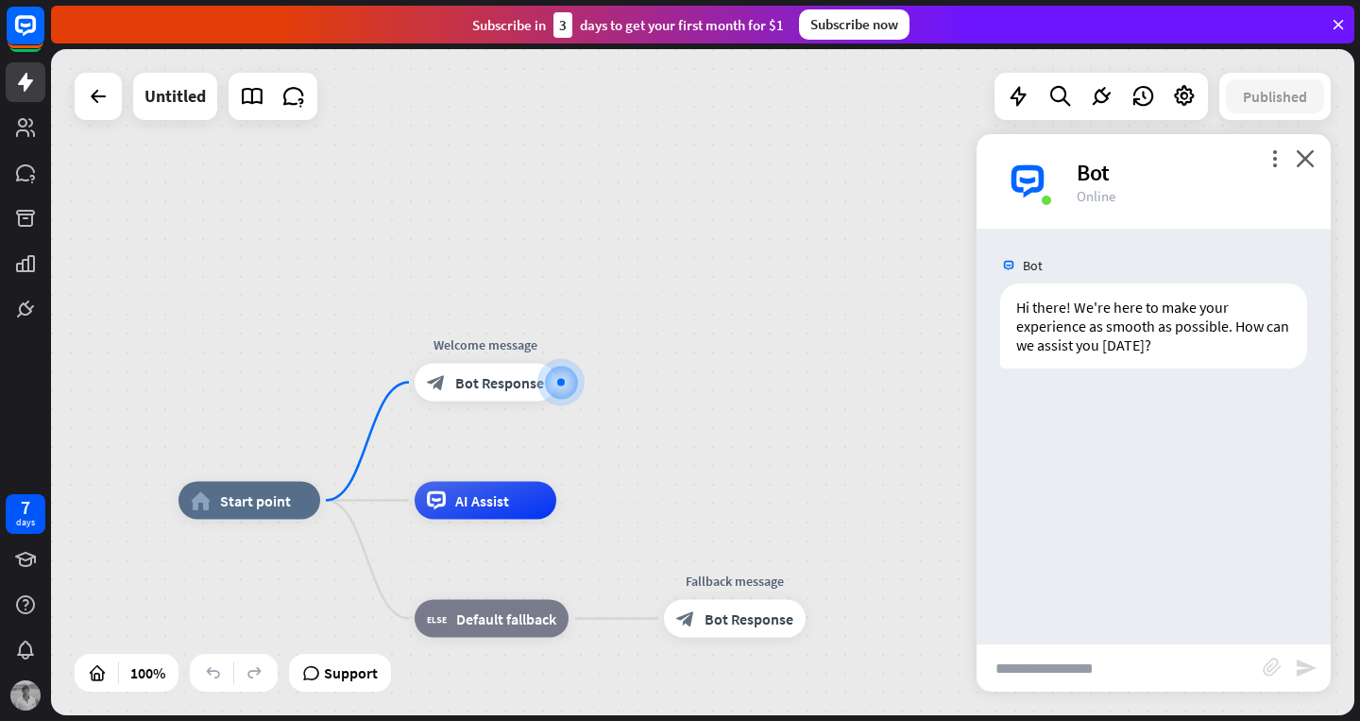
click at [1051, 660] on input "text" at bounding box center [1119, 667] width 286 height 47
type input "**********"
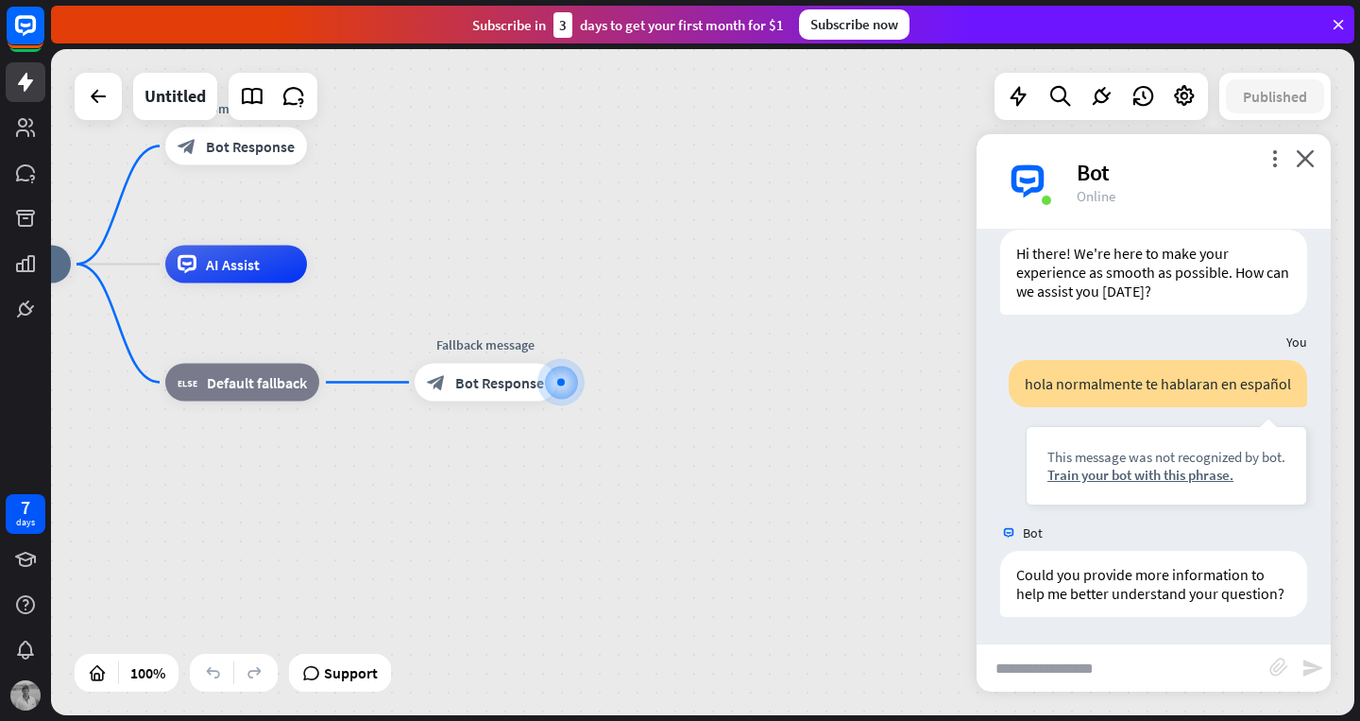
scroll to position [56, 0]
type input "**********"
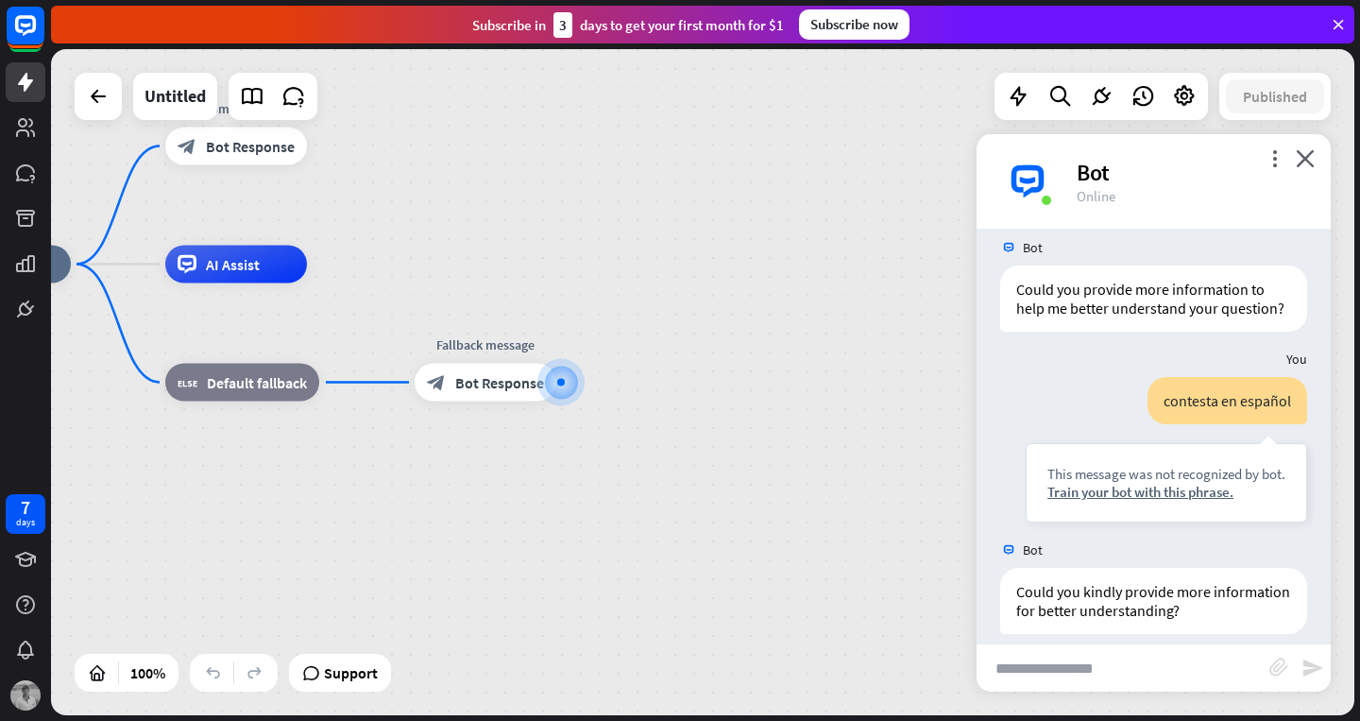
scroll to position [358, 0]
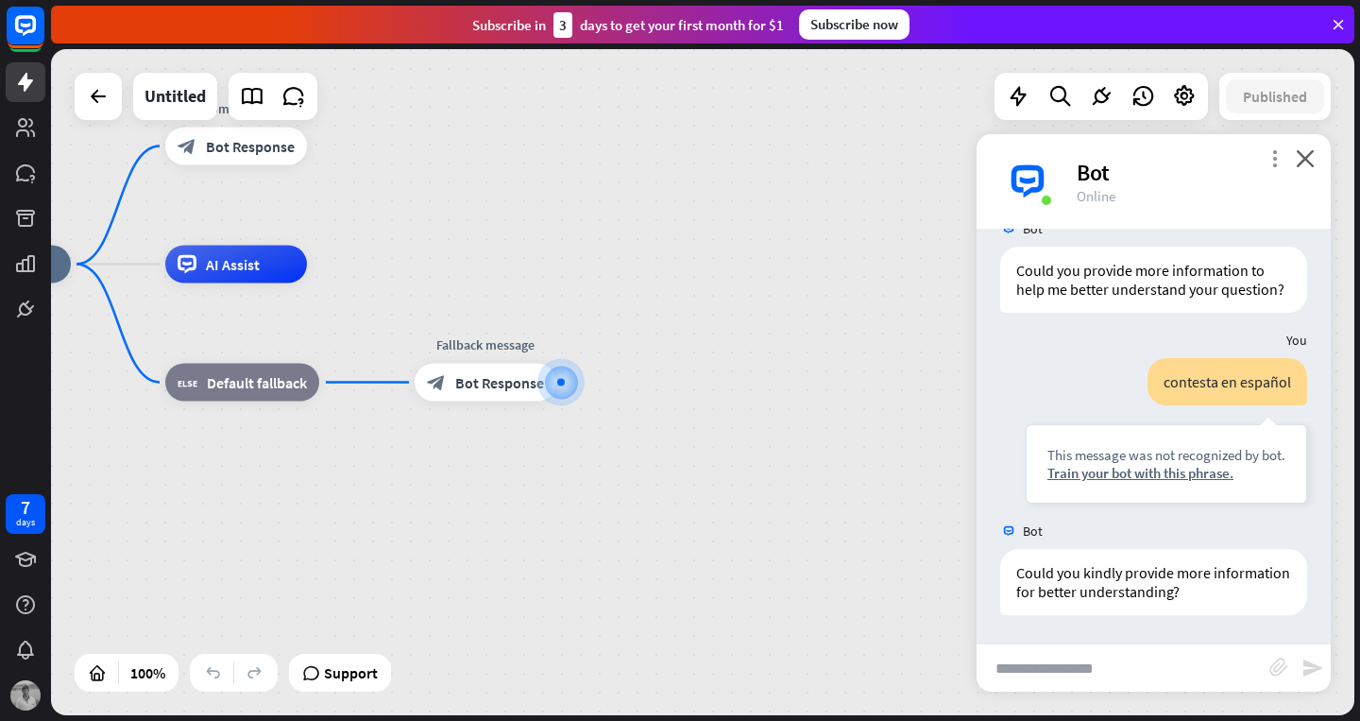
click at [1273, 156] on icon "more_vert" at bounding box center [1274, 158] width 18 height 18
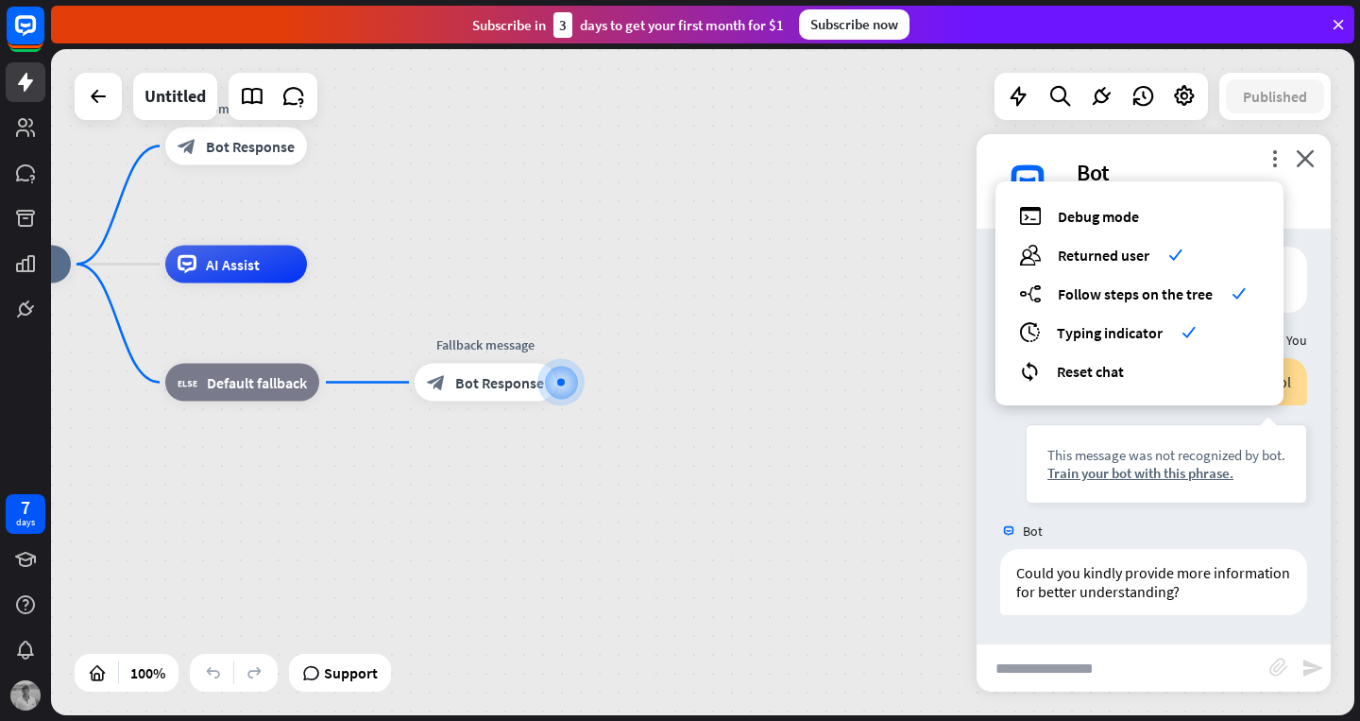
click at [1207, 151] on div "more_vert debug Debug mode users Returned user check builder_tree Follow steps …" at bounding box center [1153, 181] width 354 height 94
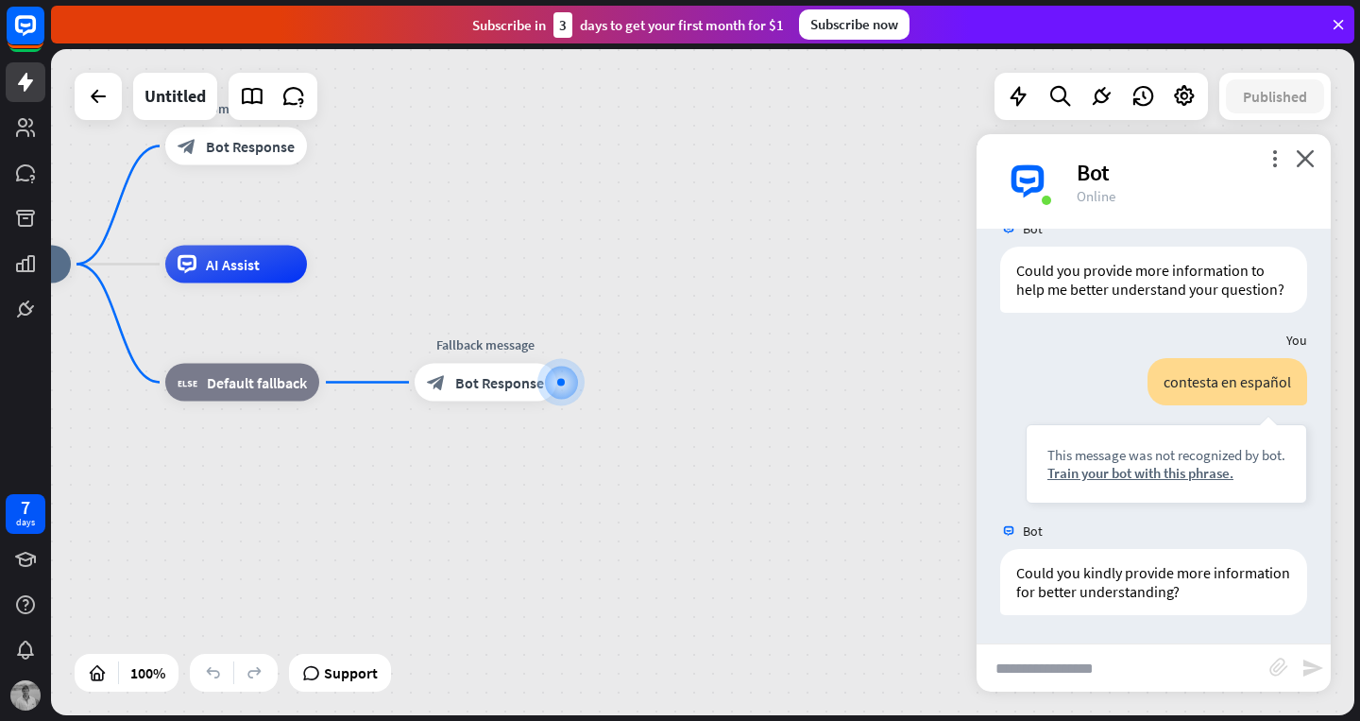
click at [1187, 77] on div at bounding box center [1100, 96] width 213 height 47
click at [1183, 92] on icon at bounding box center [1184, 96] width 25 height 25
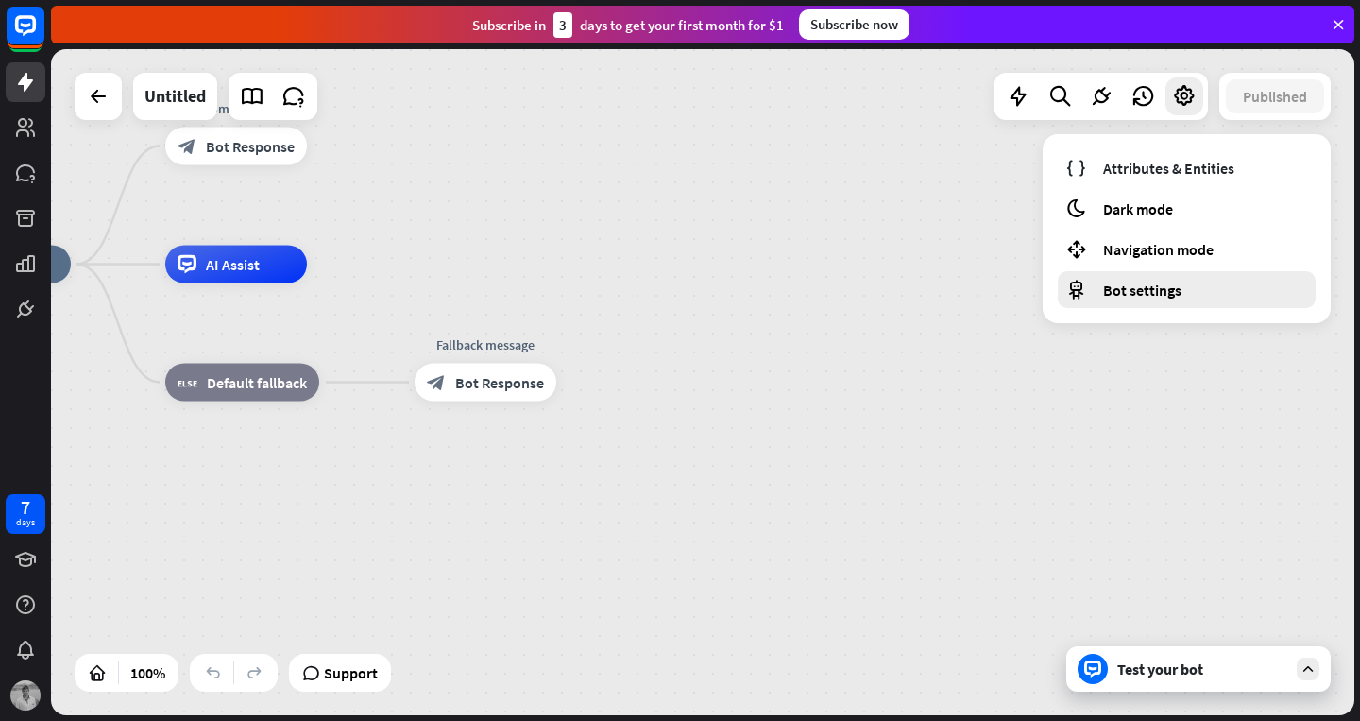
click at [1141, 286] on span "Bot settings" at bounding box center [1142, 289] width 78 height 19
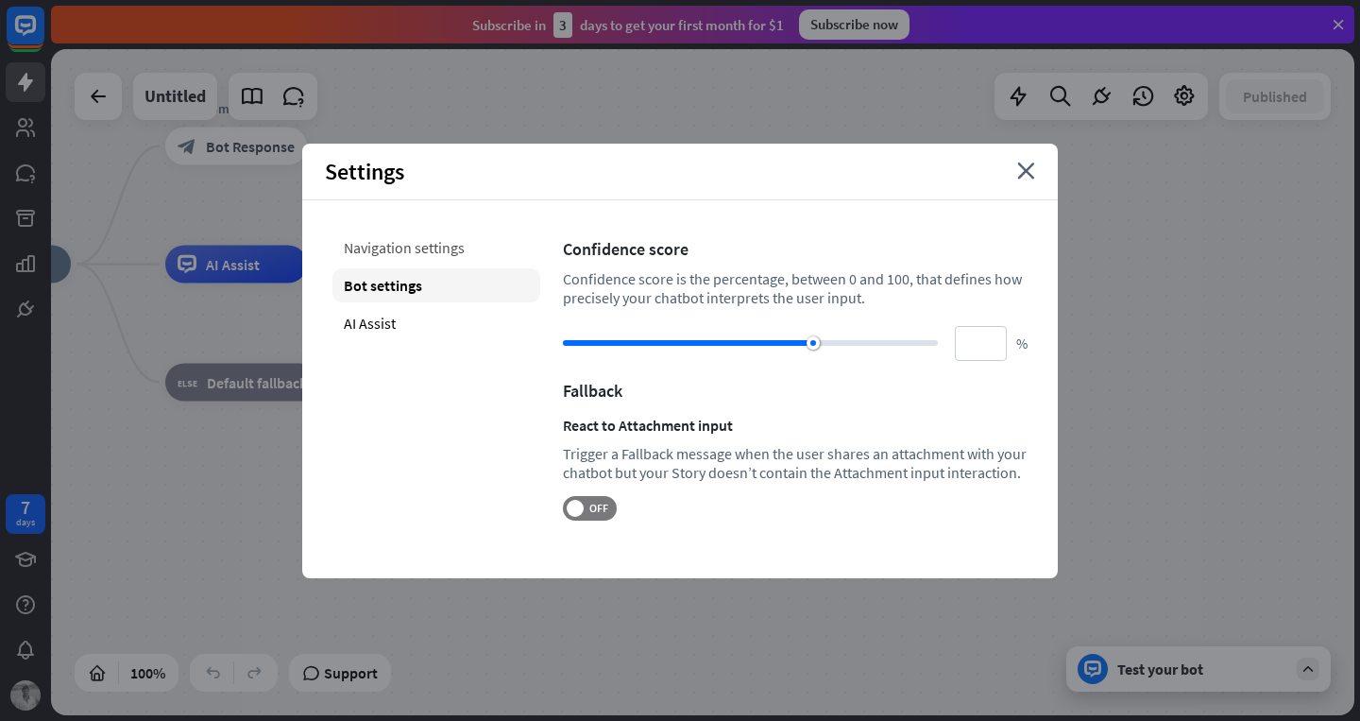
click at [426, 236] on div "Navigation settings" at bounding box center [436, 247] width 208 height 34
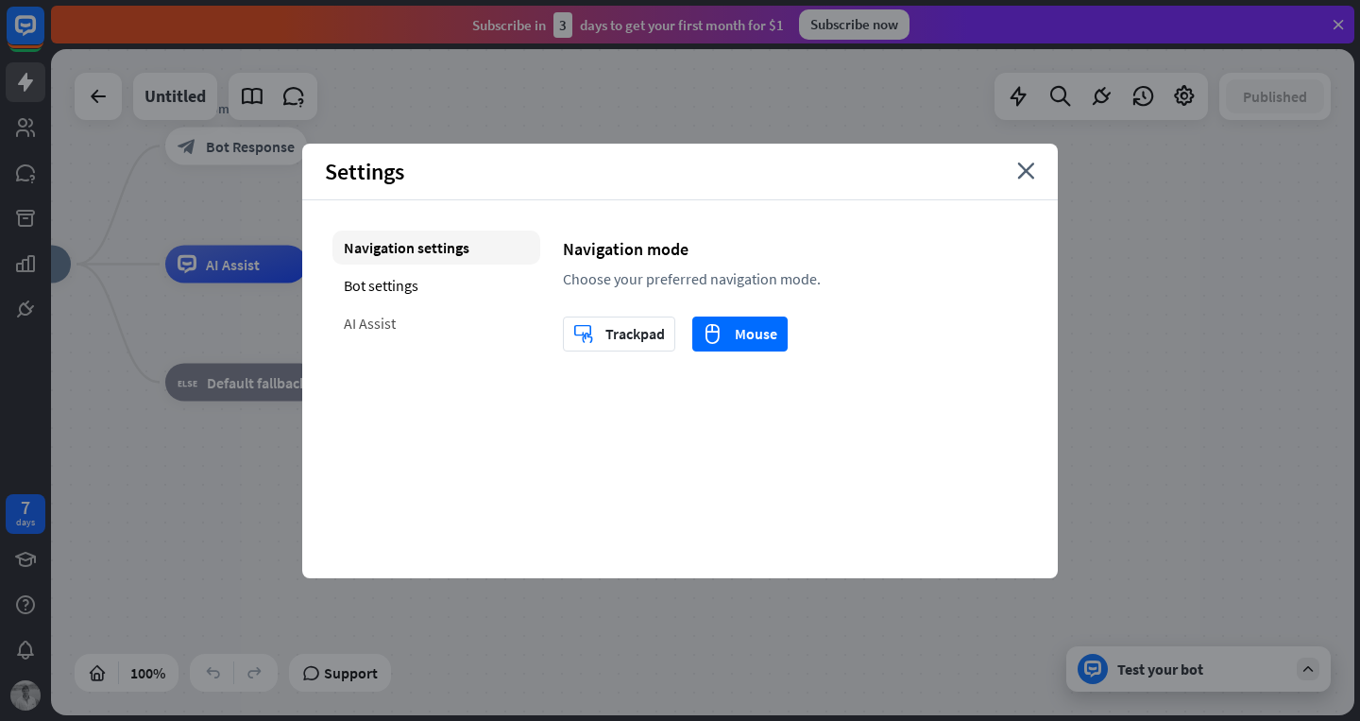
click at [380, 324] on div "AI Assist" at bounding box center [436, 323] width 208 height 34
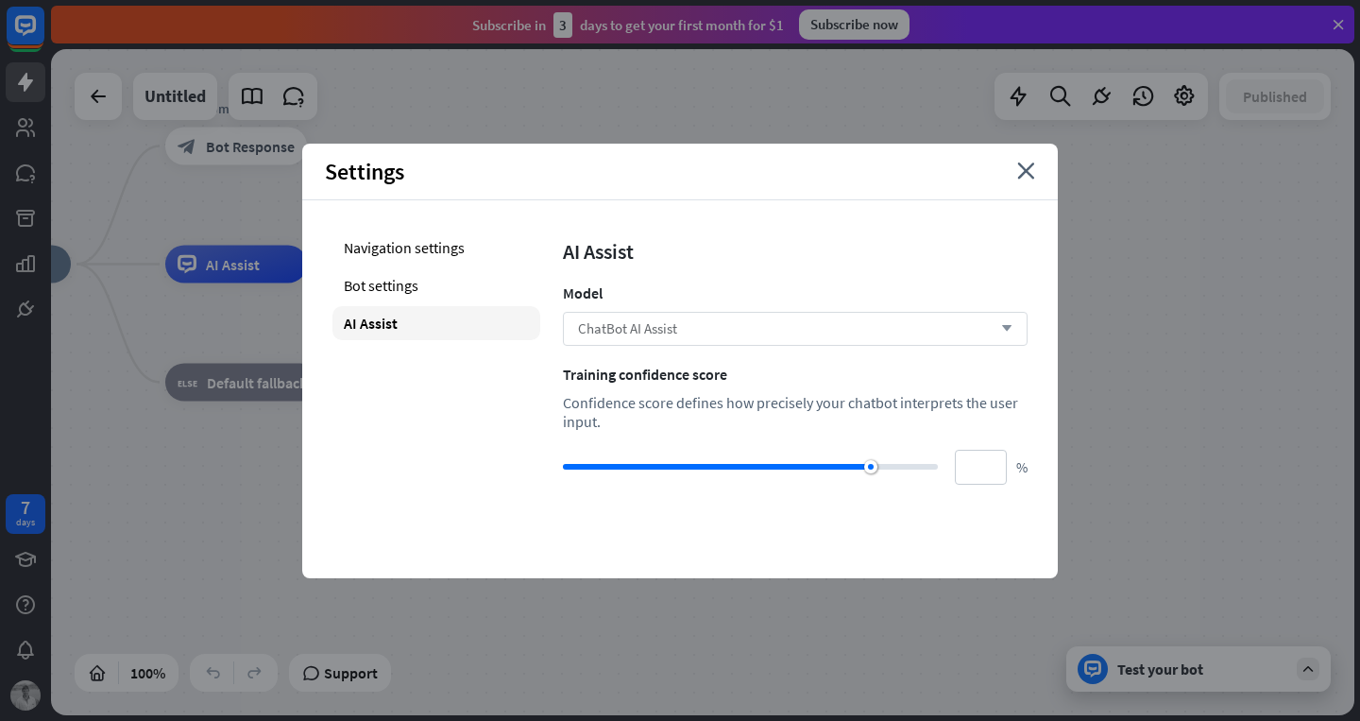
click at [891, 328] on div "ChatBot AI Assist arrow_down" at bounding box center [795, 329] width 465 height 34
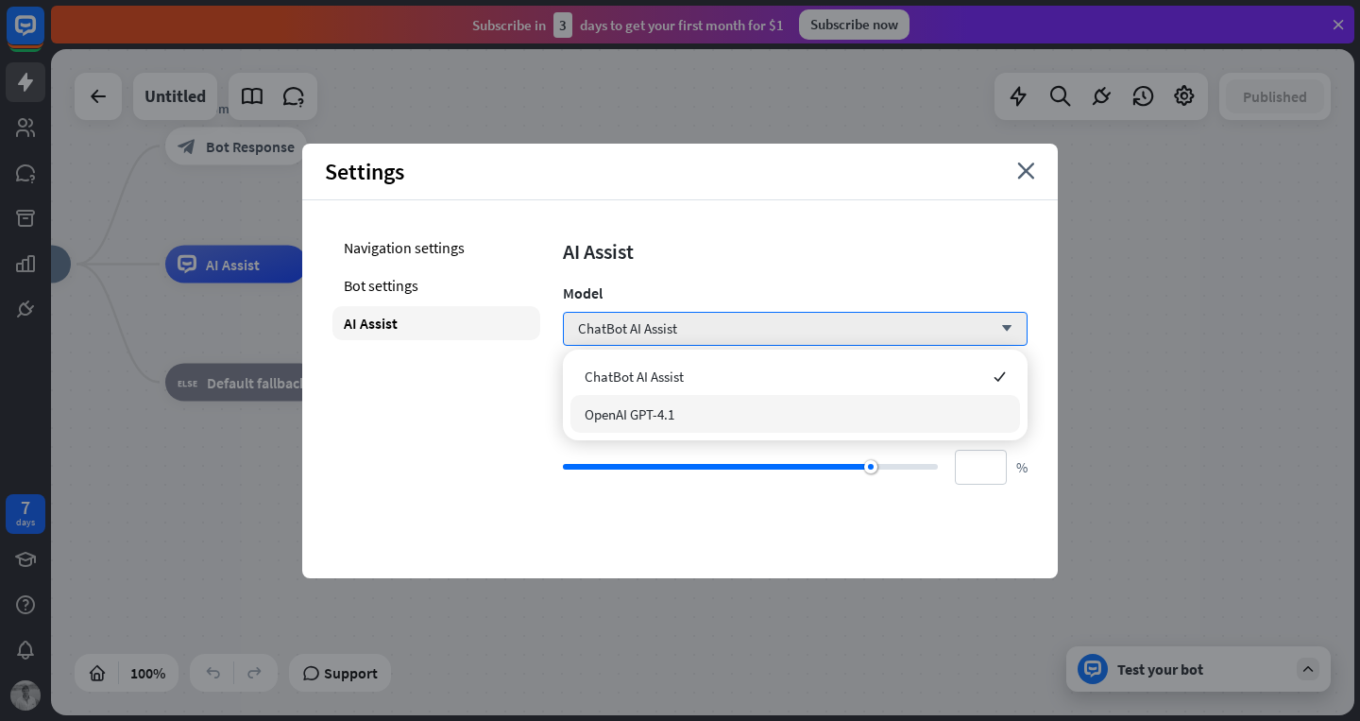
click at [845, 418] on div "OpenAI GPT-4.1" at bounding box center [795, 414] width 450 height 38
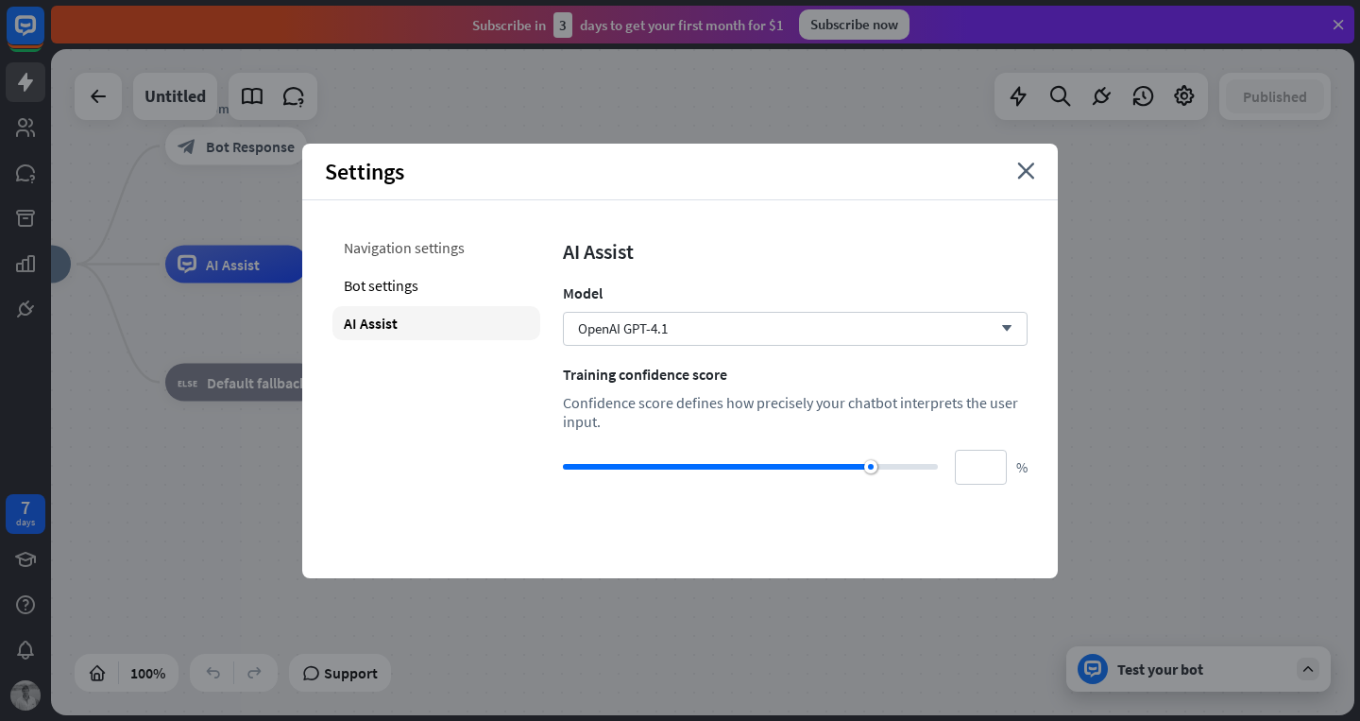
click at [429, 249] on div "Navigation settings" at bounding box center [436, 247] width 208 height 34
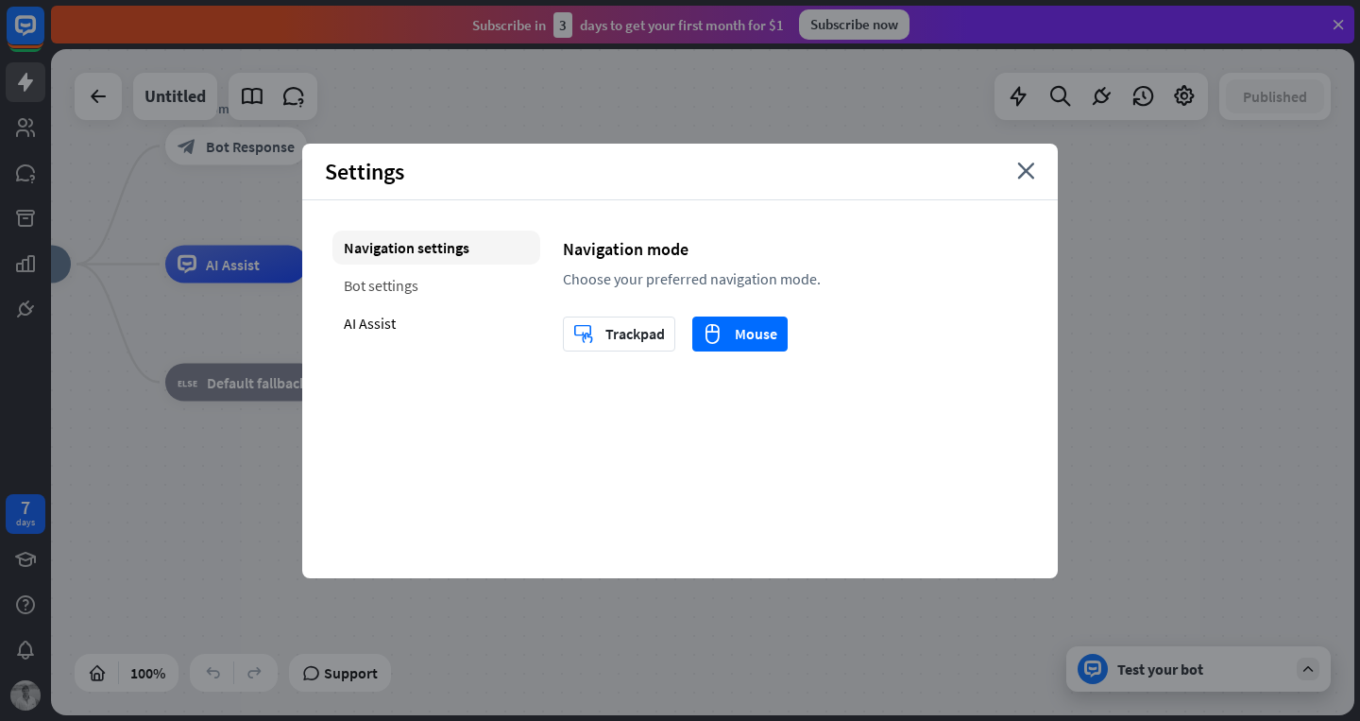
click at [390, 286] on div "Bot settings" at bounding box center [436, 285] width 208 height 34
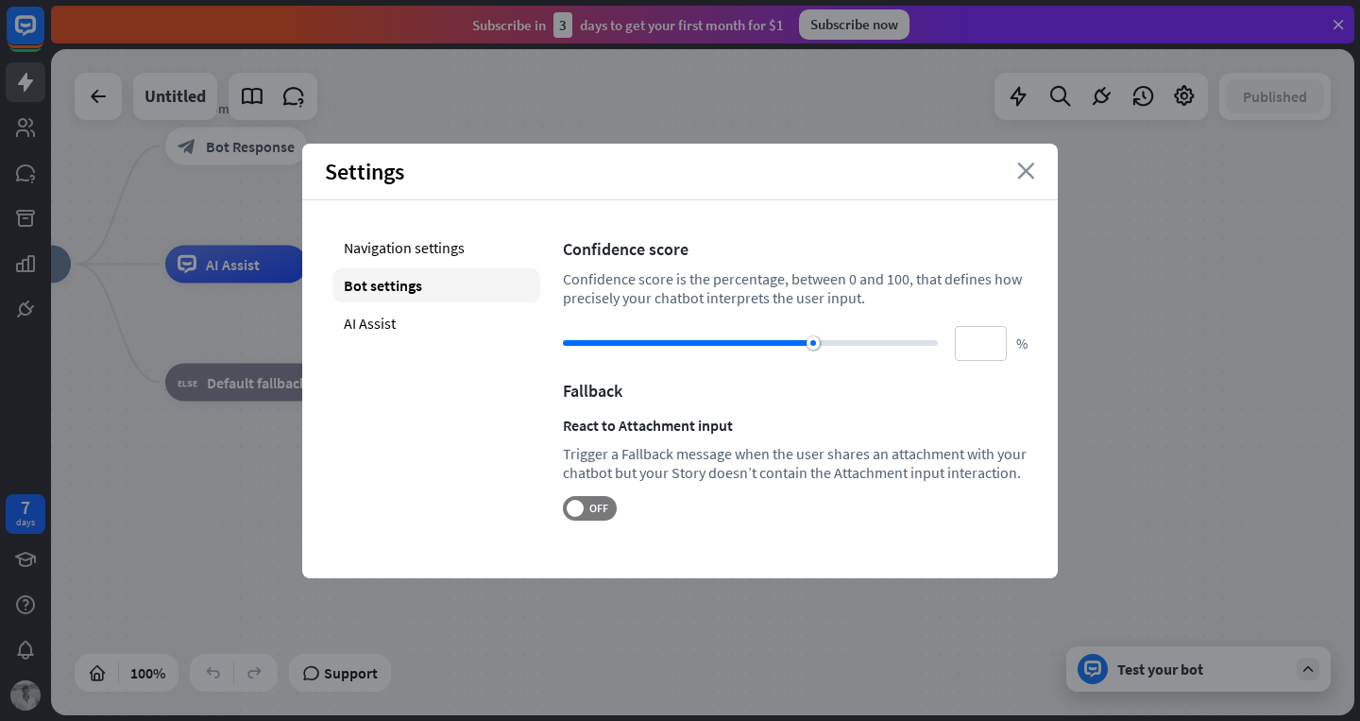
click at [1034, 172] on icon "close" at bounding box center [1026, 170] width 18 height 17
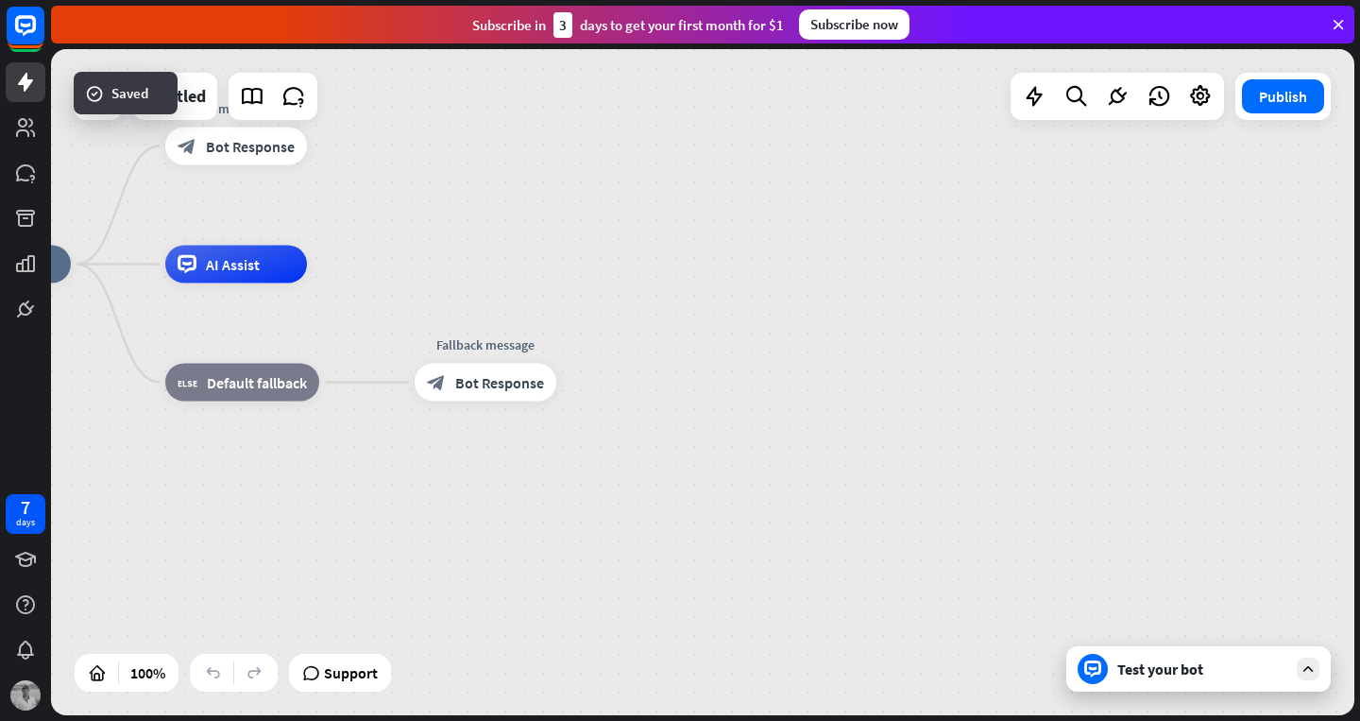
click at [1182, 659] on div "Test your bot" at bounding box center [1202, 668] width 170 height 19
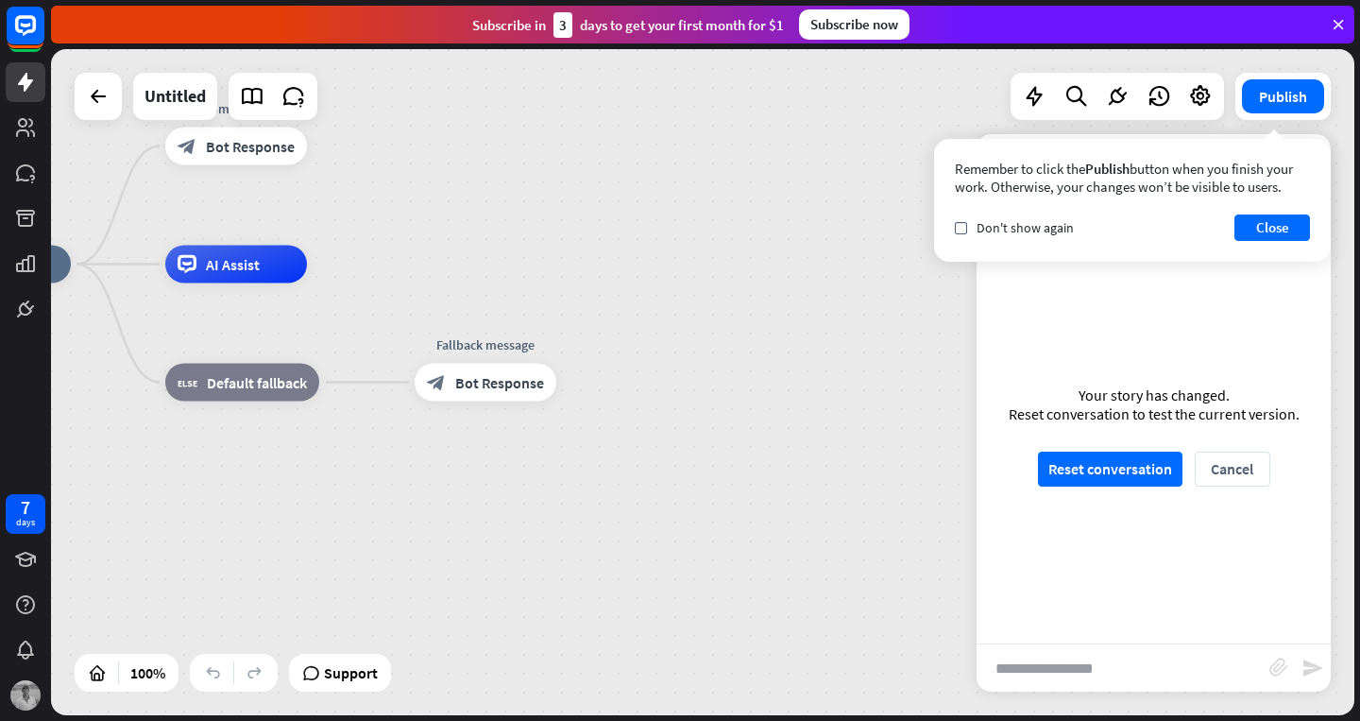
click at [1037, 678] on input "text" at bounding box center [1122, 667] width 293 height 47
type input "****"
click at [1137, 460] on button "Reset conversation" at bounding box center [1110, 468] width 144 height 35
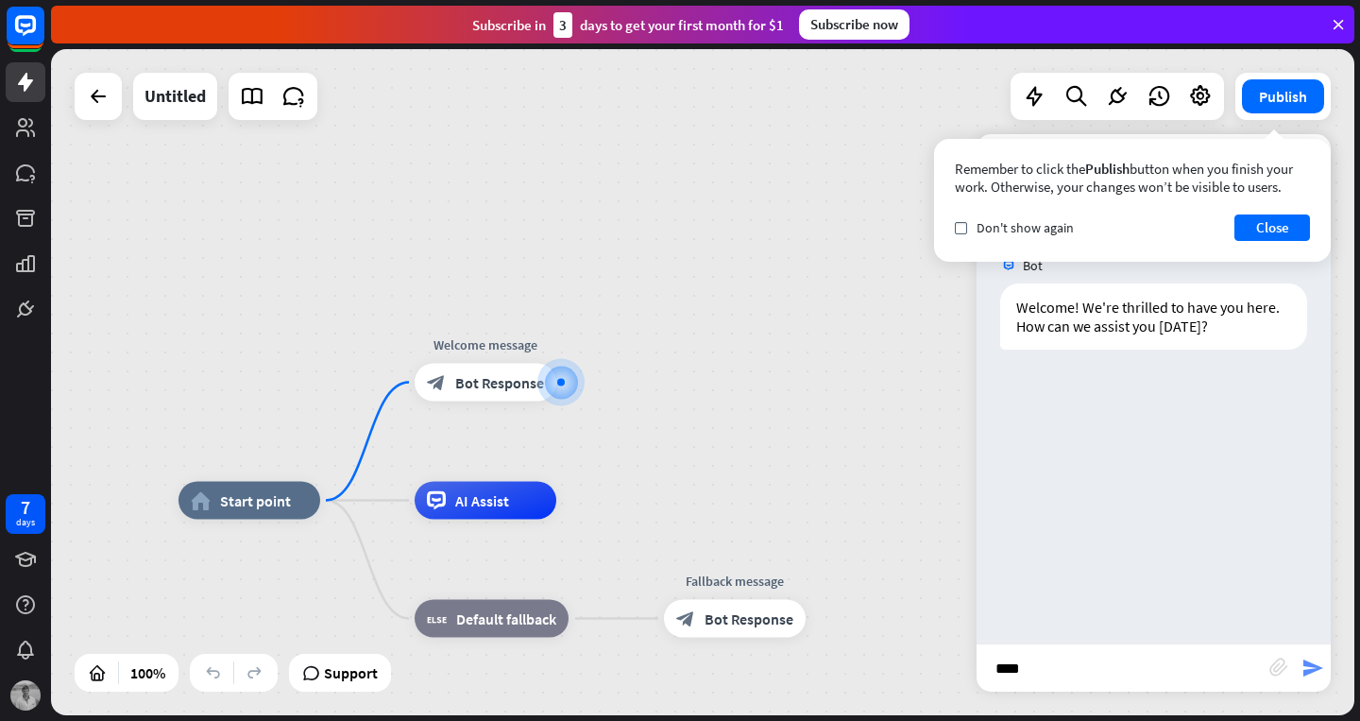
click at [1308, 667] on icon "send" at bounding box center [1312, 667] width 23 height 23
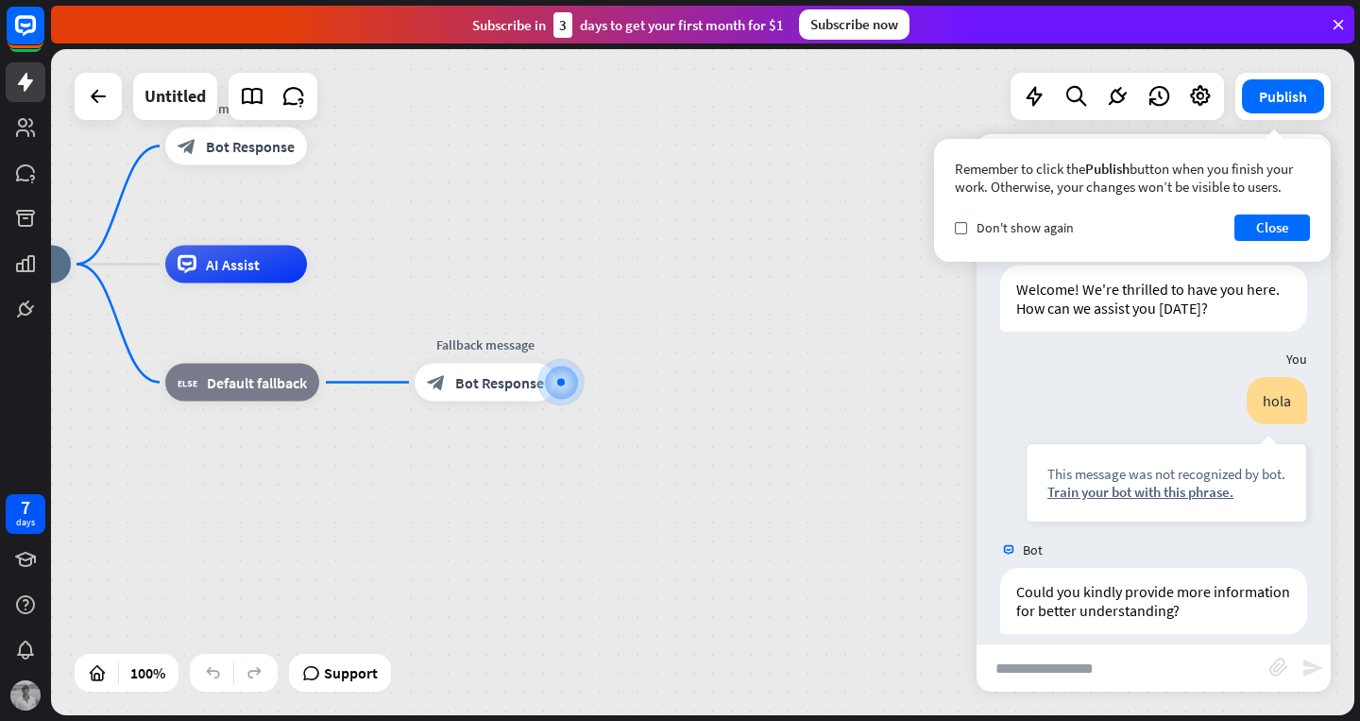
scroll to position [37, 0]
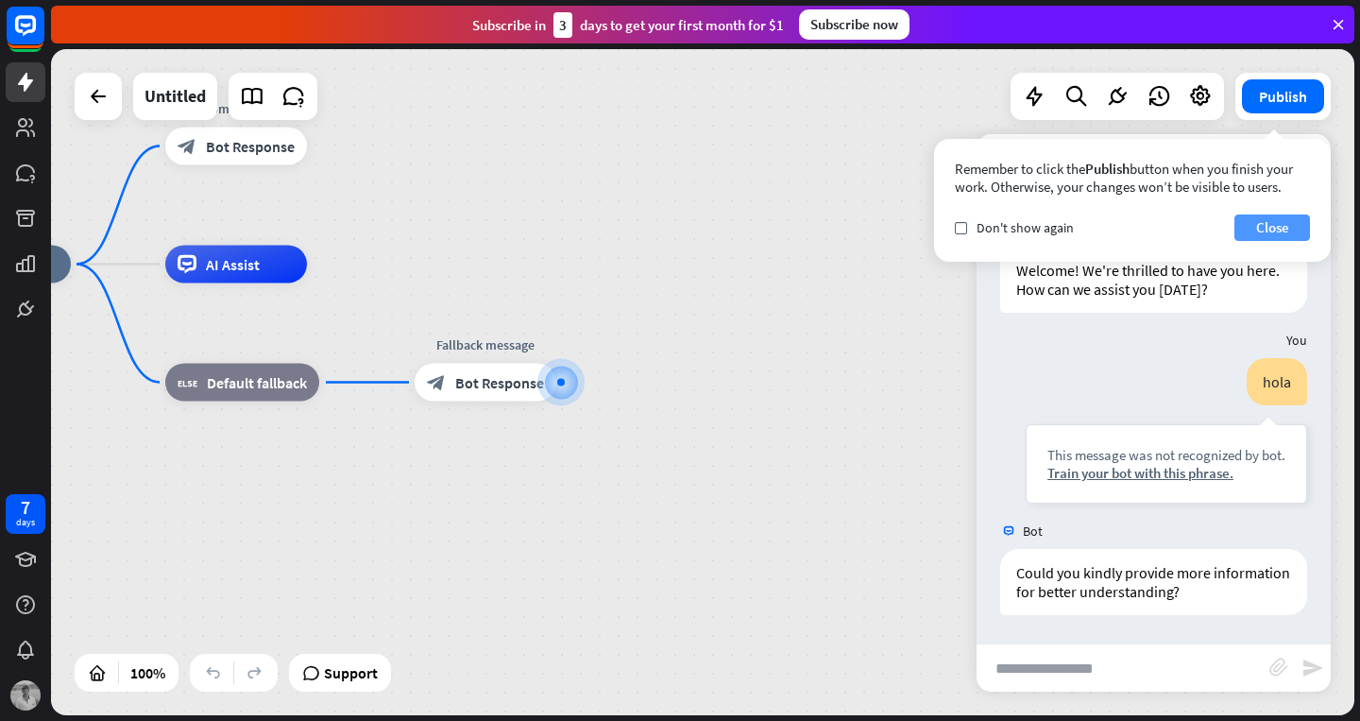
click at [1255, 234] on button "Close" at bounding box center [1272, 227] width 76 height 26
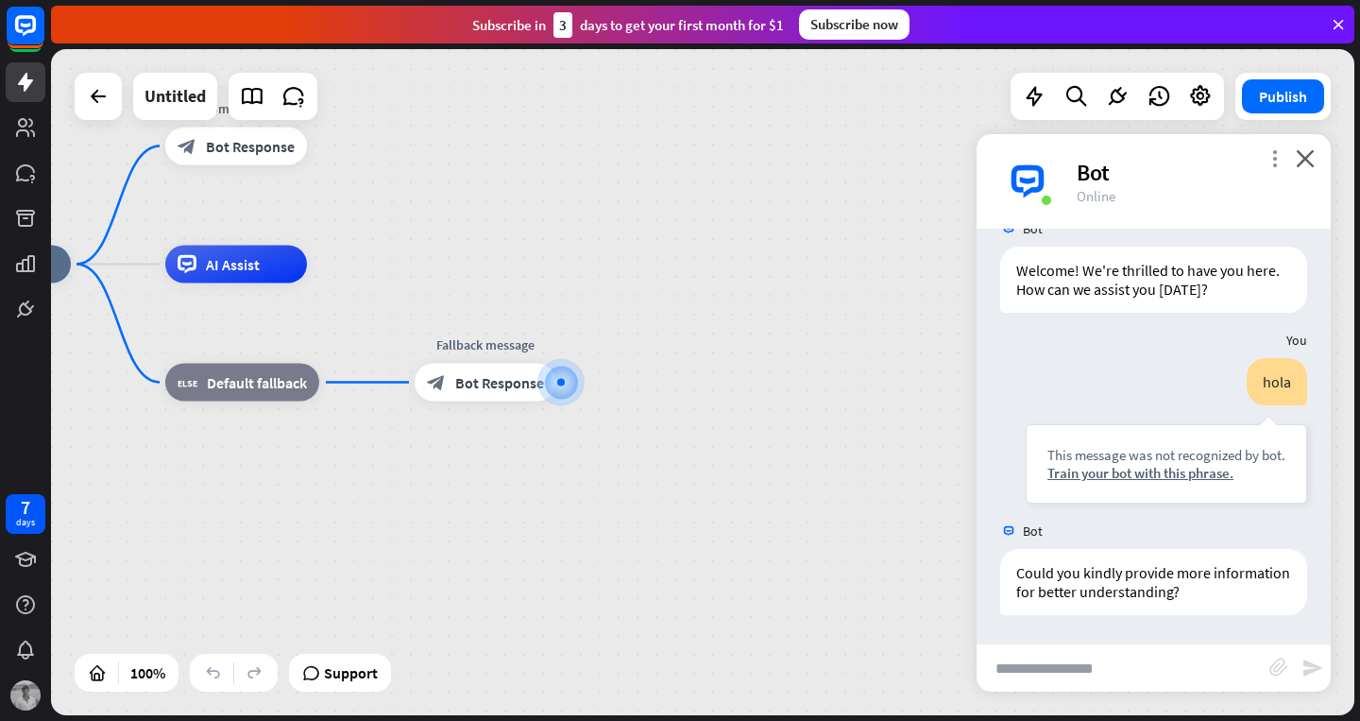
click at [1278, 163] on icon "more_vert" at bounding box center [1274, 158] width 18 height 18
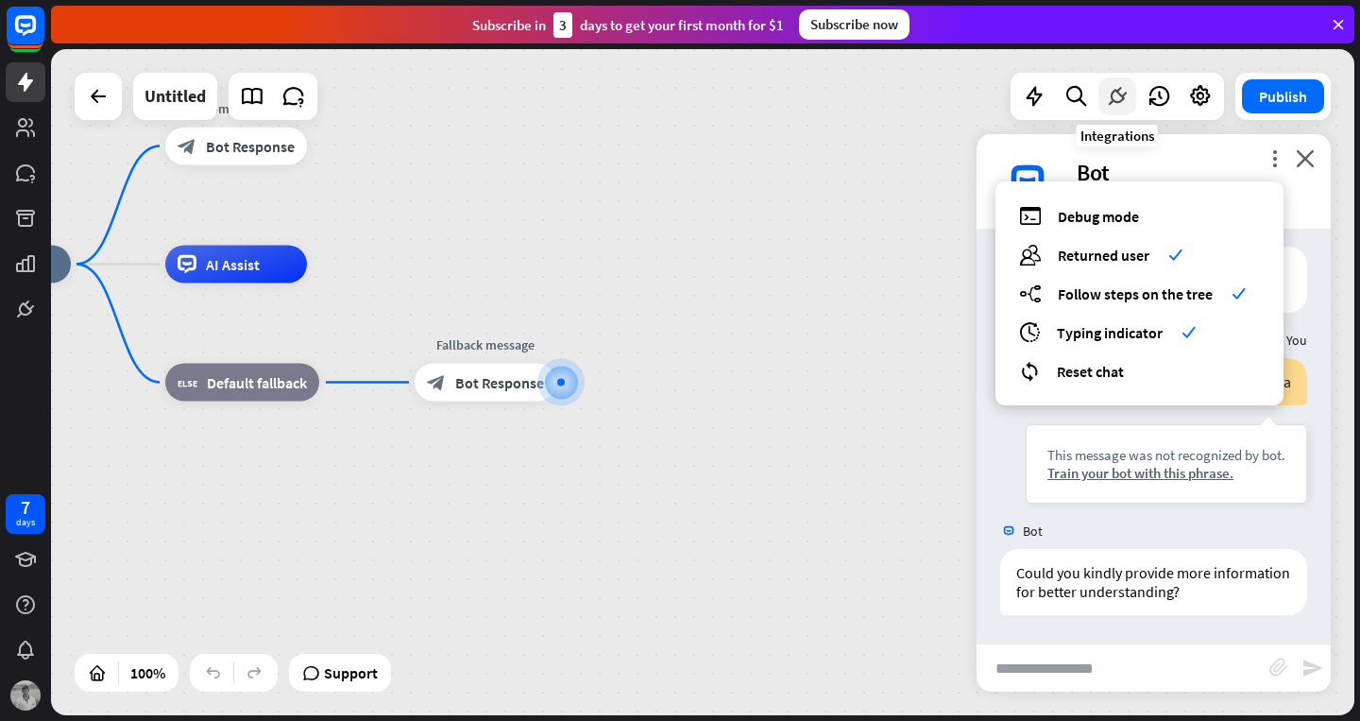
click at [1114, 103] on icon at bounding box center [1117, 96] width 25 height 25
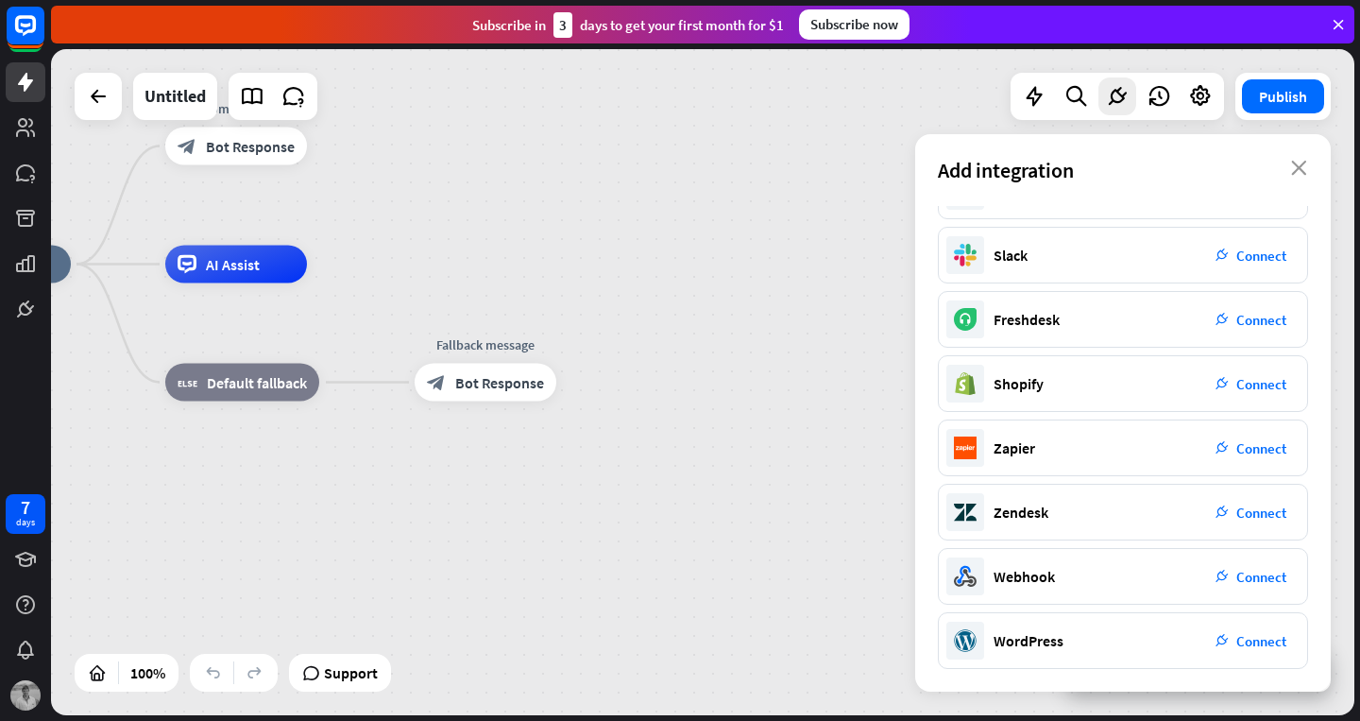
scroll to position [0, 0]
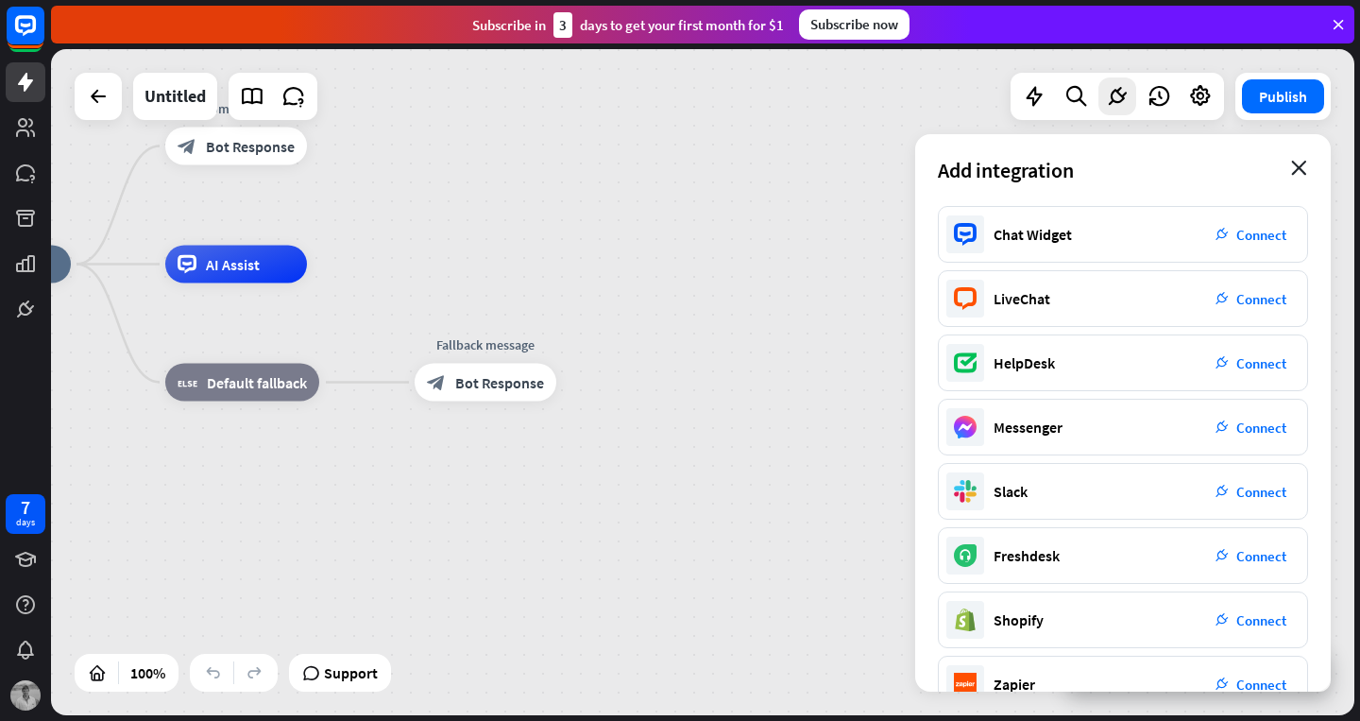
click at [1298, 175] on icon "close" at bounding box center [1299, 168] width 16 height 15
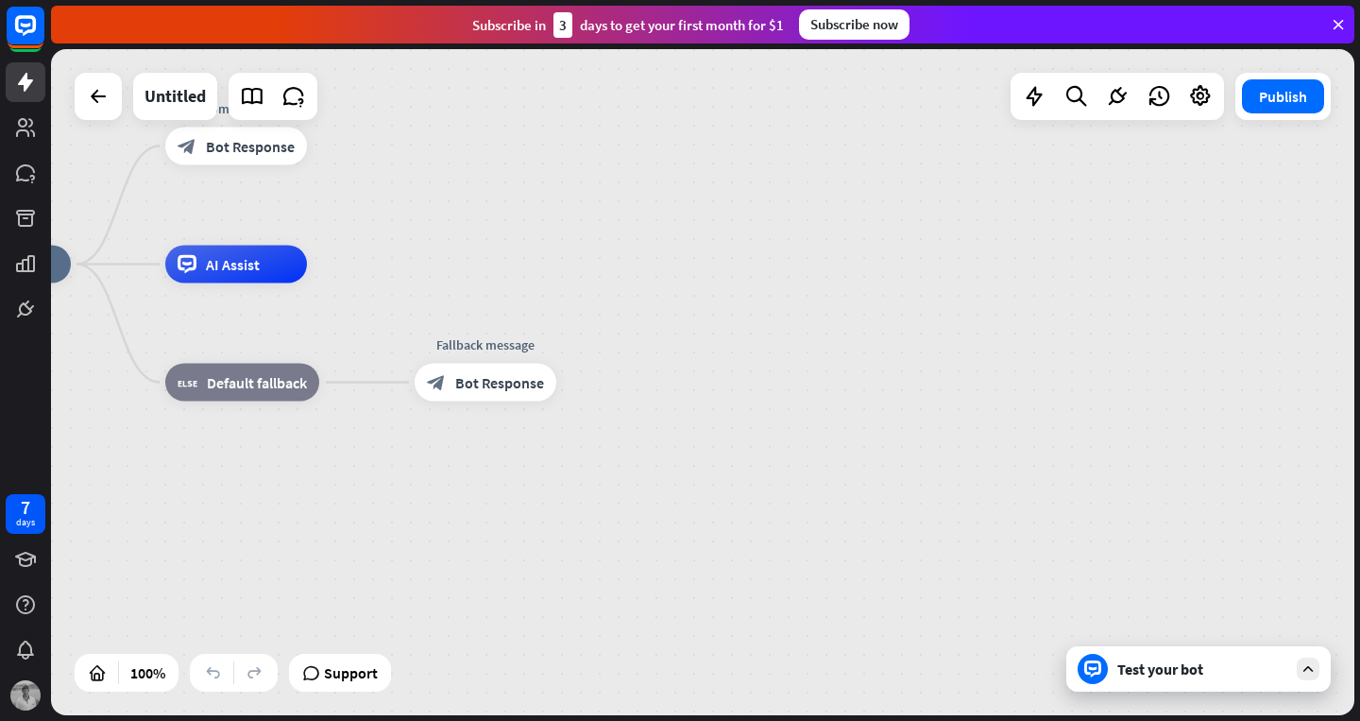
click at [1308, 662] on icon at bounding box center [1307, 668] width 17 height 17
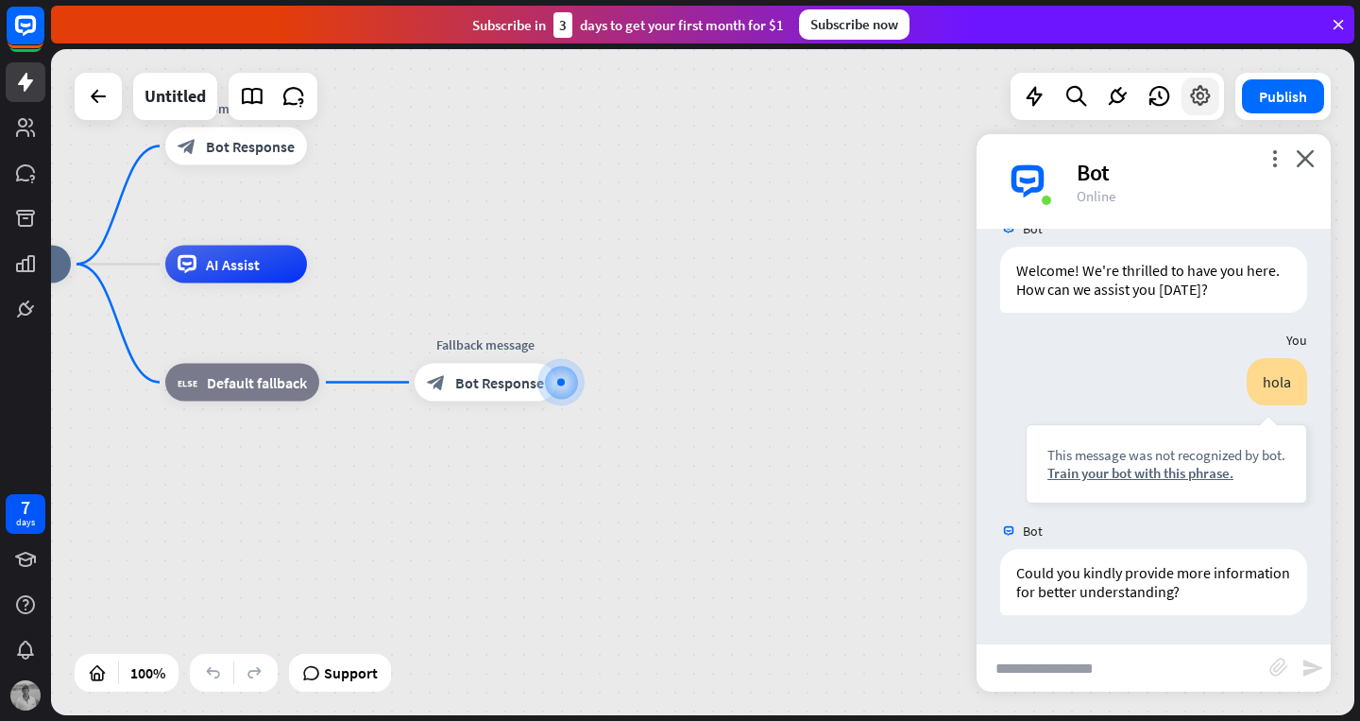
click at [1199, 100] on icon at bounding box center [1200, 96] width 25 height 25
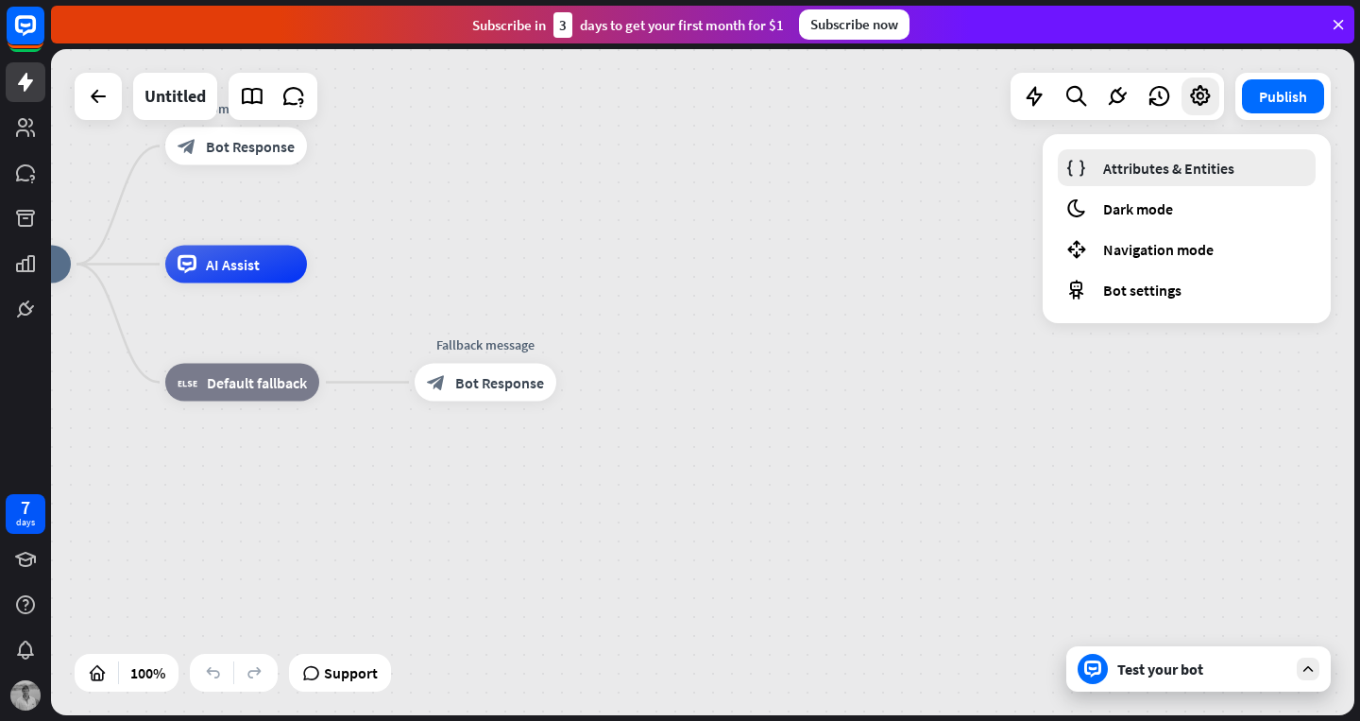
click at [1155, 171] on span "Attributes & Entities" at bounding box center [1168, 168] width 131 height 19
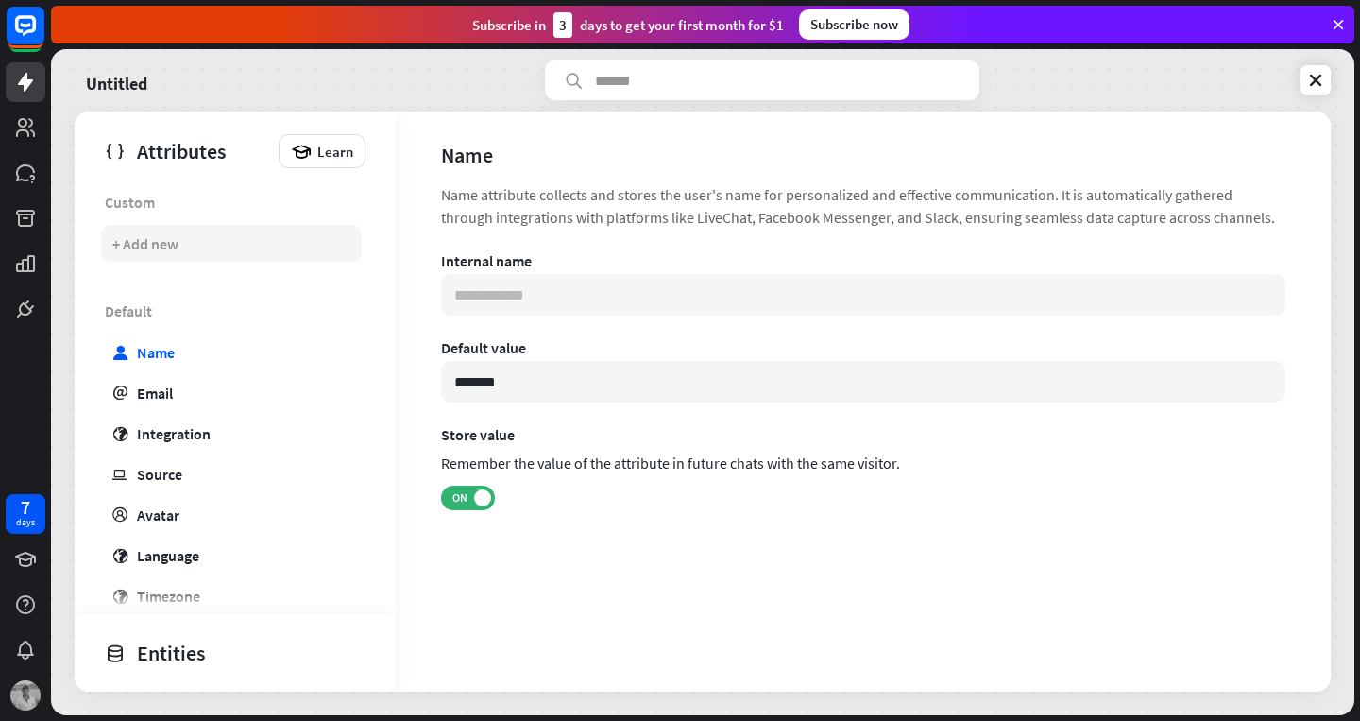
click at [161, 242] on div "+ Add new" at bounding box center [145, 243] width 66 height 19
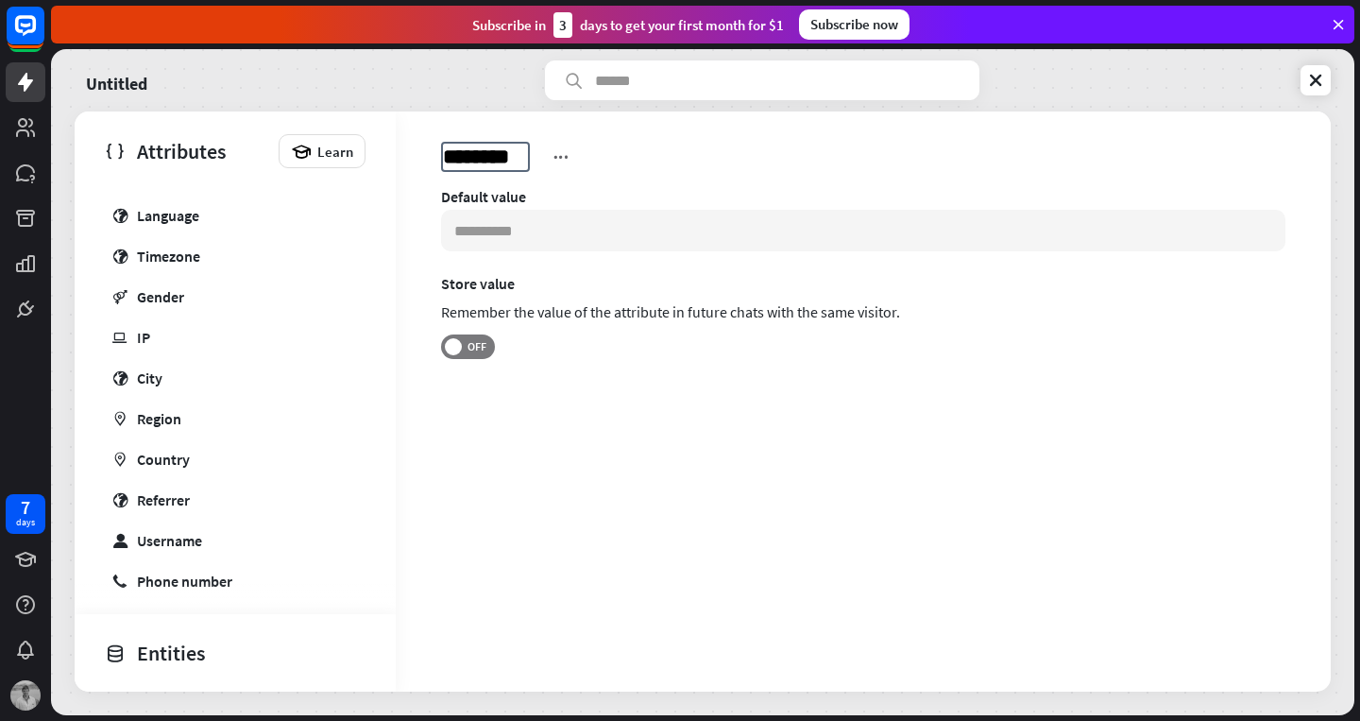
scroll to position [396, 0]
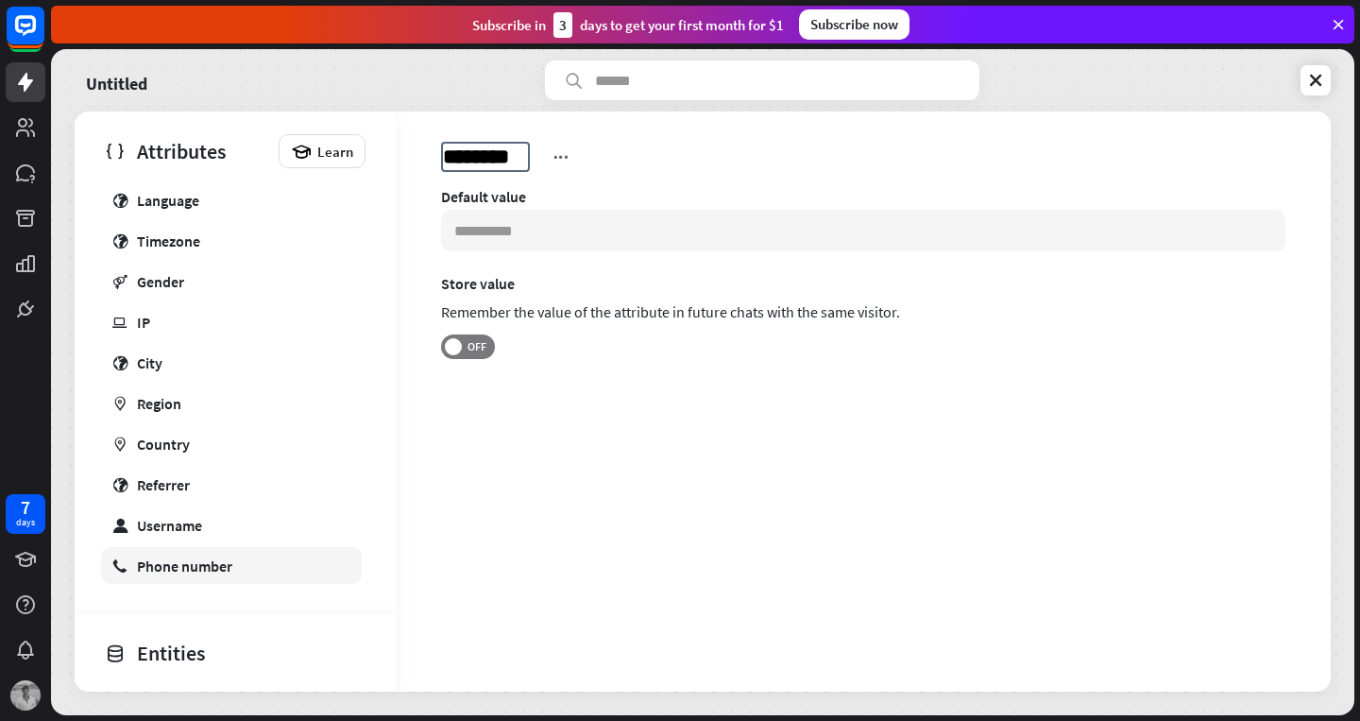
click at [190, 573] on div "Phone number" at bounding box center [184, 565] width 95 height 19
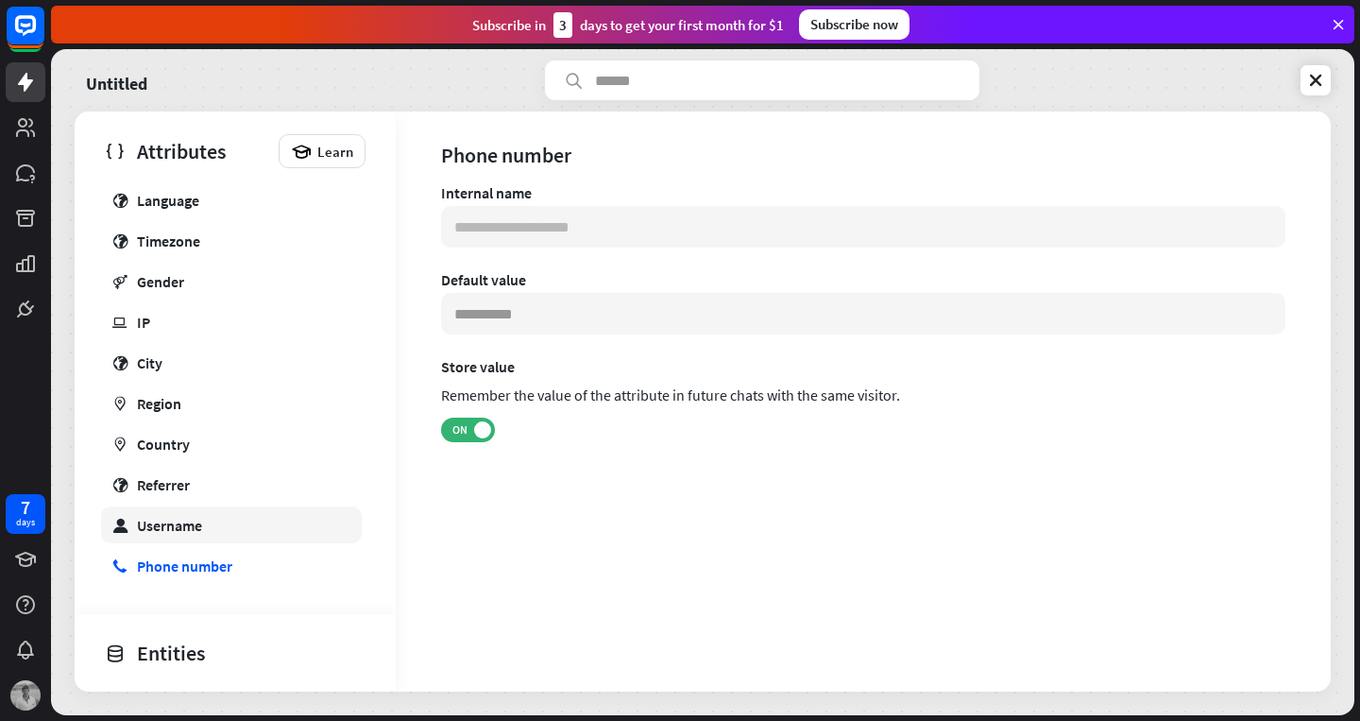
click at [167, 530] on div "Username" at bounding box center [169, 525] width 65 height 19
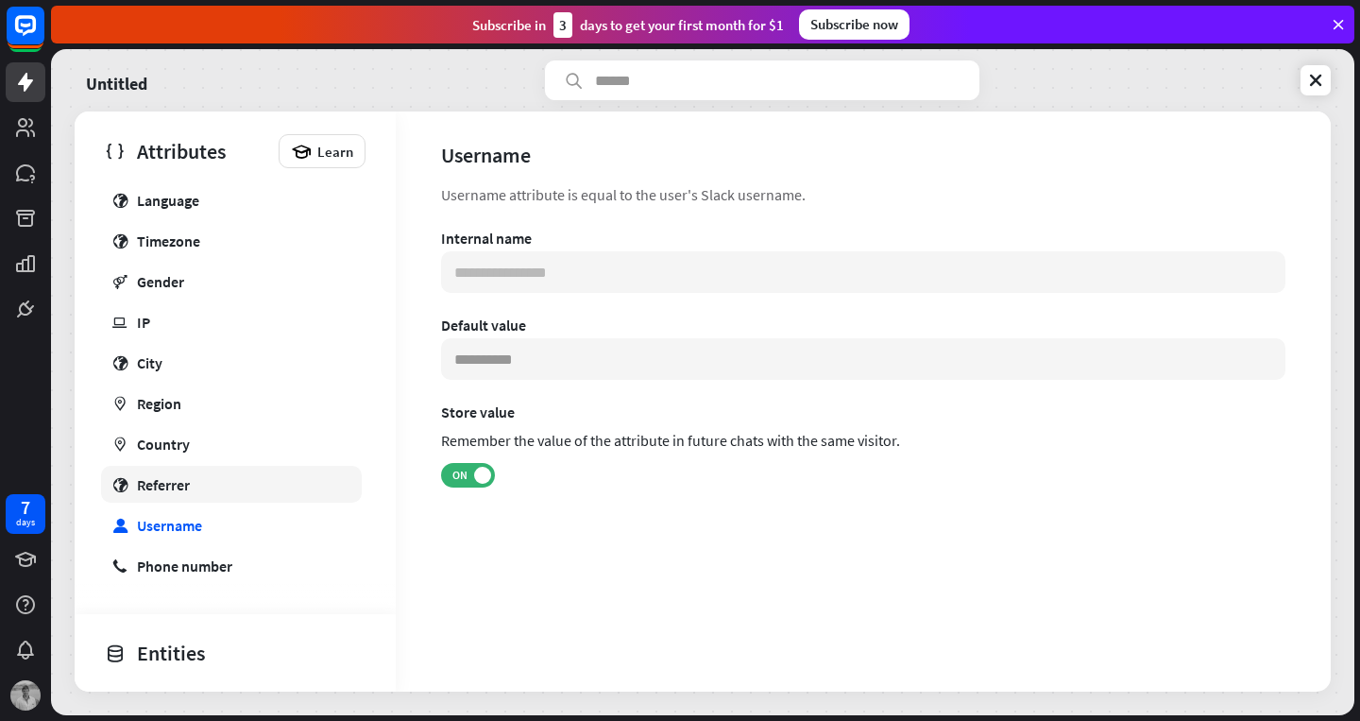
click at [158, 475] on div "Referrer" at bounding box center [163, 484] width 53 height 19
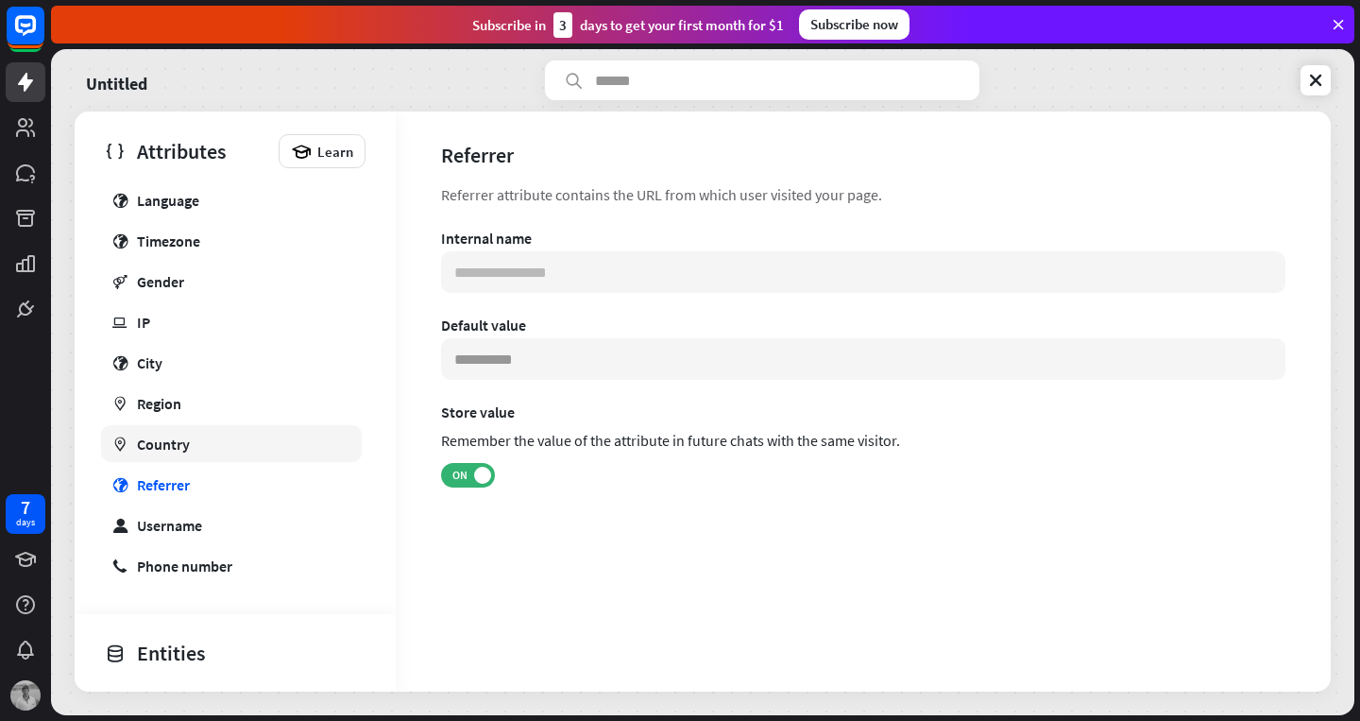
click at [151, 446] on div "Country" at bounding box center [163, 443] width 53 height 19
type input "**********"
click at [147, 648] on div "Entities" at bounding box center [230, 652] width 251 height 32
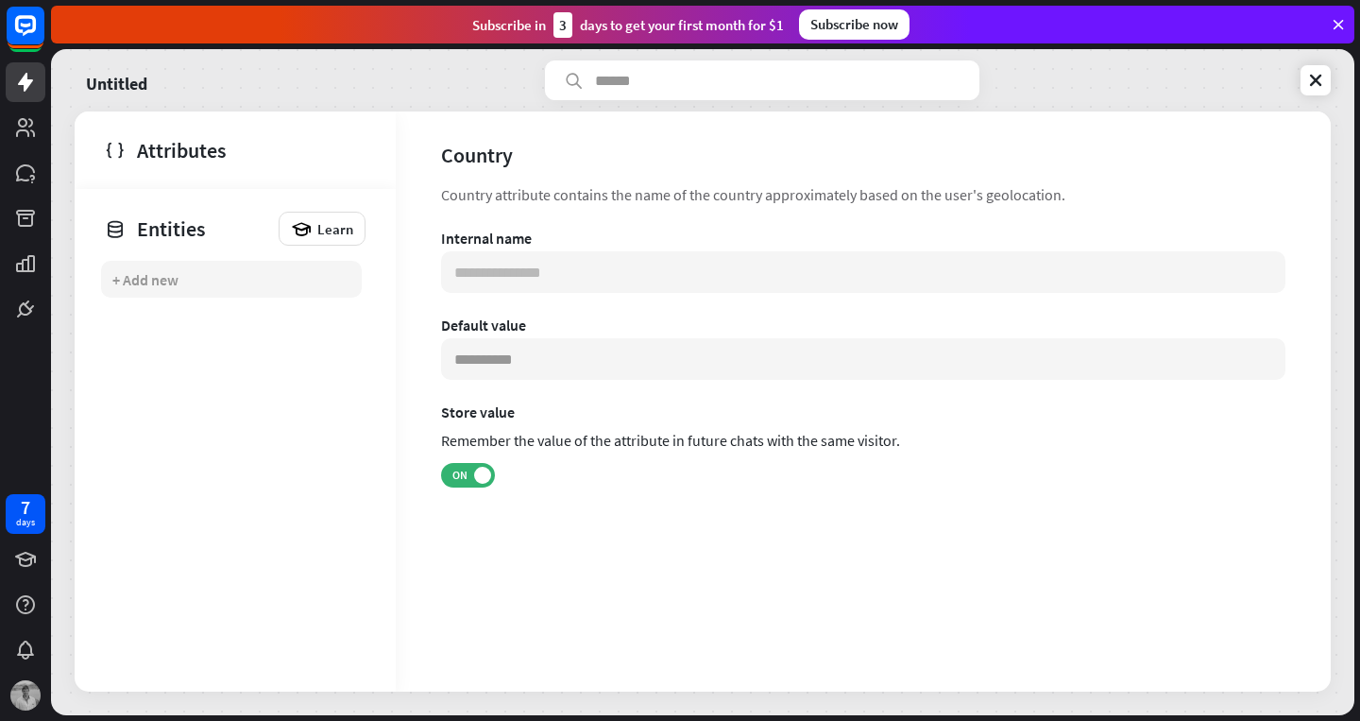
click at [152, 276] on div "+ Add new" at bounding box center [145, 279] width 66 height 19
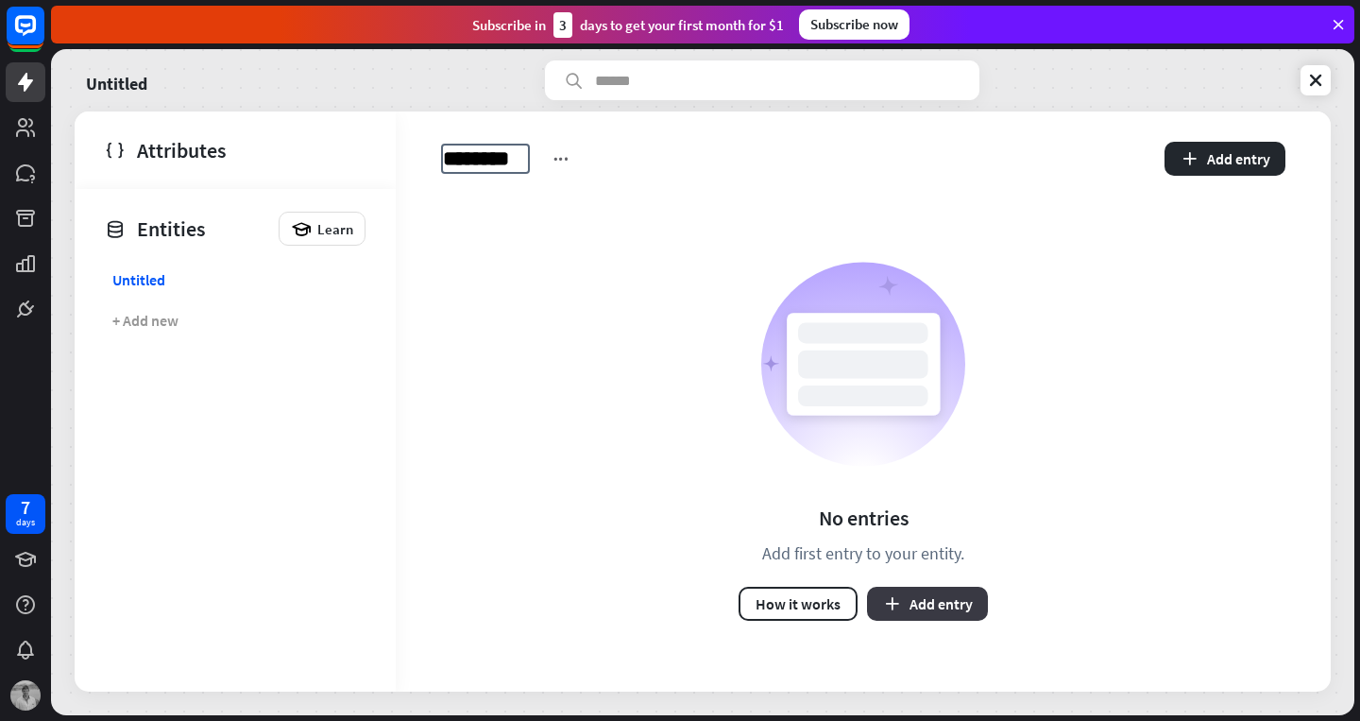
click at [934, 602] on button "Add entry" at bounding box center [927, 603] width 121 height 34
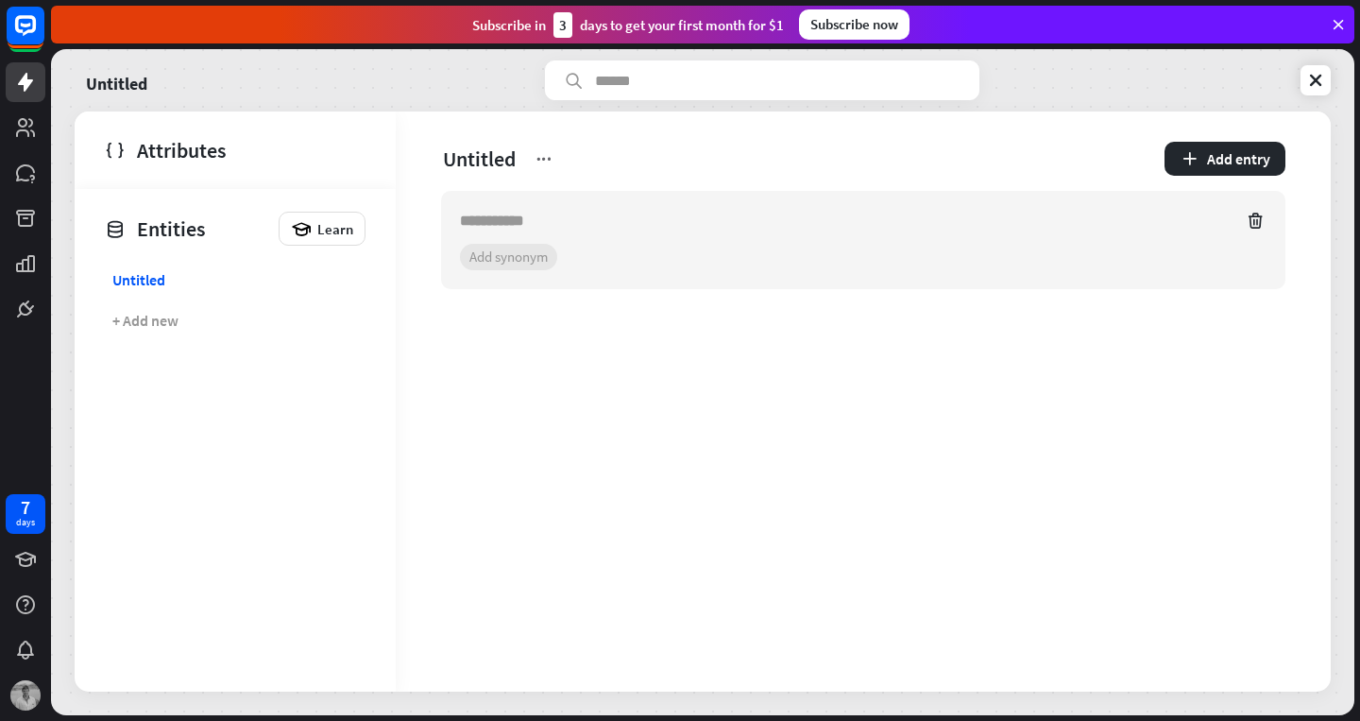
click at [497, 261] on section "+ 0 synonyms Add synonym" at bounding box center [863, 257] width 806 height 26
click at [310, 226] on icon at bounding box center [301, 228] width 21 height 21
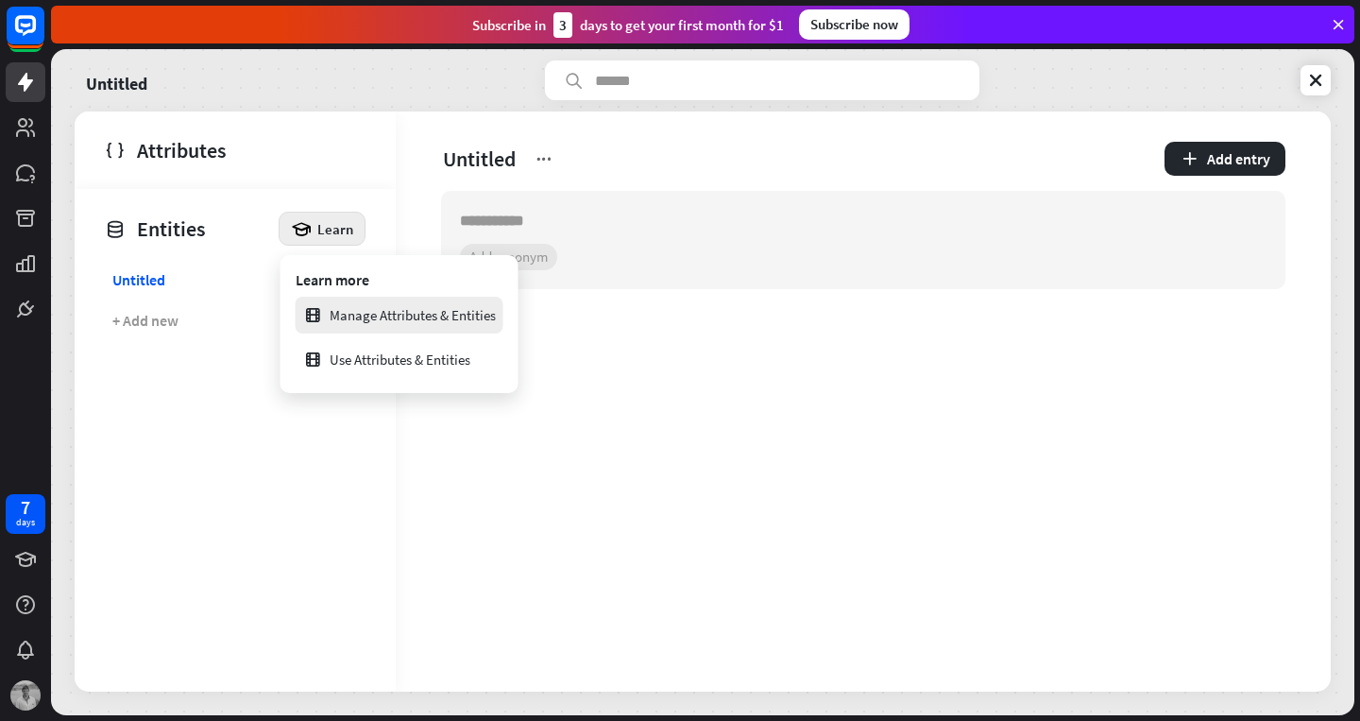
click at [373, 323] on div "Manage Attributes & Entities" at bounding box center [399, 315] width 193 height 37
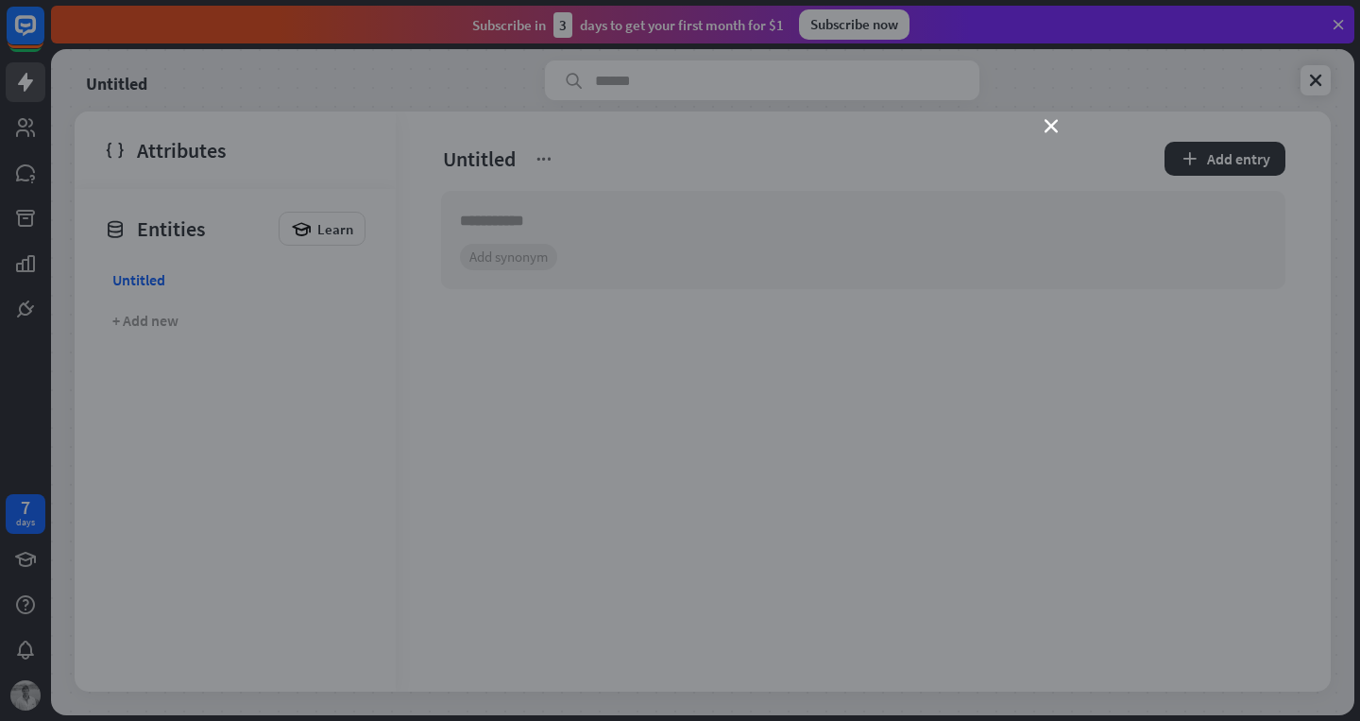
click at [224, 387] on div "close" at bounding box center [680, 360] width 1360 height 721
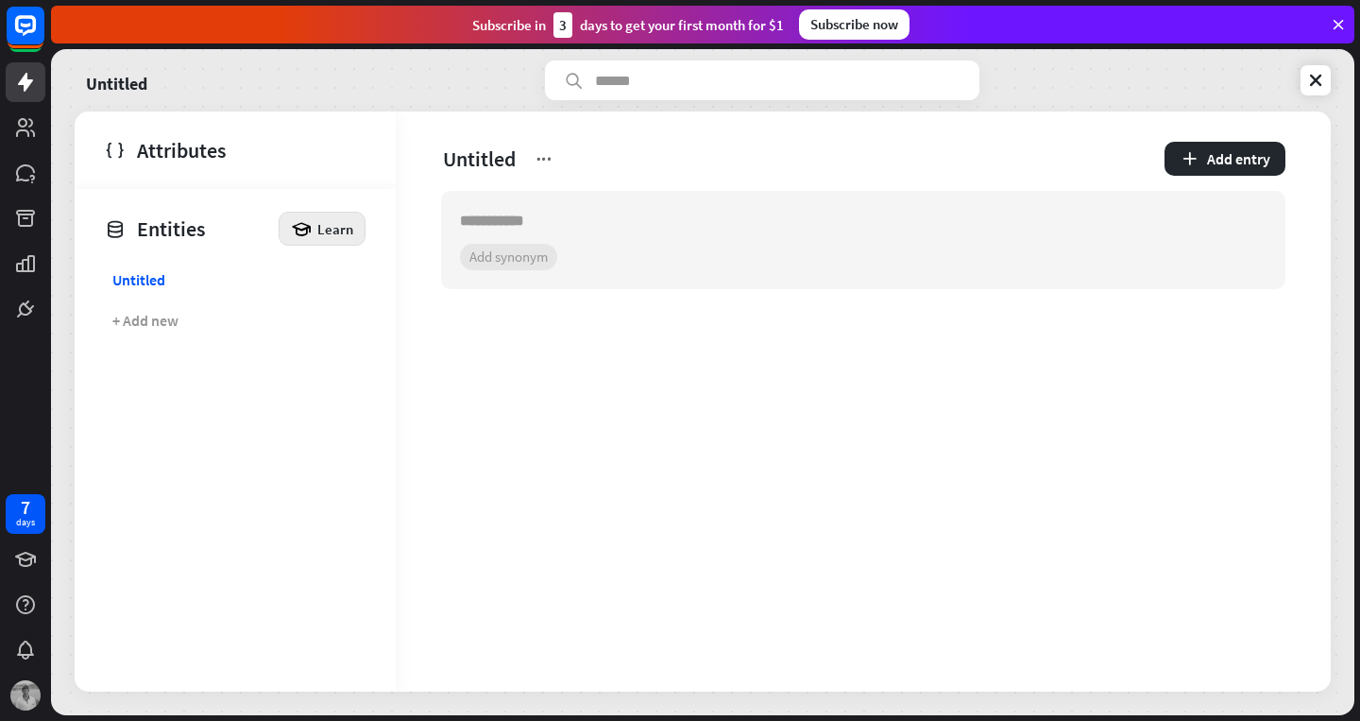
click at [315, 229] on div "Learn" at bounding box center [322, 229] width 87 height 34
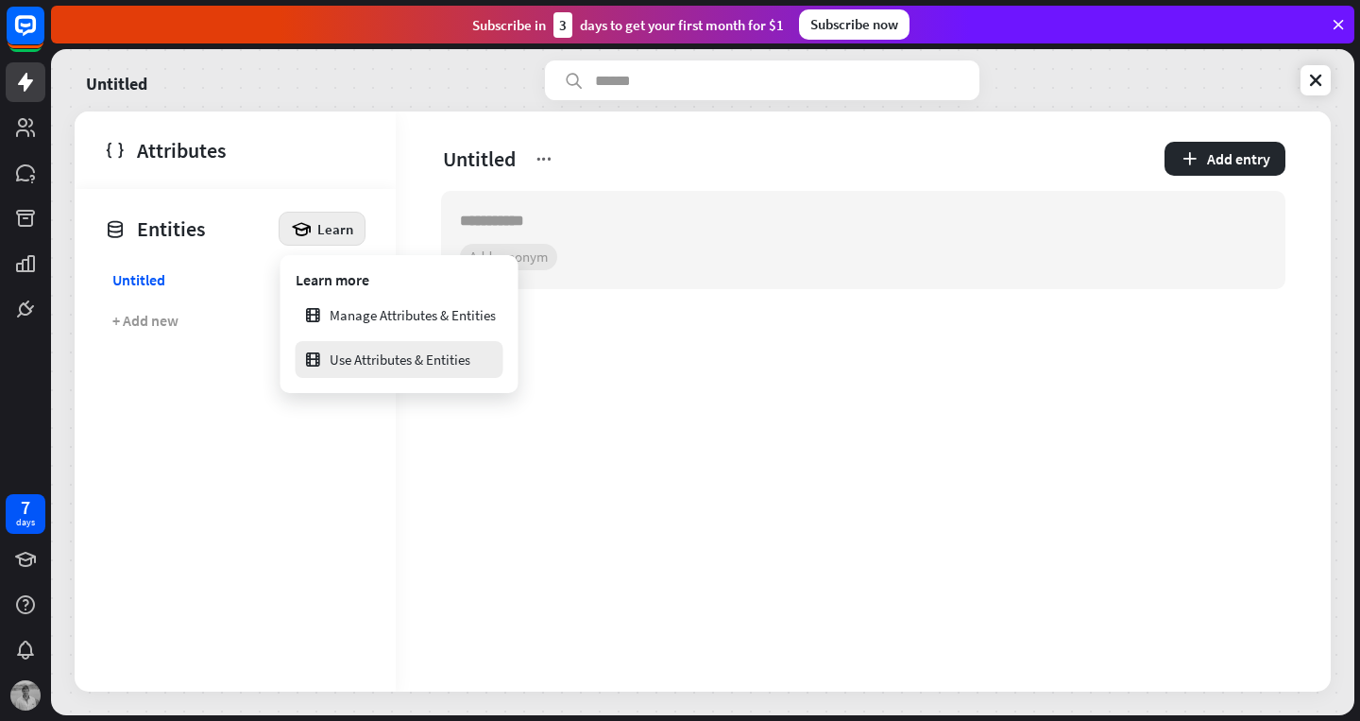
click at [346, 365] on div "Use Attributes & Entities" at bounding box center [386, 359] width 167 height 37
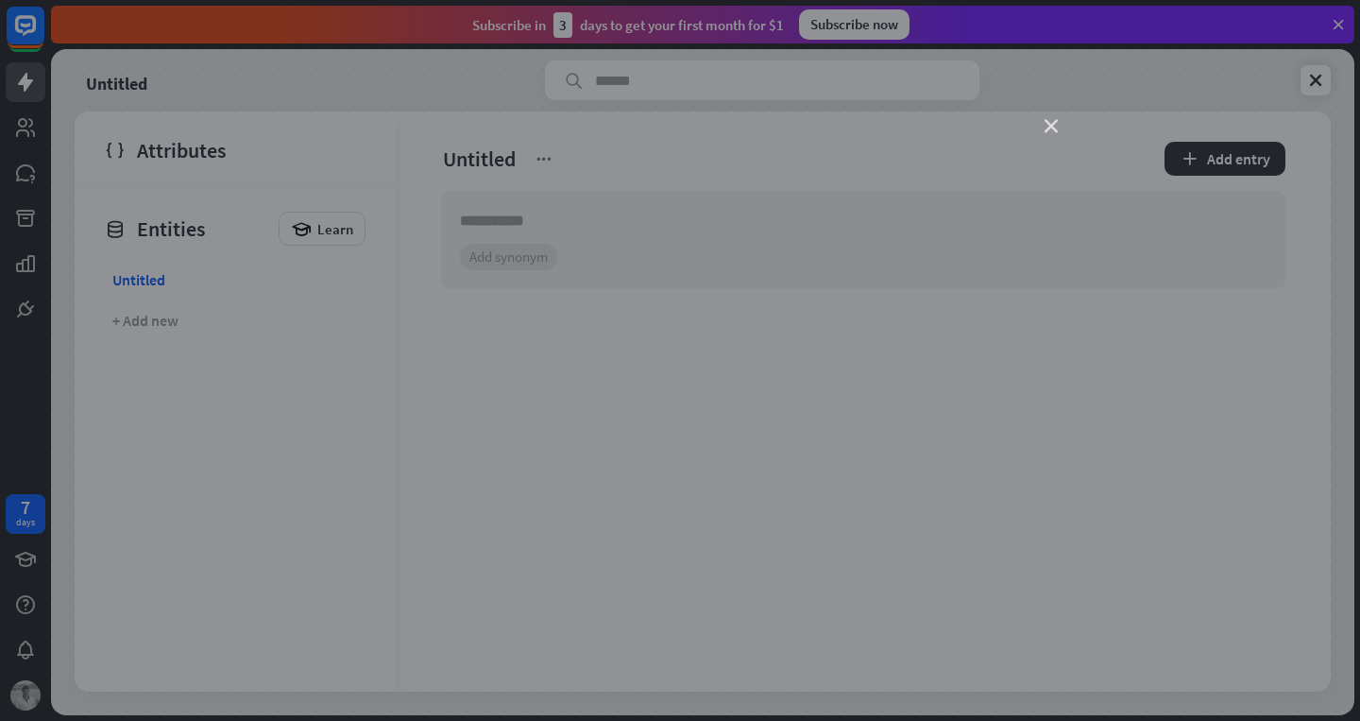
click at [1057, 127] on icon "close" at bounding box center [1050, 126] width 13 height 13
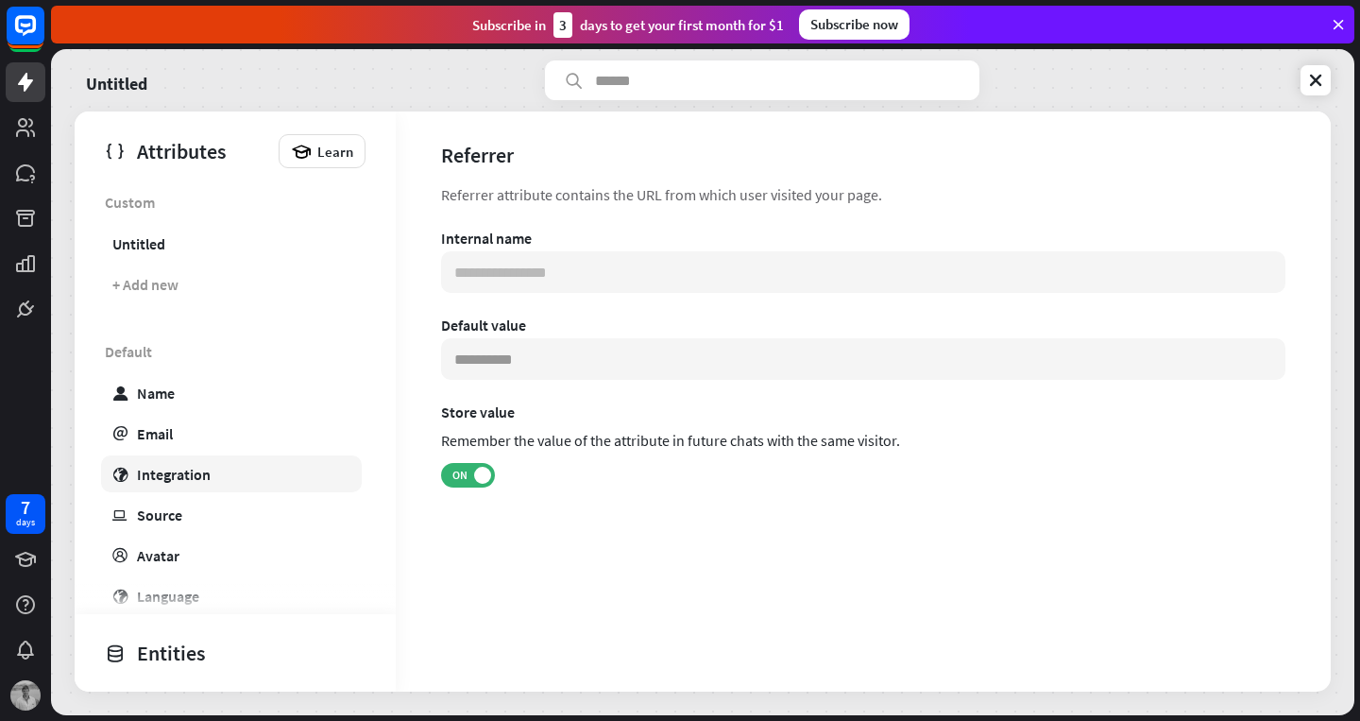
click at [168, 483] on div "Integration" at bounding box center [174, 474] width 74 height 19
type input "**********"
type input "***"
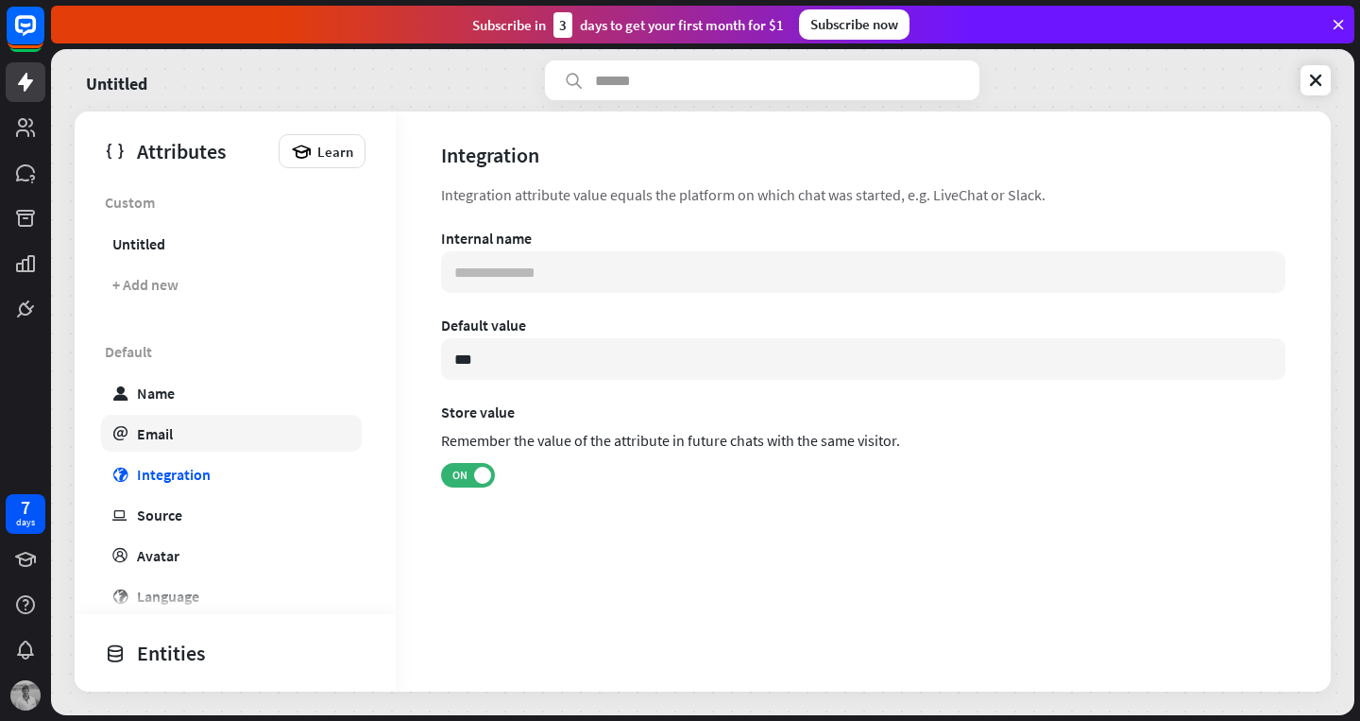
click at [165, 431] on div "Email" at bounding box center [155, 433] width 36 height 19
type input "**********"
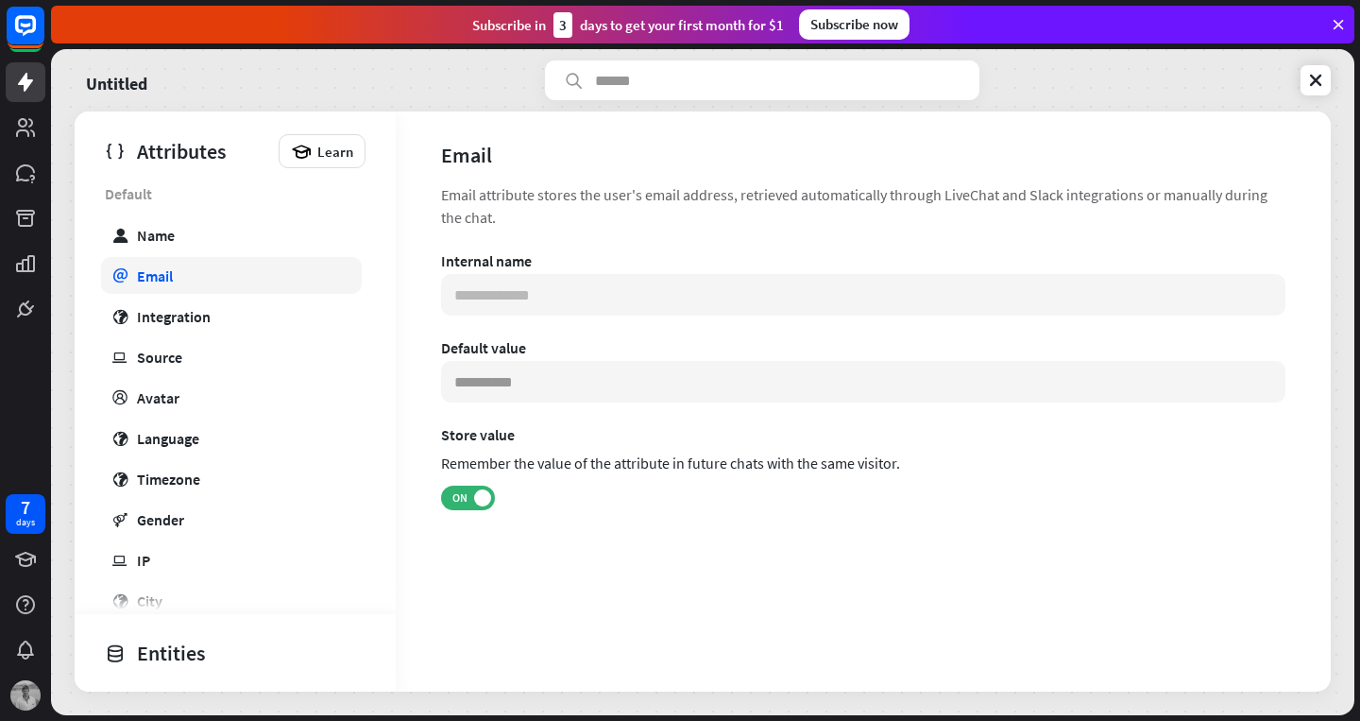
scroll to position [204, 0]
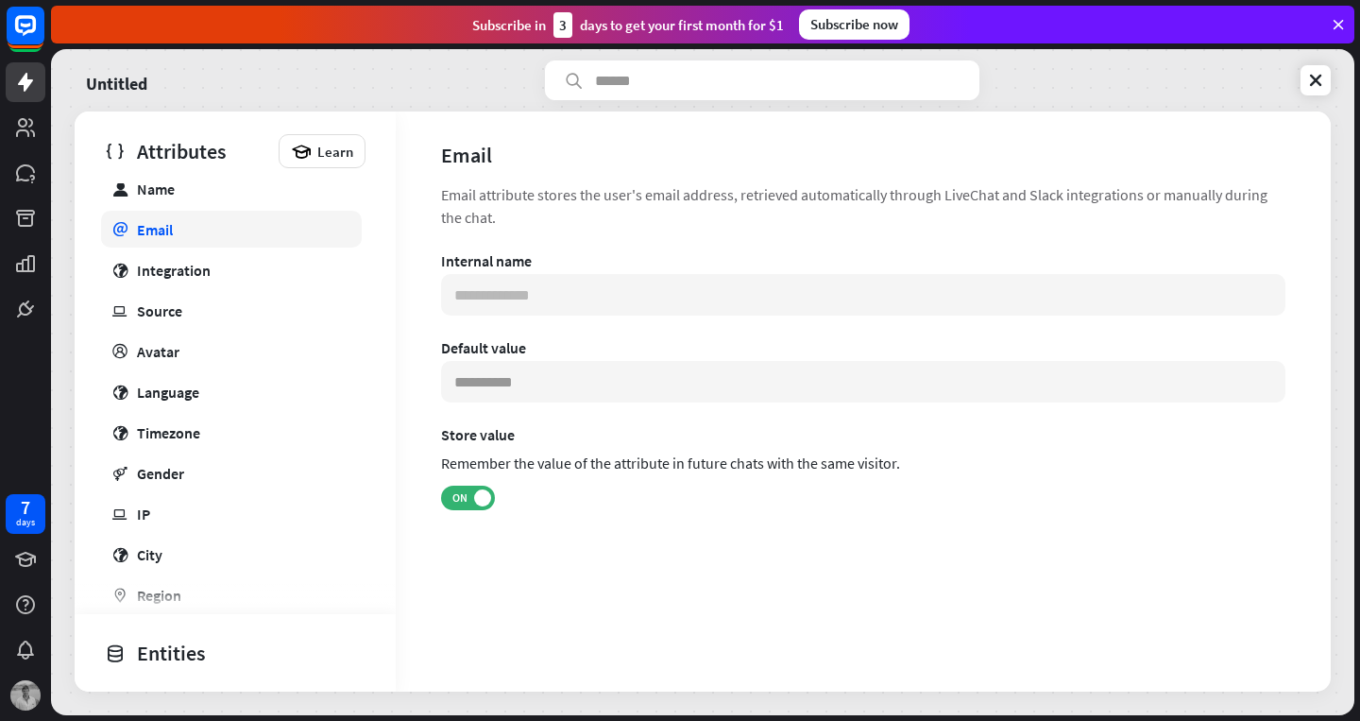
click at [165, 431] on div "Timezone" at bounding box center [168, 432] width 63 height 19
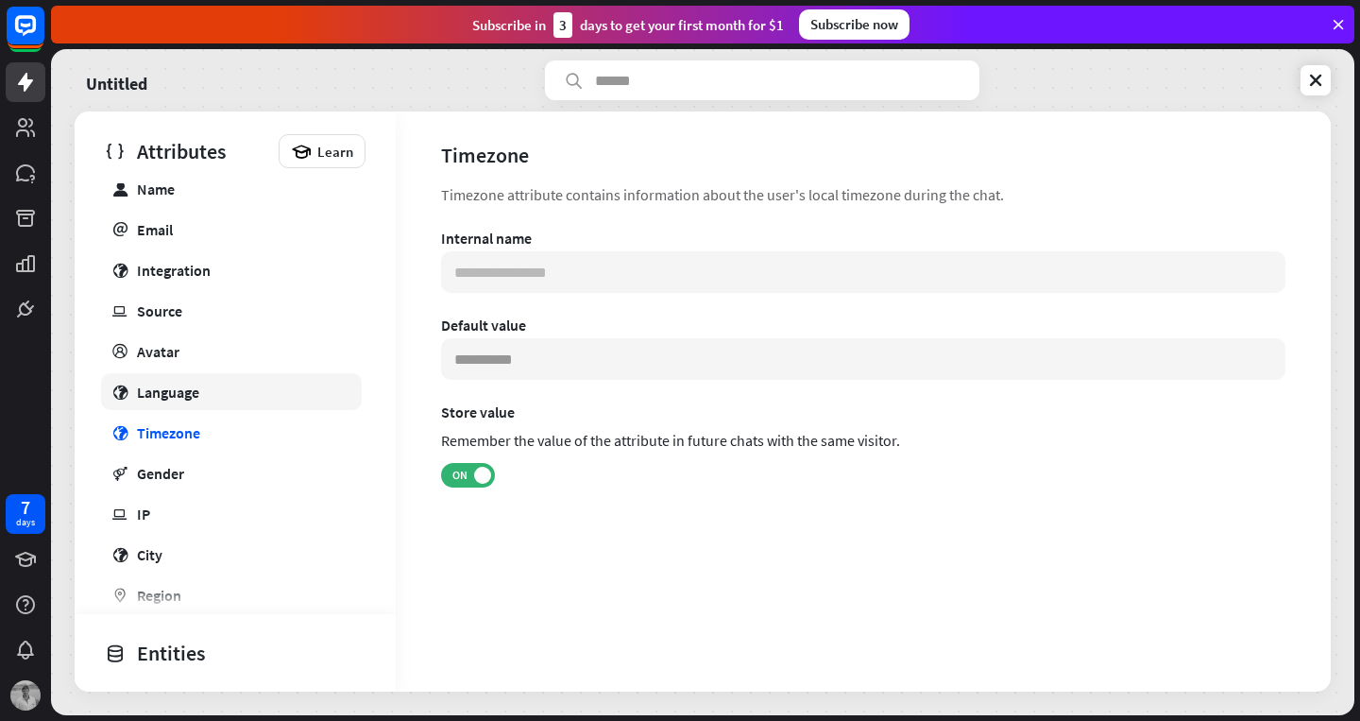
click at [160, 390] on div "Language" at bounding box center [168, 391] width 62 height 19
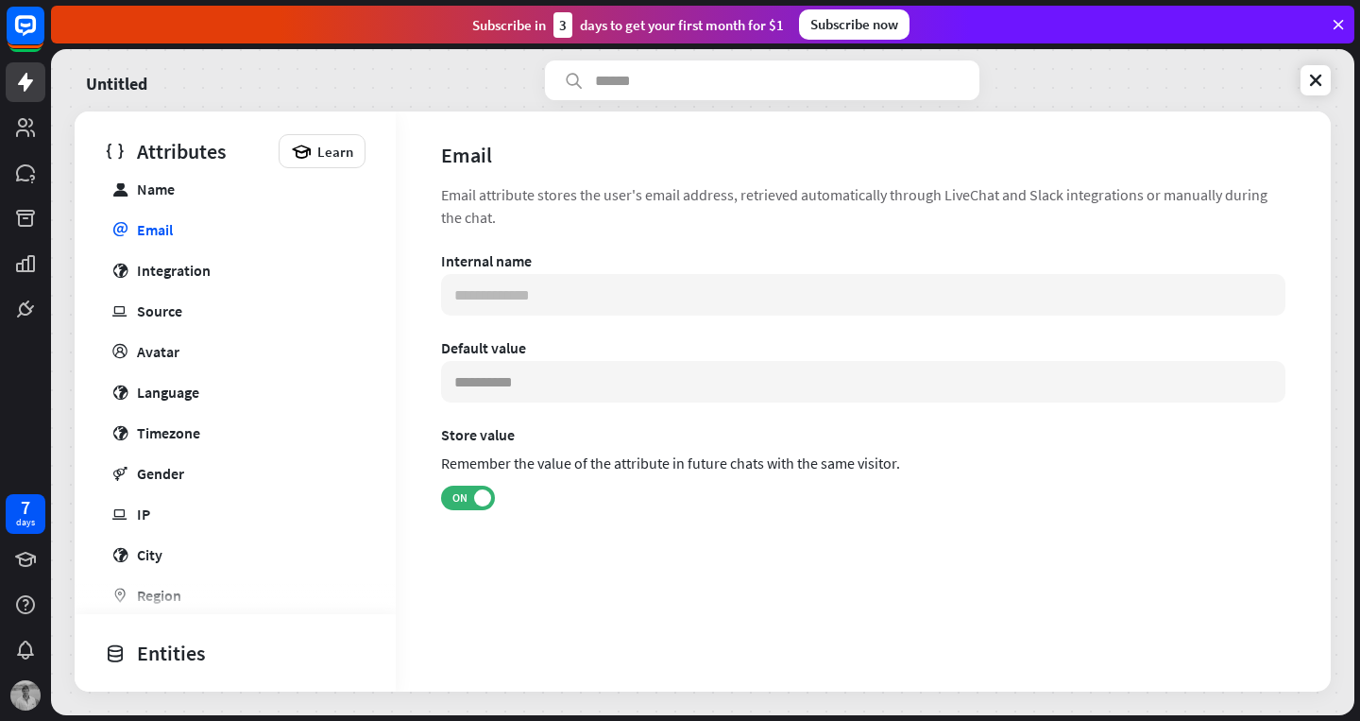
type input "**********"
type input "***"
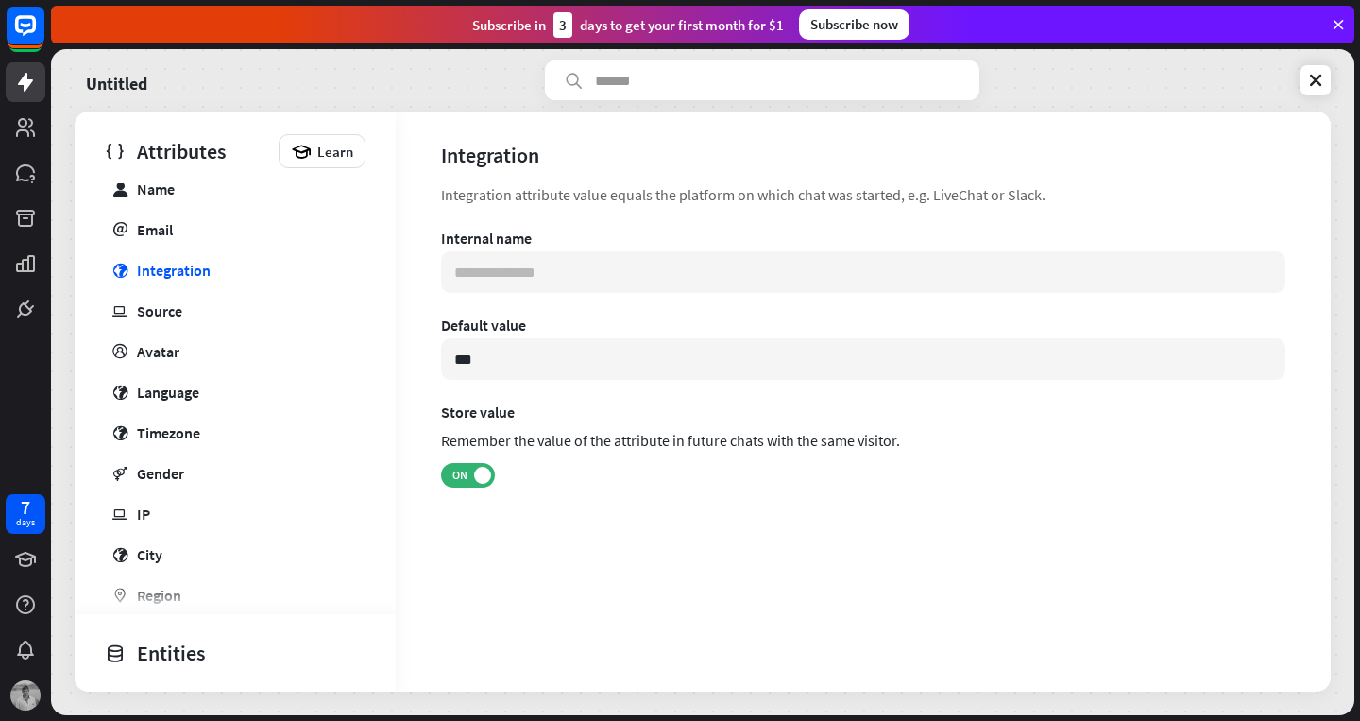
type input "**********"
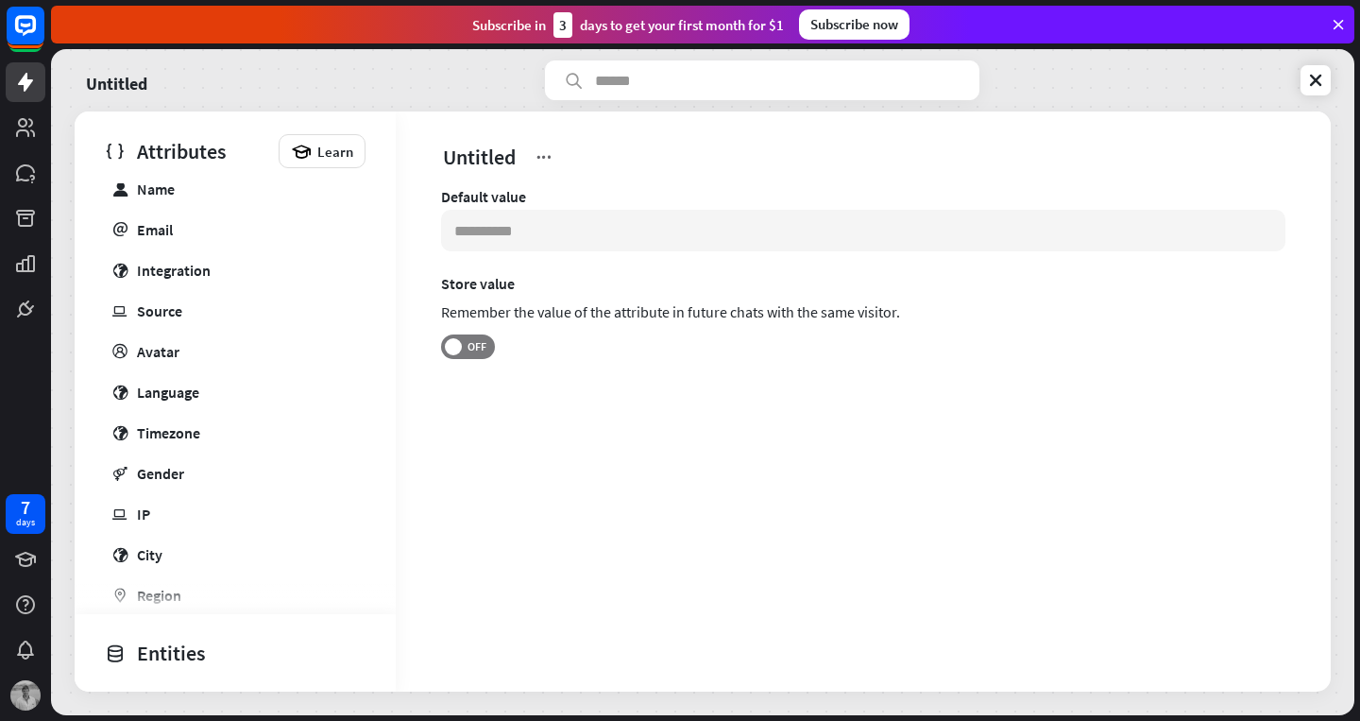
type input "*******"
